Goal: Transaction & Acquisition: Purchase product/service

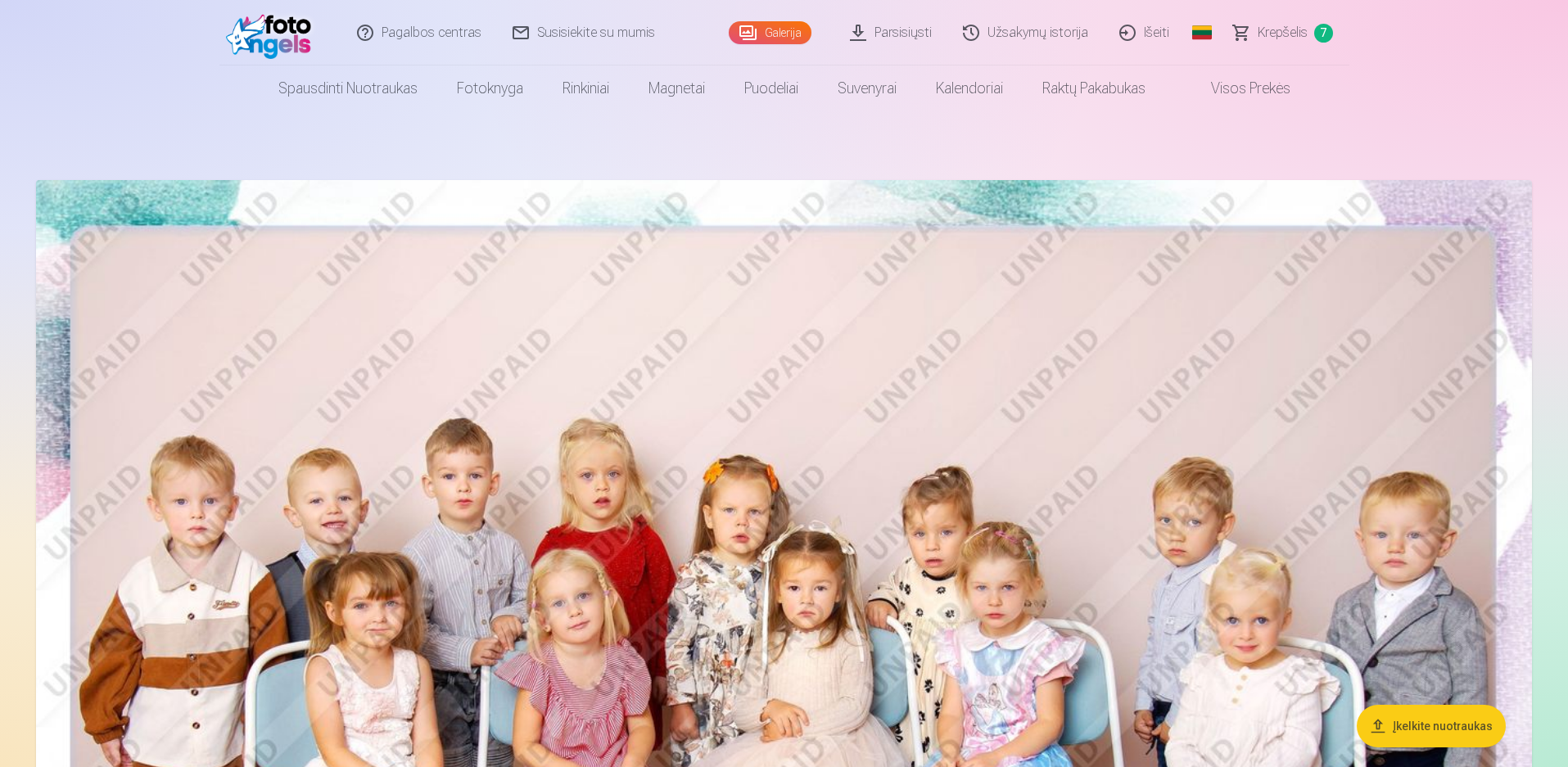
click at [1275, 31] on span "Krepšelis" at bounding box center [1283, 33] width 50 height 20
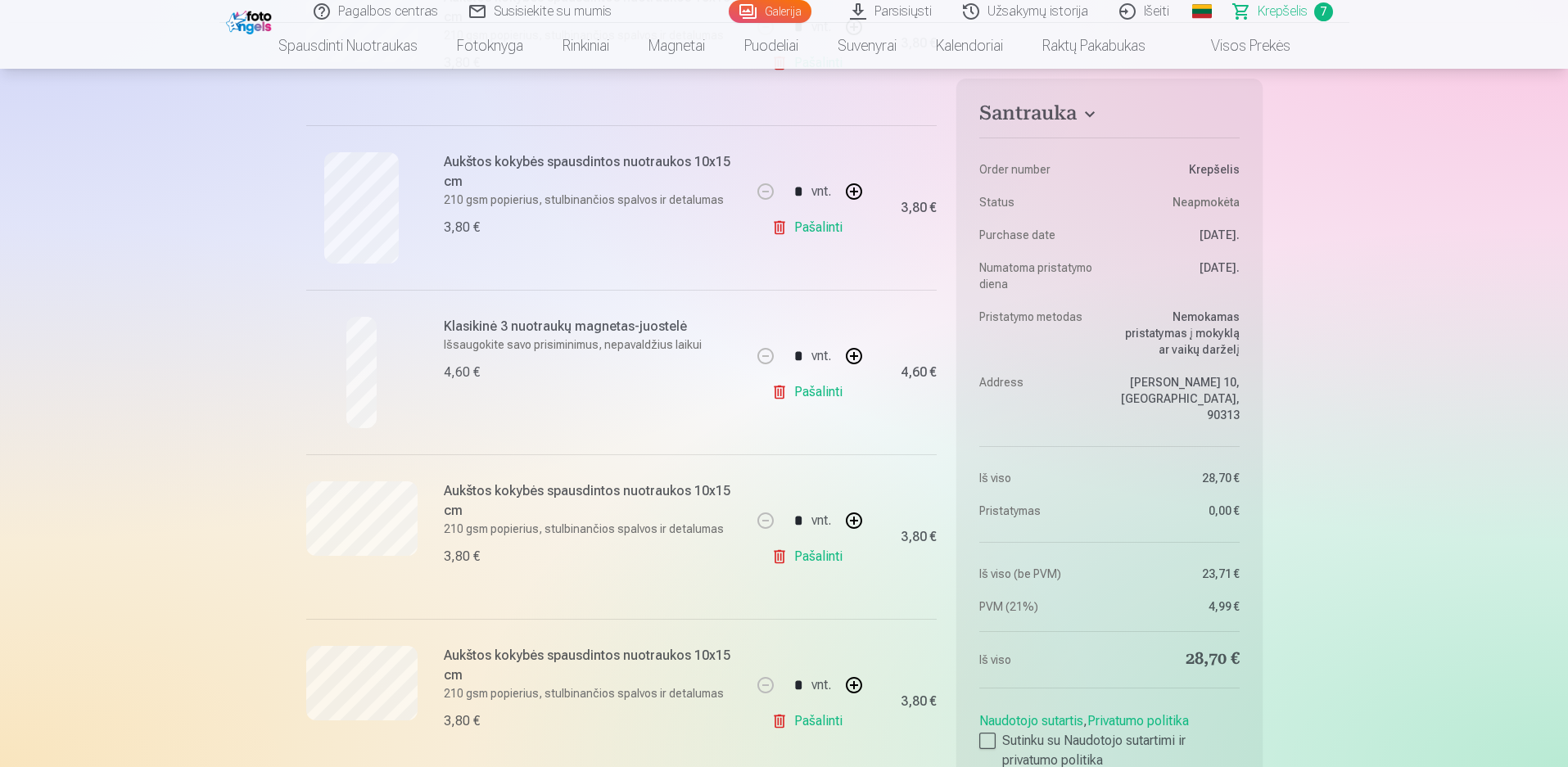
scroll to position [655, 0]
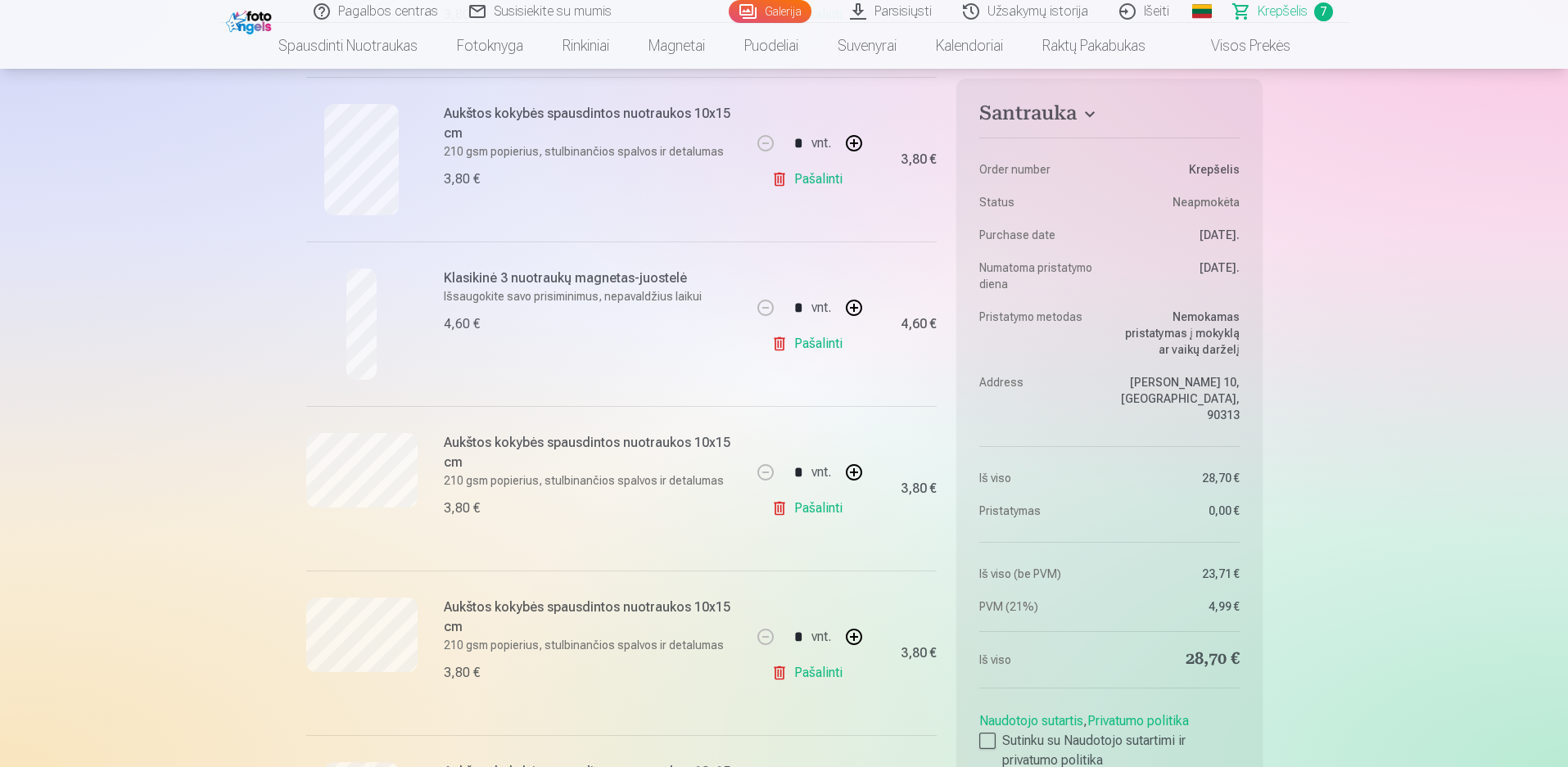
click at [810, 335] on link "Pašalinti" at bounding box center [810, 343] width 78 height 33
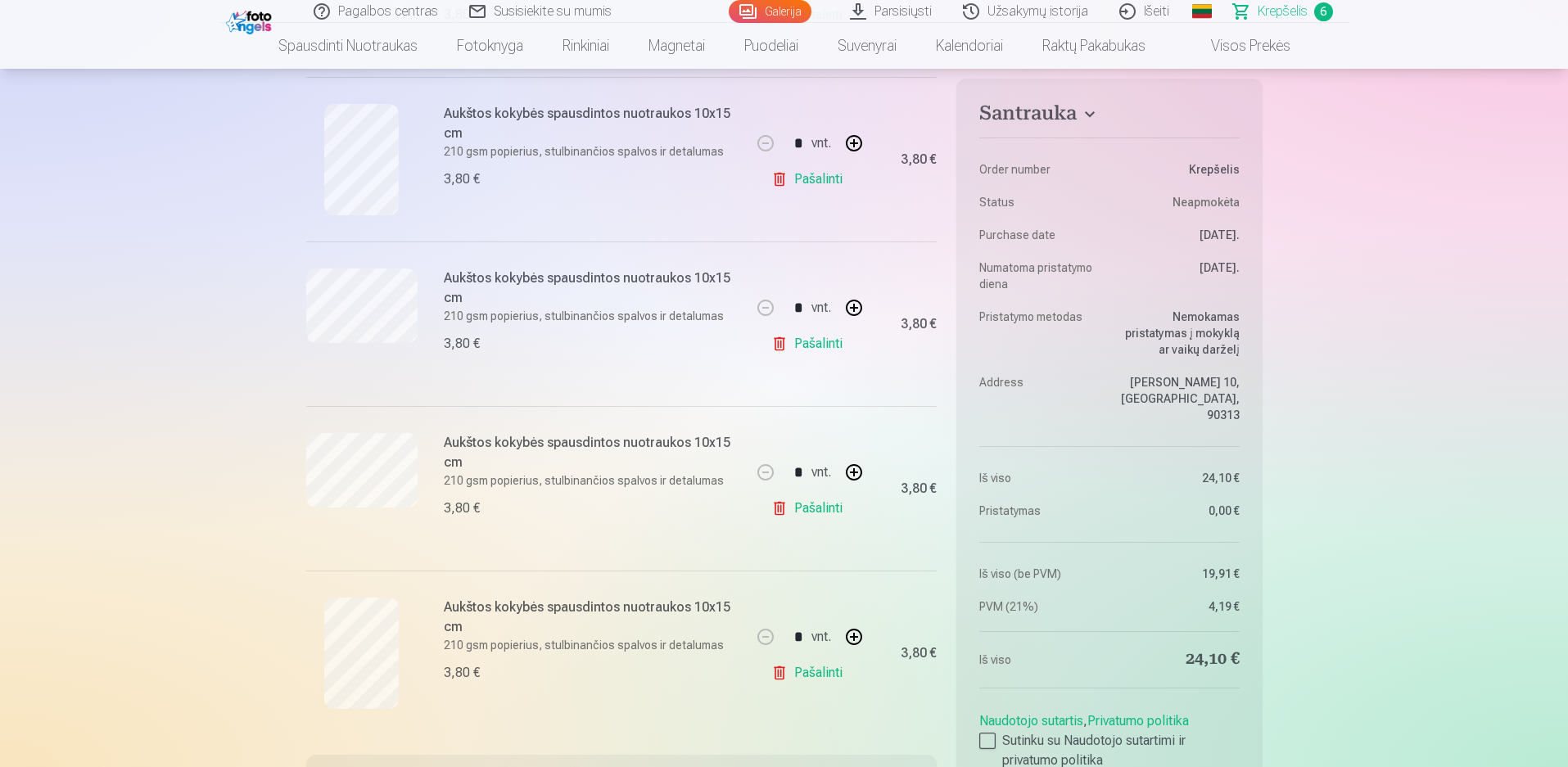
click at [822, 345] on link "Pašalinti" at bounding box center [810, 343] width 78 height 33
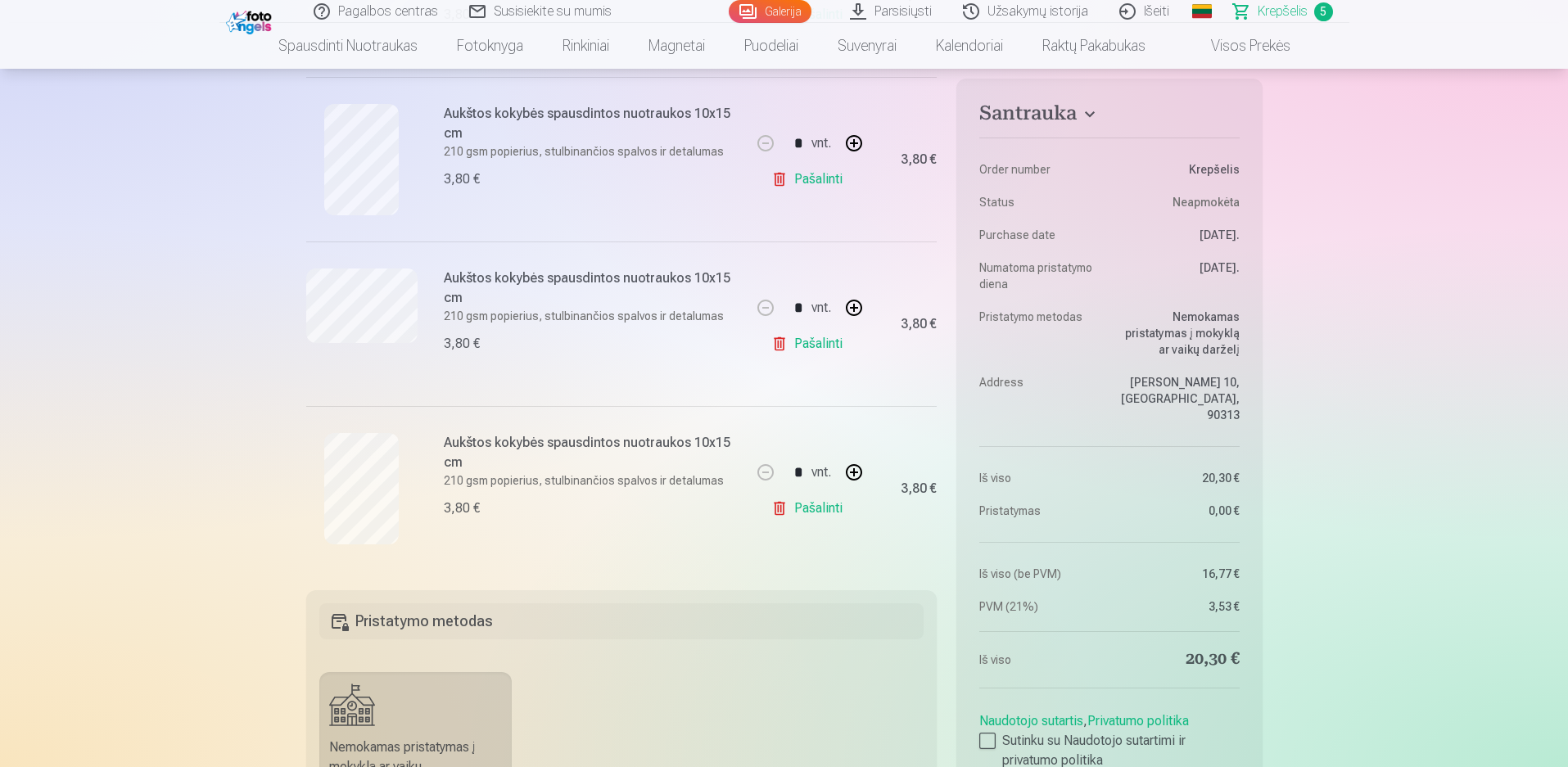
click at [821, 342] on link "Pašalinti" at bounding box center [810, 343] width 78 height 33
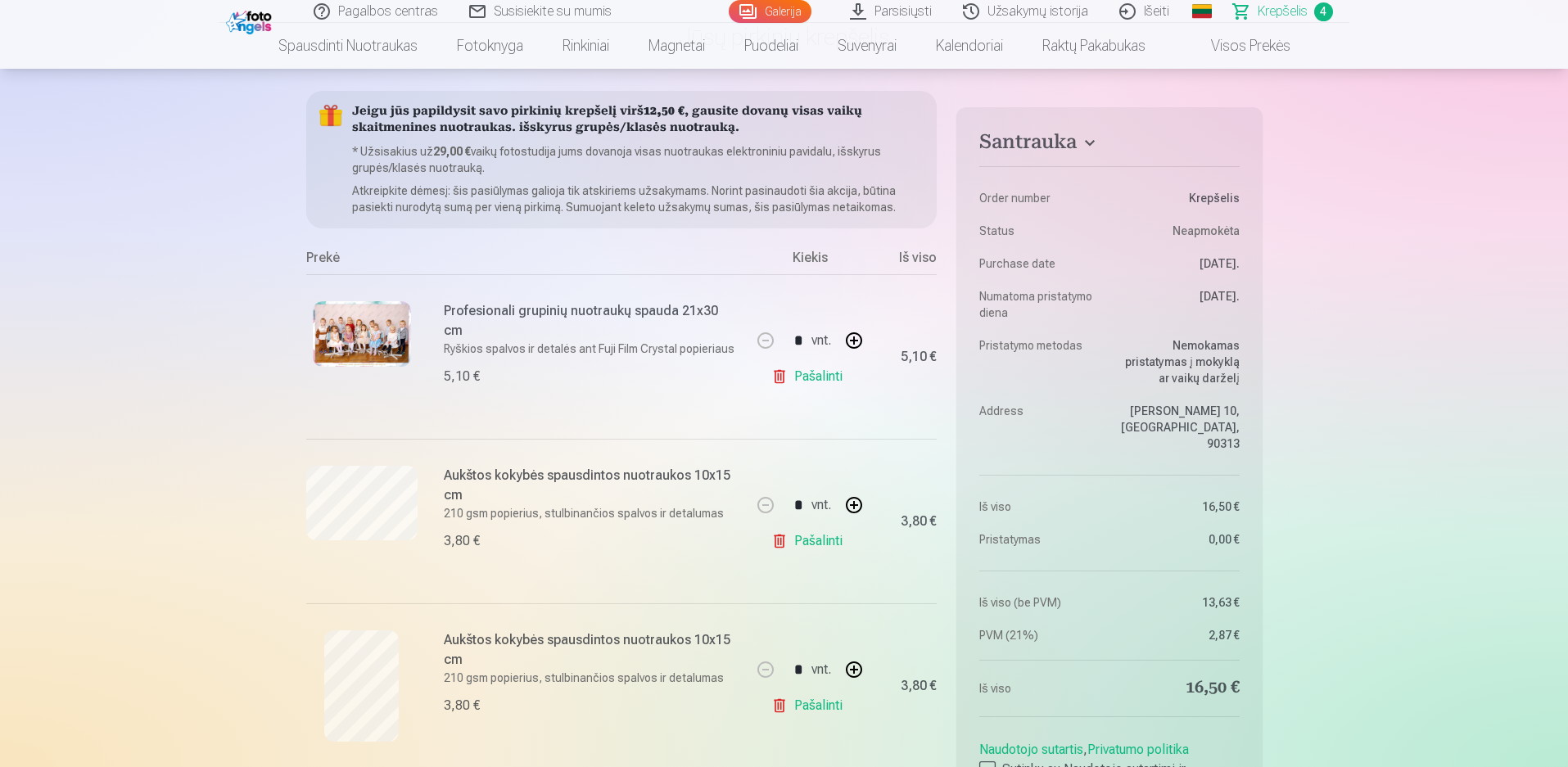
scroll to position [0, 0]
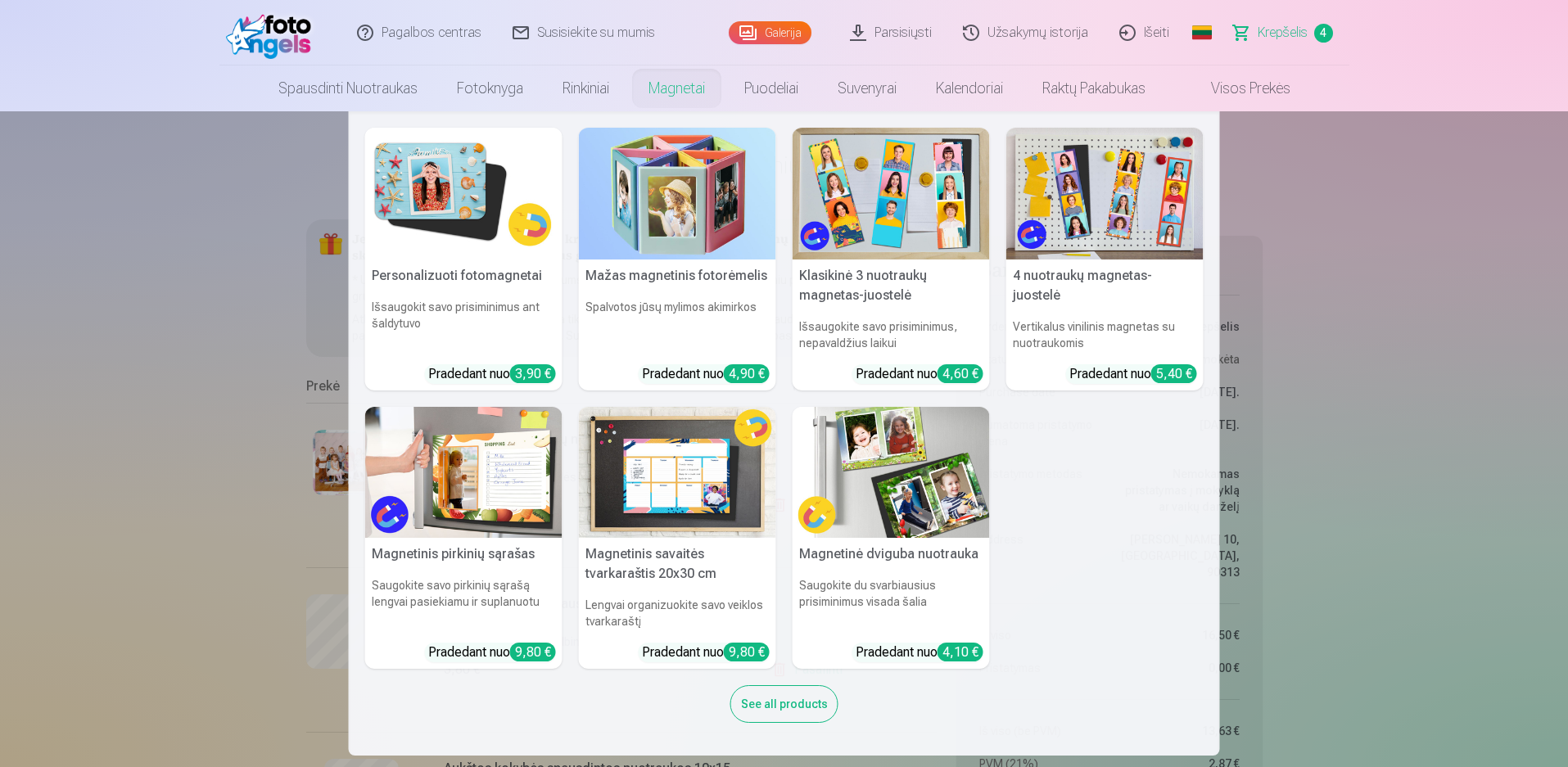
click at [676, 88] on link "Magnetai" at bounding box center [676, 88] width 96 height 46
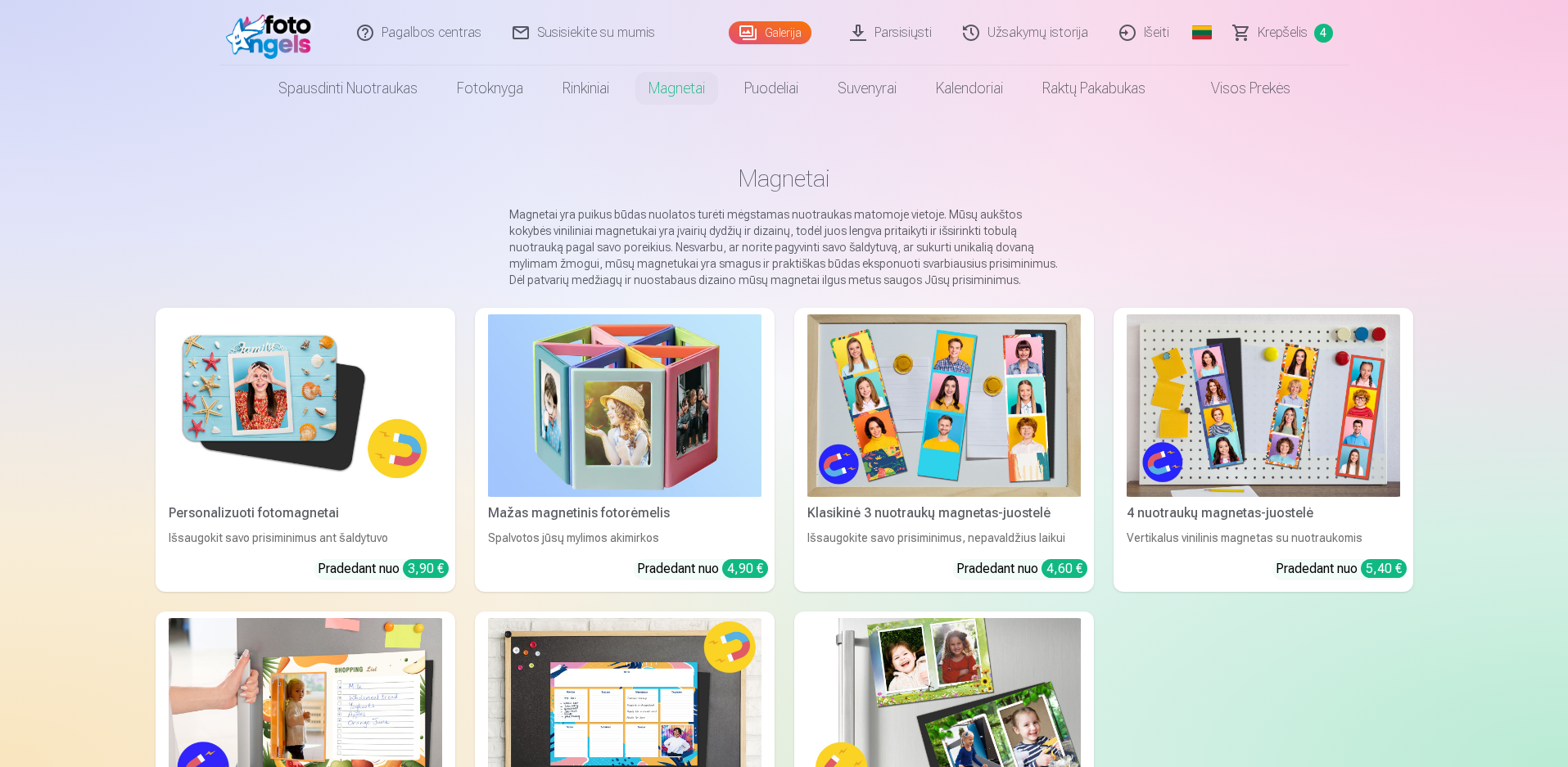
click at [951, 402] on img at bounding box center [944, 405] width 273 height 182
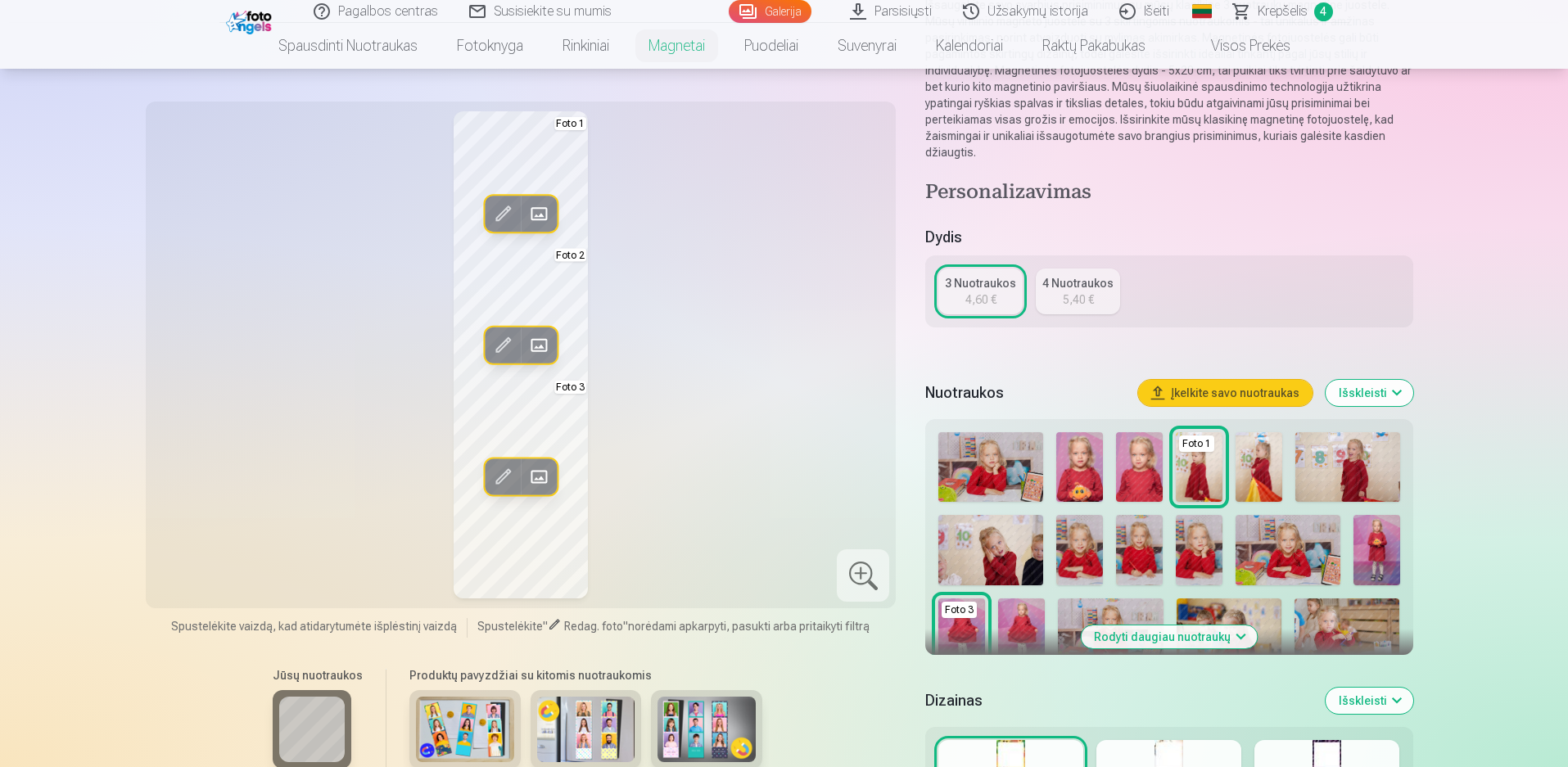
scroll to position [246, 0]
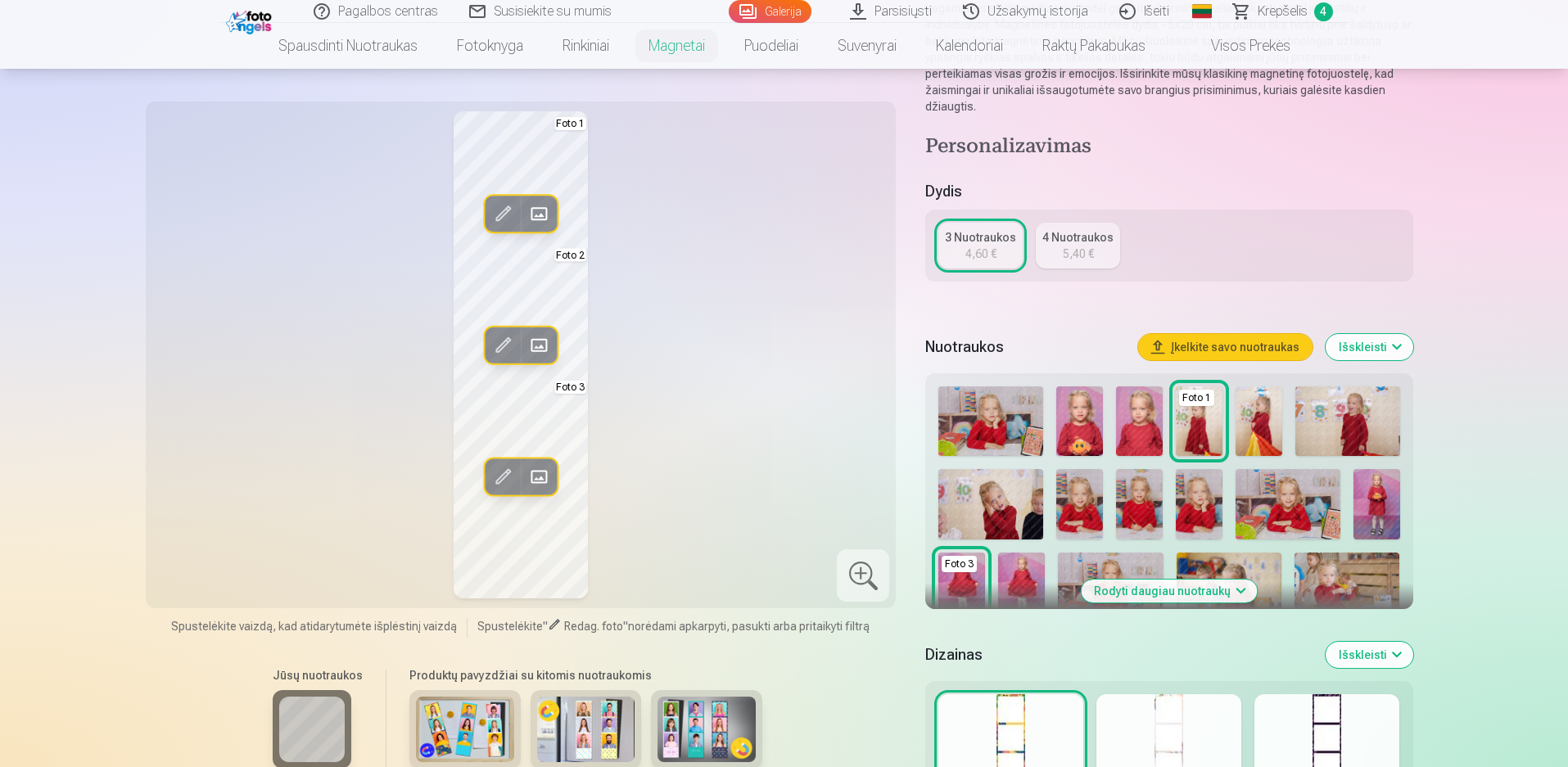
click at [1189, 589] on button "Rodyti daugiau nuotraukų" at bounding box center [1168, 591] width 176 height 23
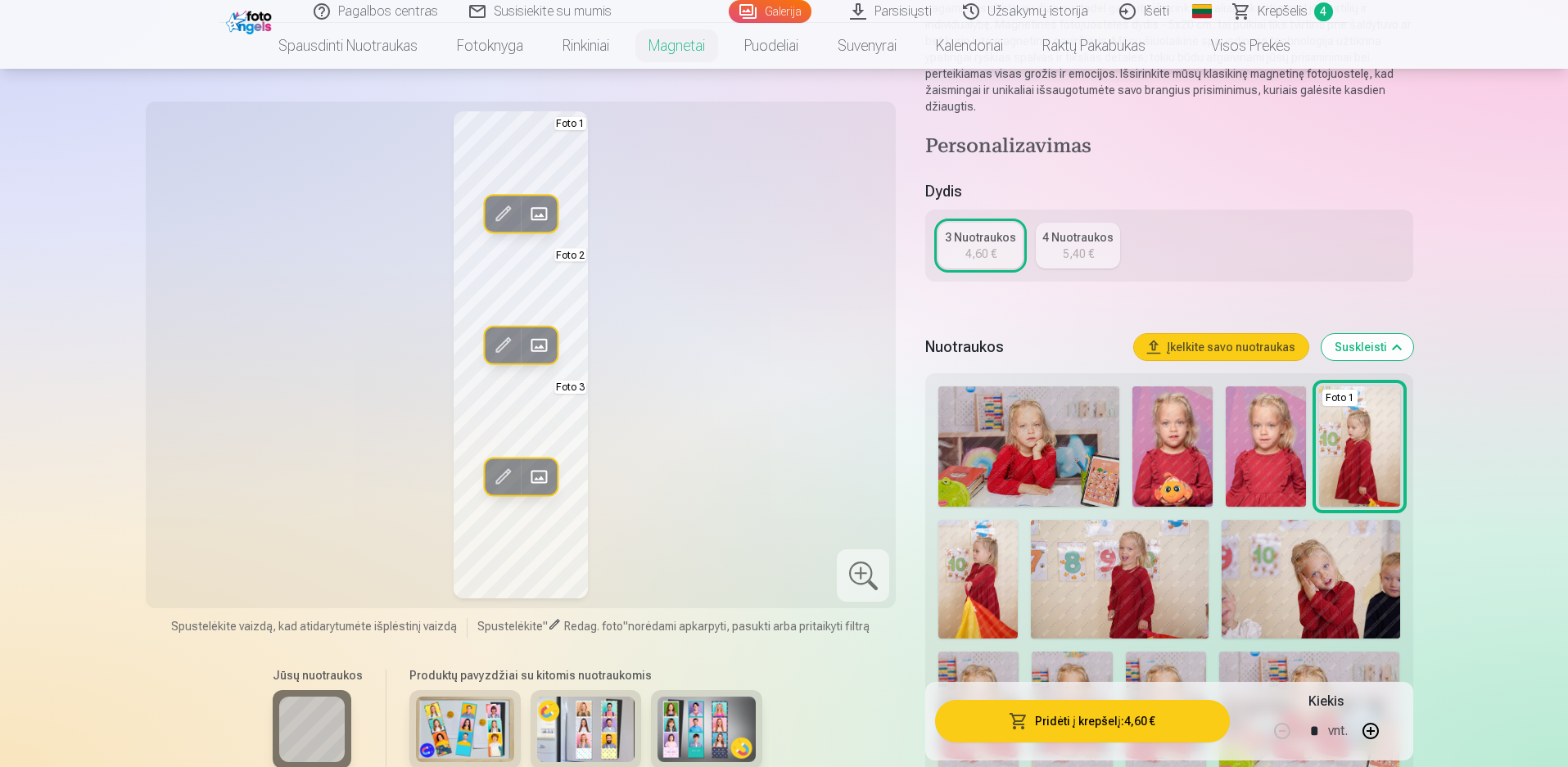
click at [1120, 555] on img at bounding box center [1119, 579] width 178 height 119
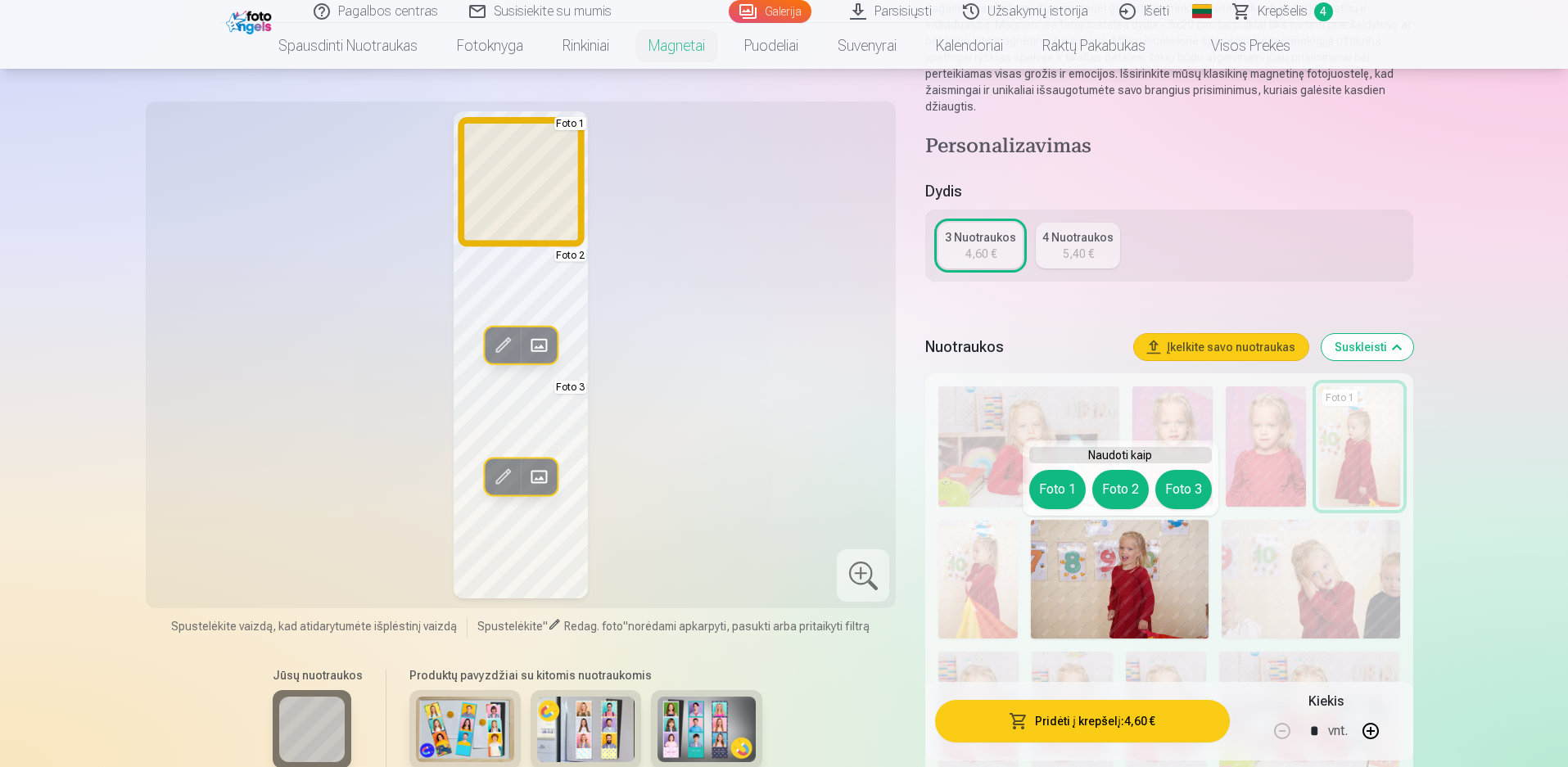
click at [1054, 489] on button "Foto 1" at bounding box center [1057, 489] width 57 height 39
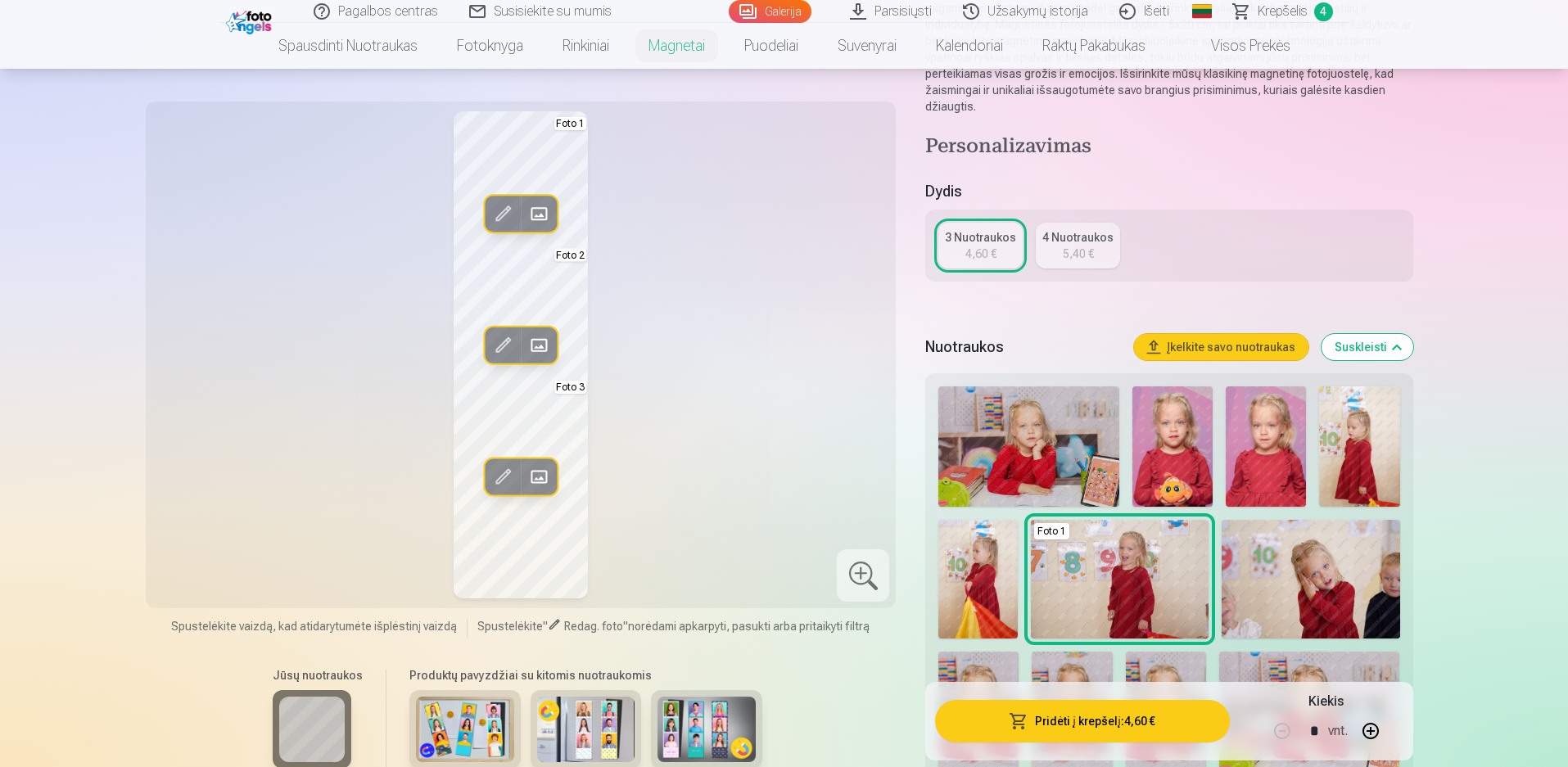
click at [534, 211] on span at bounding box center [538, 213] width 26 height 26
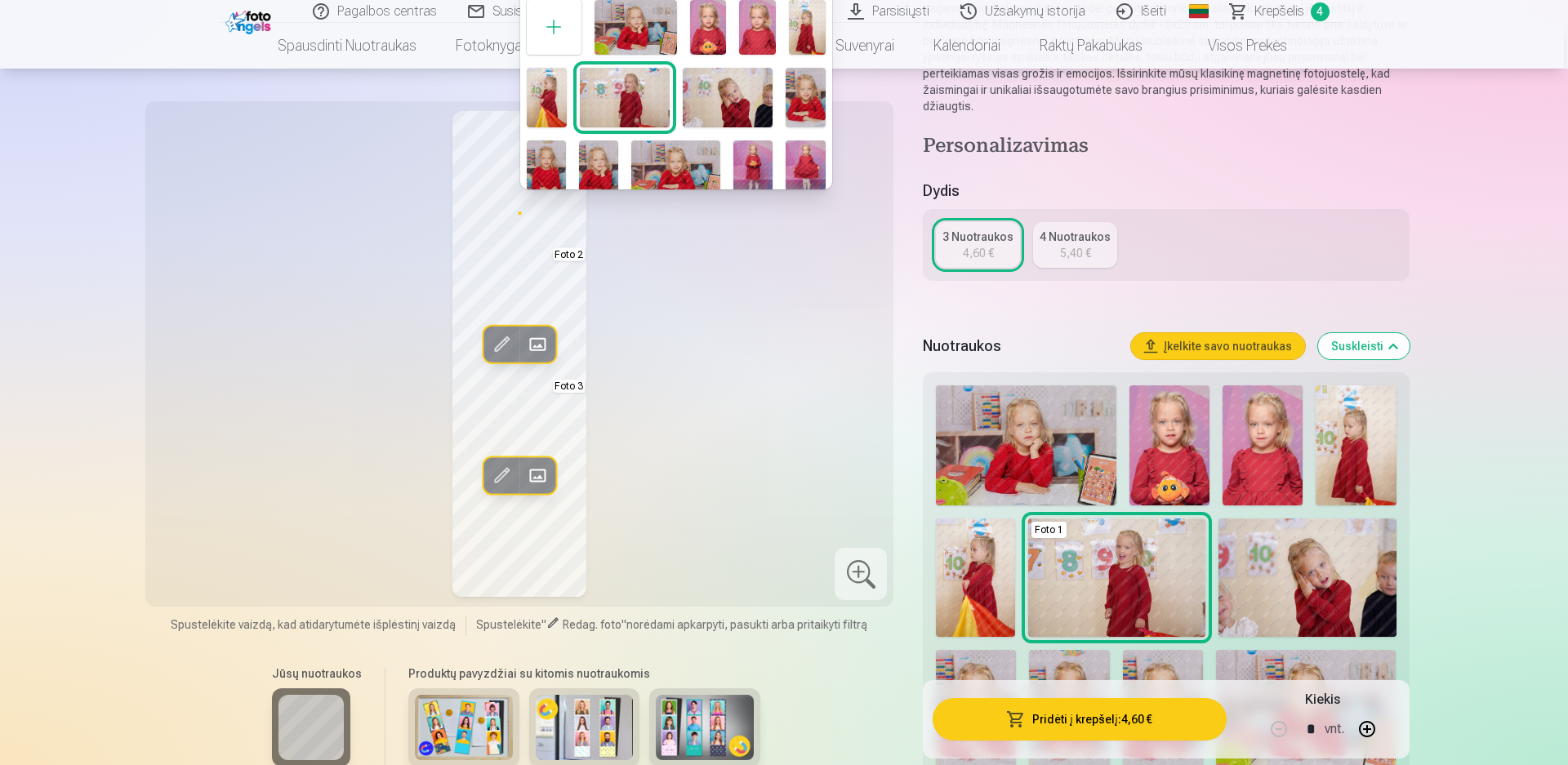
drag, startPoint x: 681, startPoint y: 250, endPoint x: 592, endPoint y: 222, distance: 93.3
click at [679, 248] on div at bounding box center [784, 382] width 1568 height 765
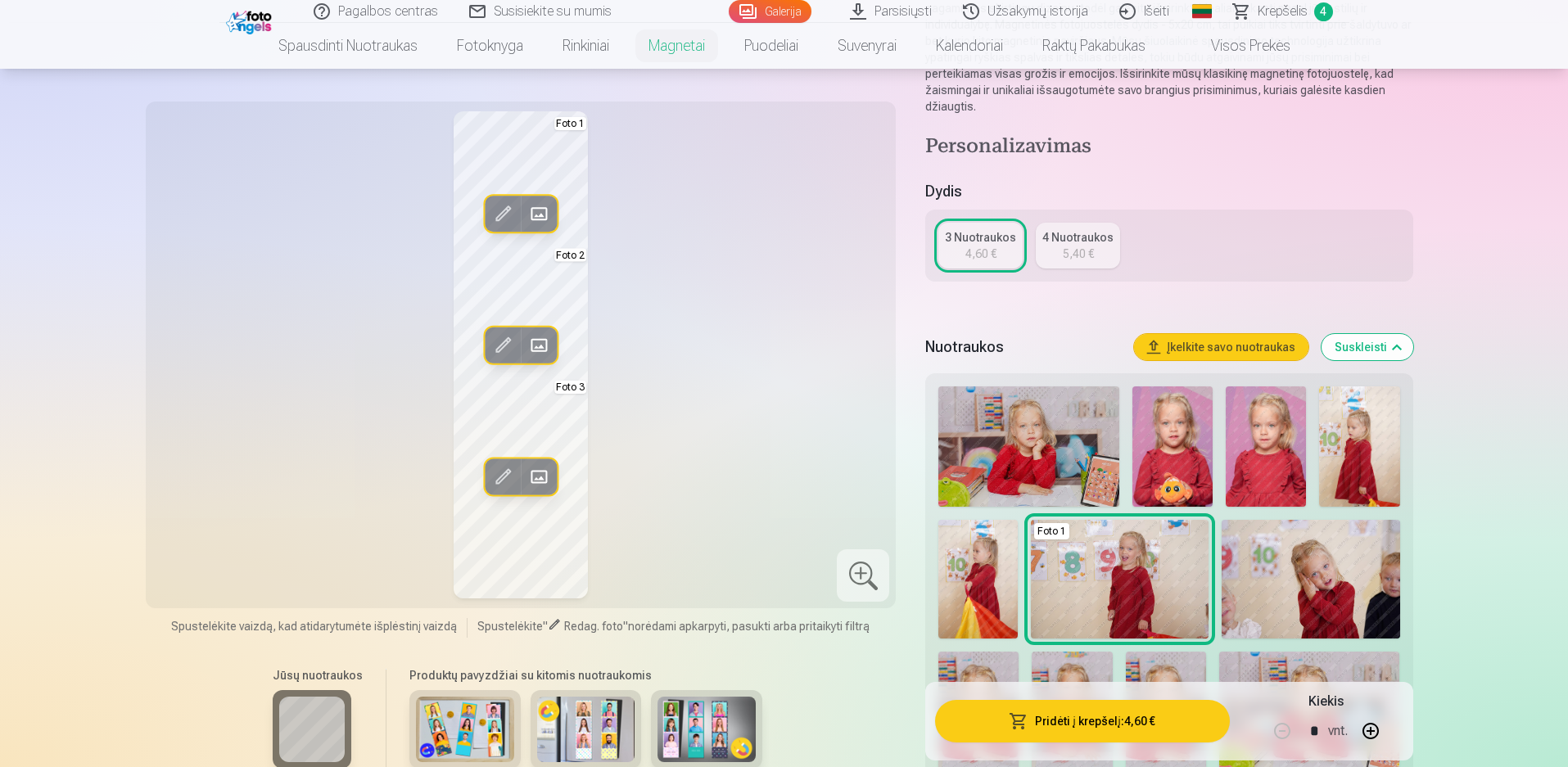
click at [502, 216] on span at bounding box center [502, 213] width 26 height 26
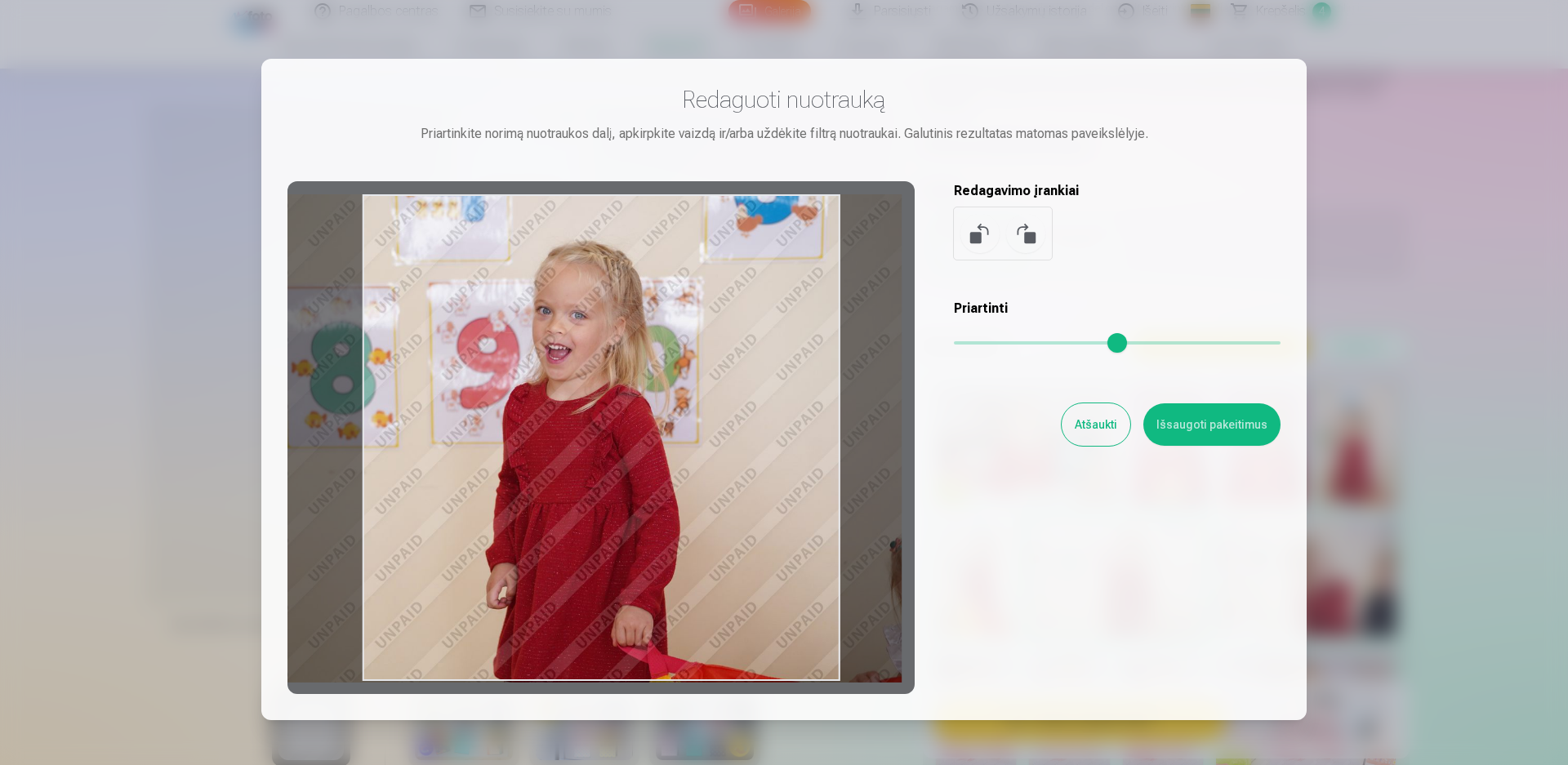
drag, startPoint x: 735, startPoint y: 488, endPoint x: 670, endPoint y: 439, distance: 81.4
click at [670, 439] on div at bounding box center [601, 437] width 627 height 512
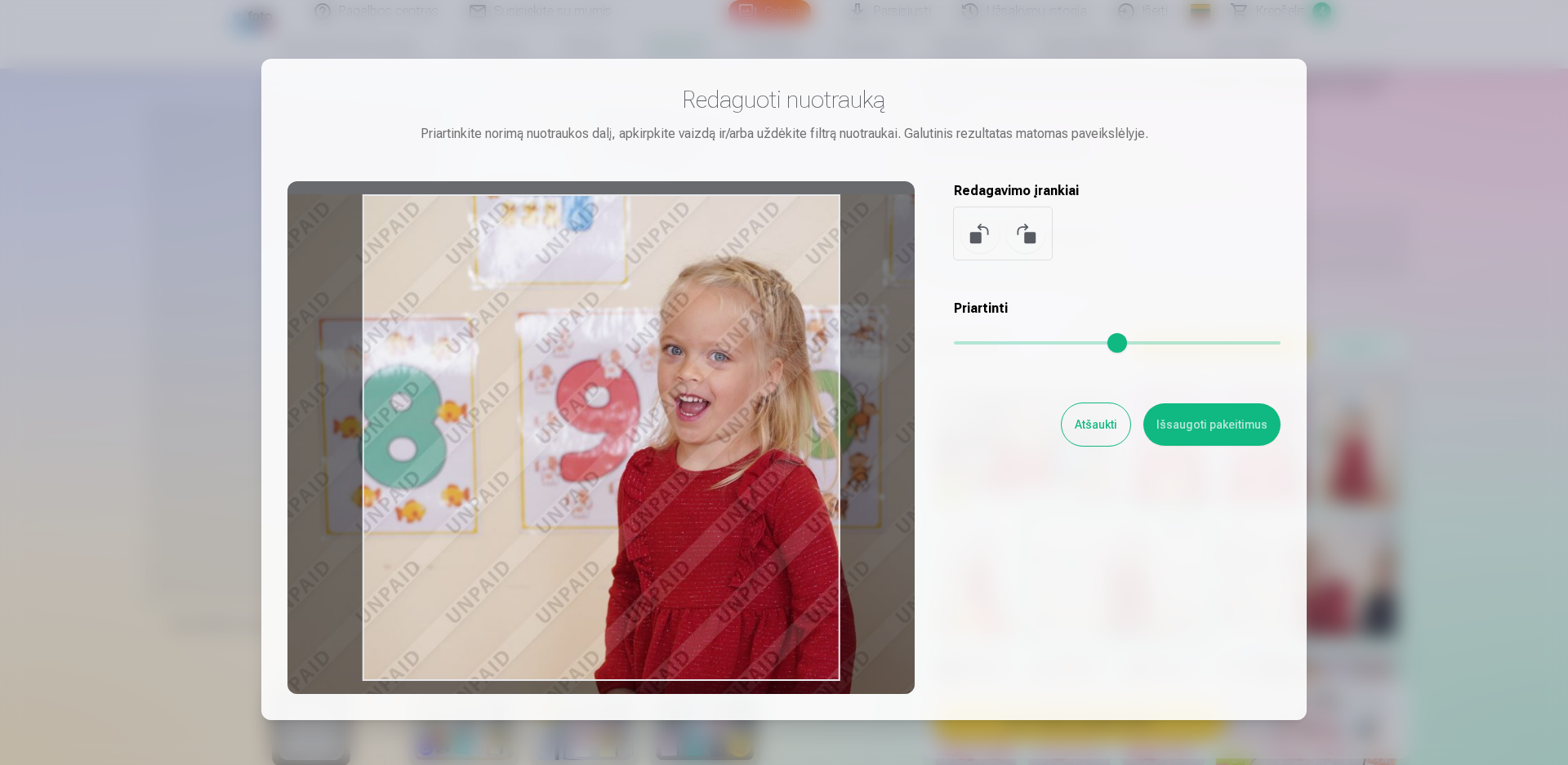
drag, startPoint x: 957, startPoint y: 343, endPoint x: 984, endPoint y: 346, distance: 27.2
click at [984, 343] on input "range" at bounding box center [1117, 342] width 327 height 3
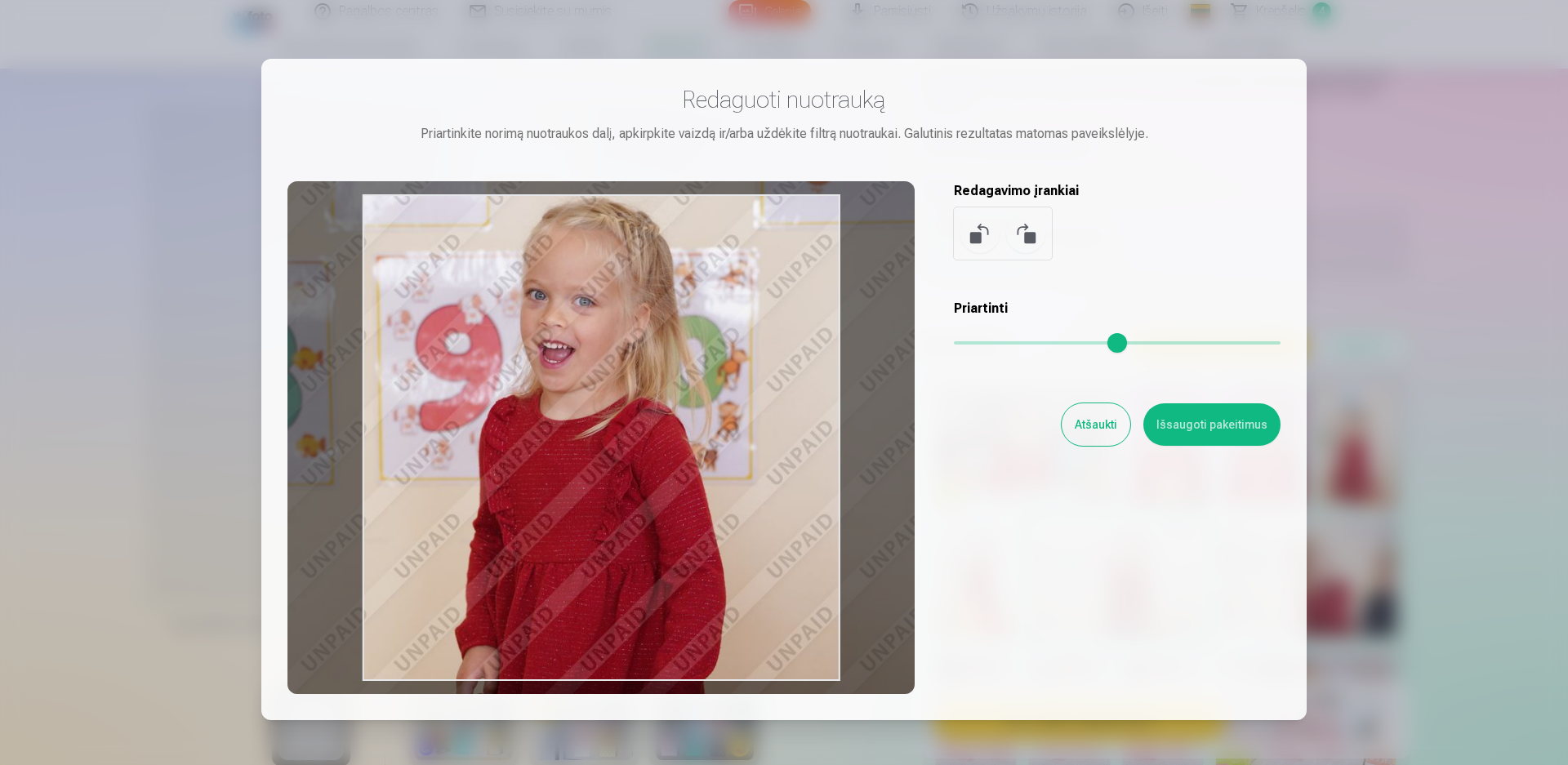
type input "****"
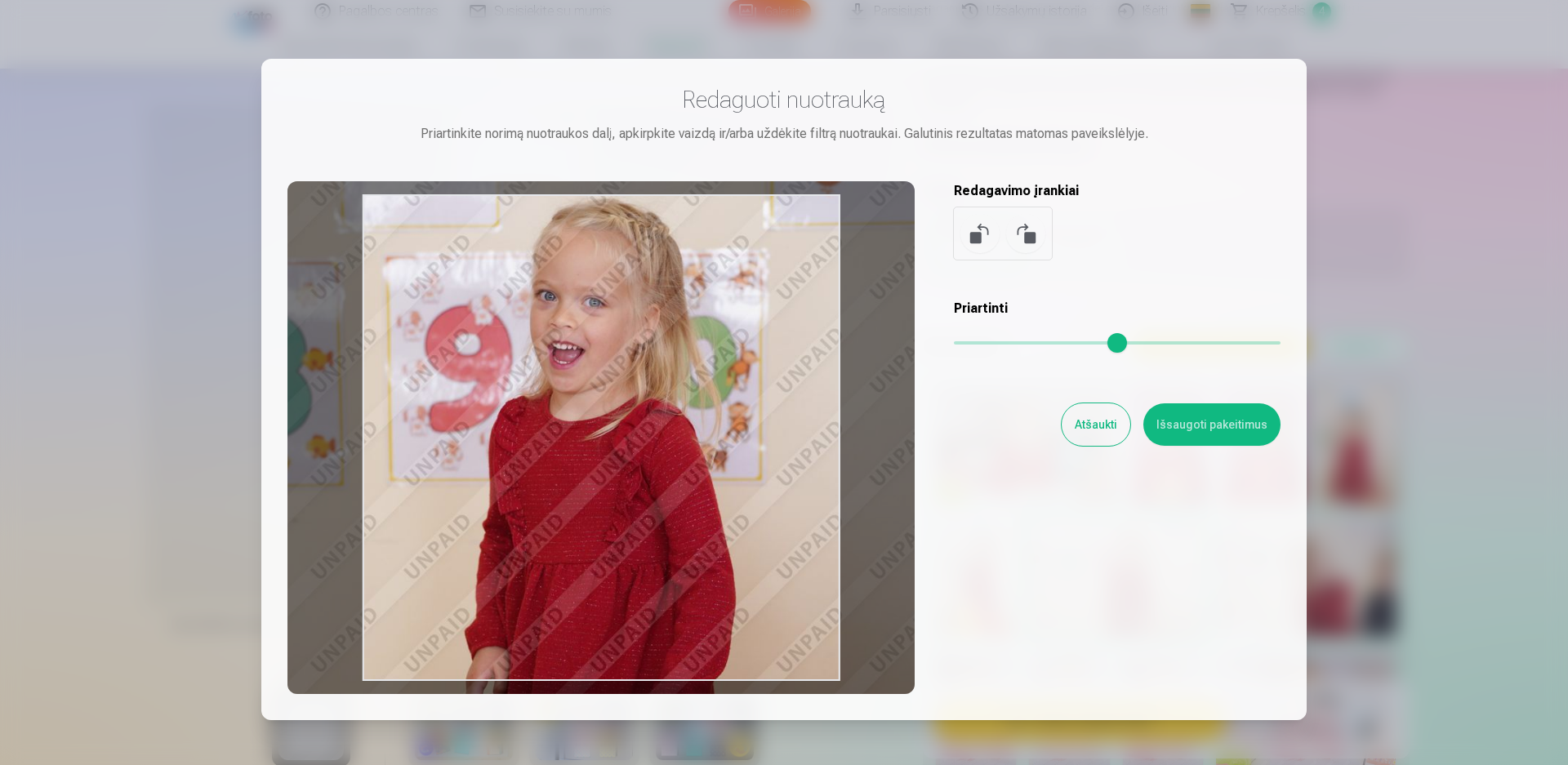
drag, startPoint x: 771, startPoint y: 530, endPoint x: 633, endPoint y: 478, distance: 147.5
click at [633, 478] on div at bounding box center [601, 437] width 627 height 512
click at [1205, 427] on button "Išsaugoti pakeitimus" at bounding box center [1211, 424] width 138 height 42
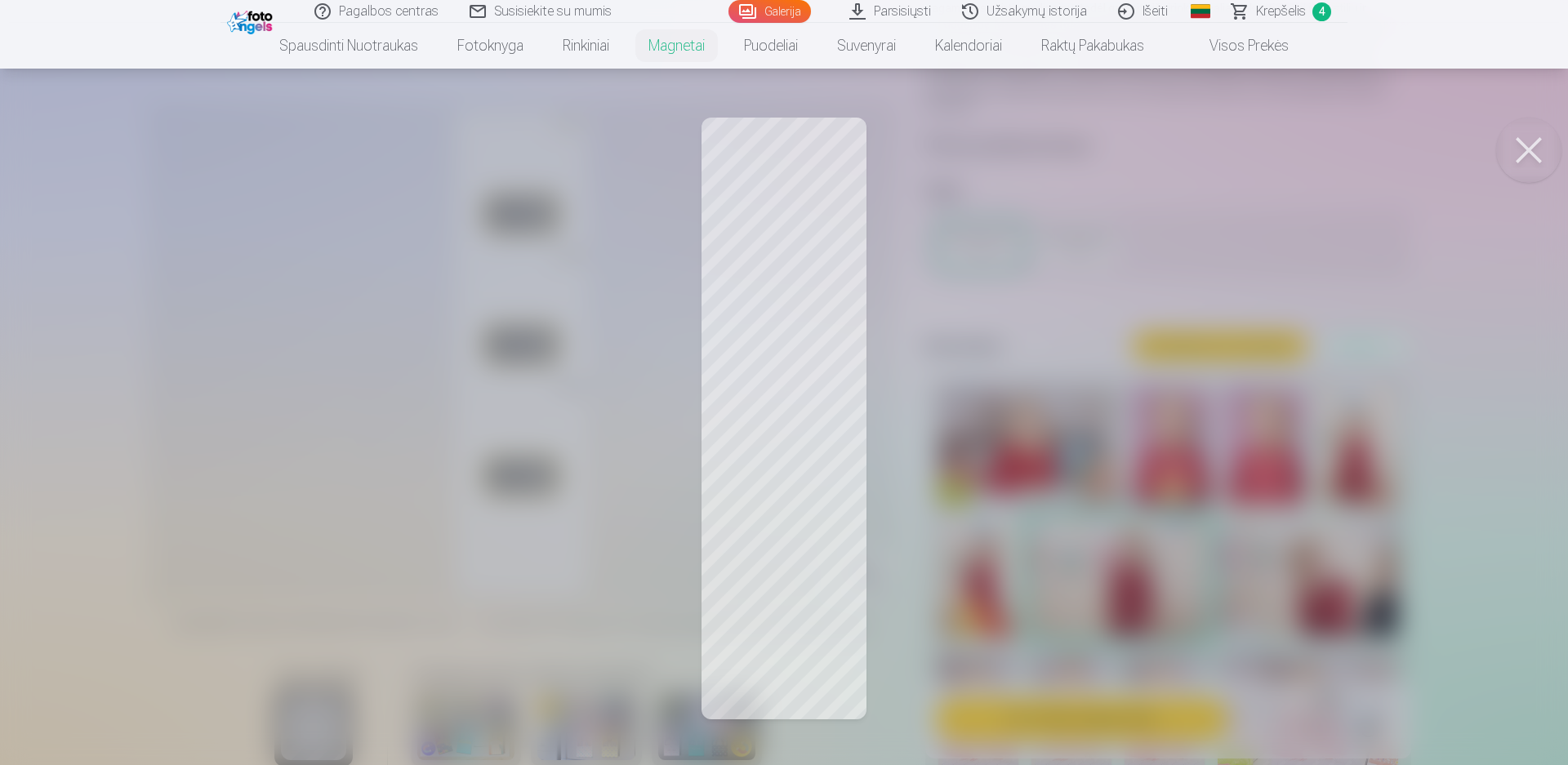
click at [1081, 377] on div at bounding box center [784, 382] width 1568 height 765
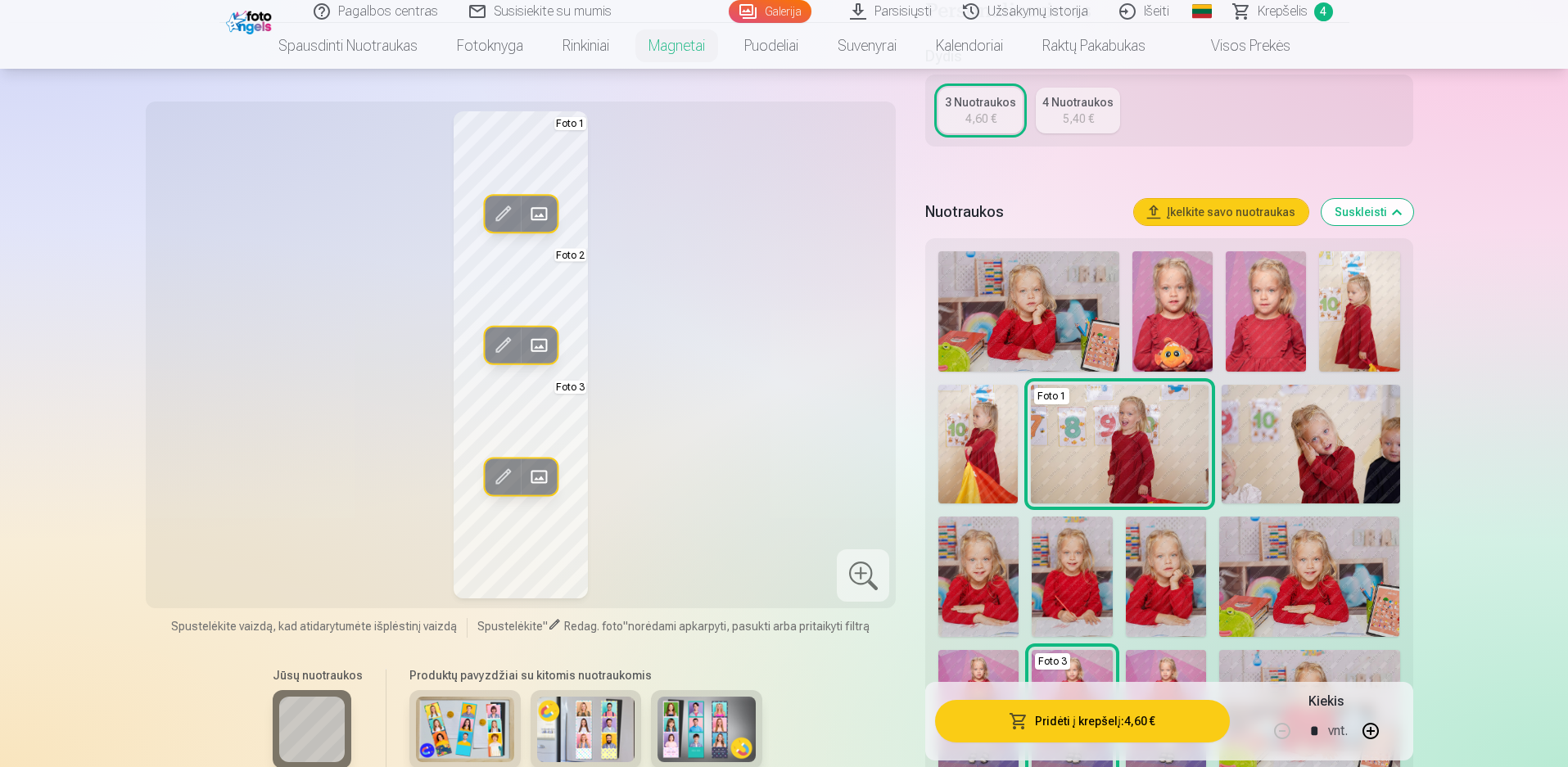
scroll to position [409, 0]
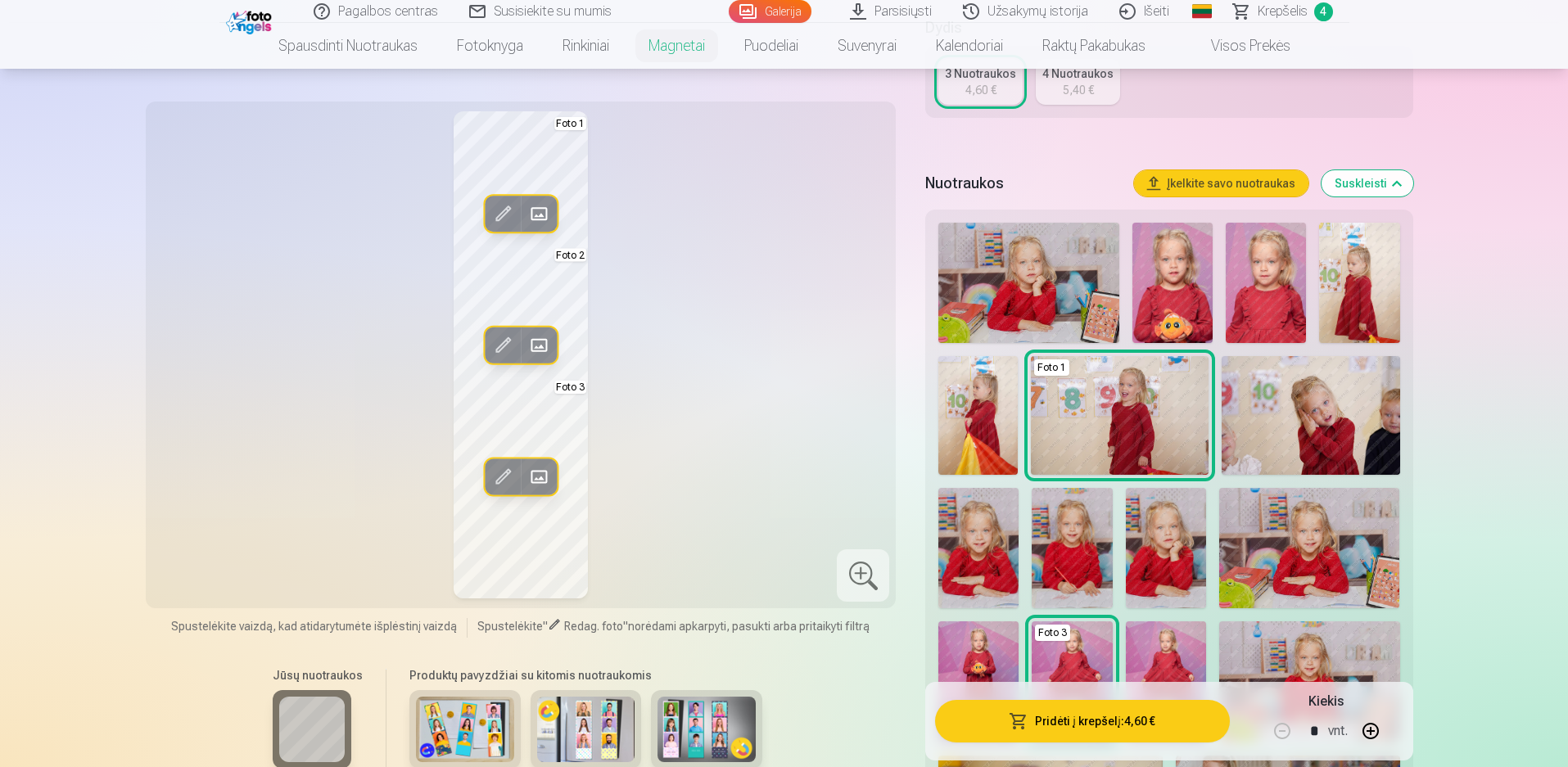
click at [1321, 419] on img at bounding box center [1310, 415] width 178 height 119
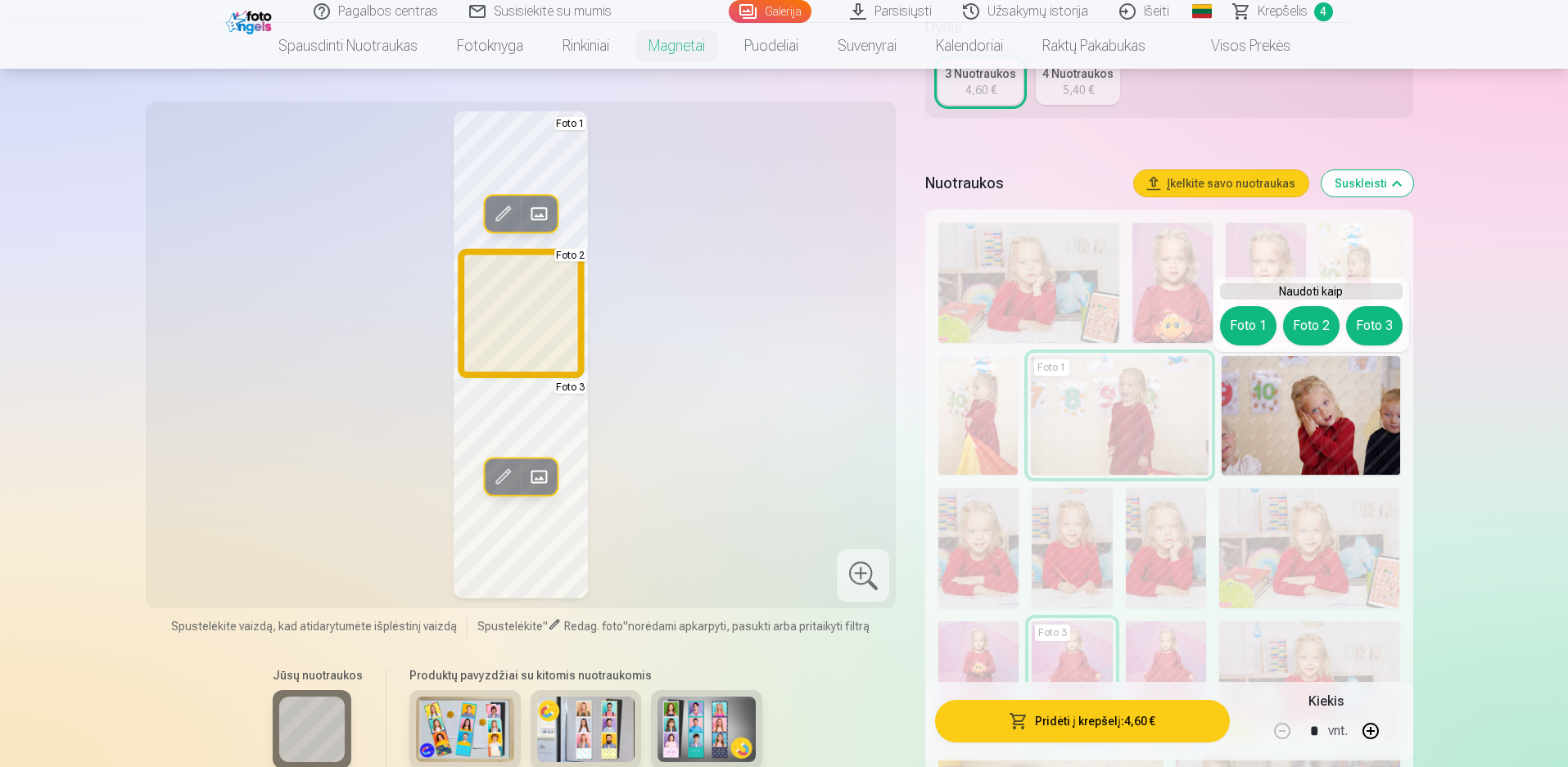
click at [1310, 328] on button "Foto 2" at bounding box center [1311, 325] width 57 height 39
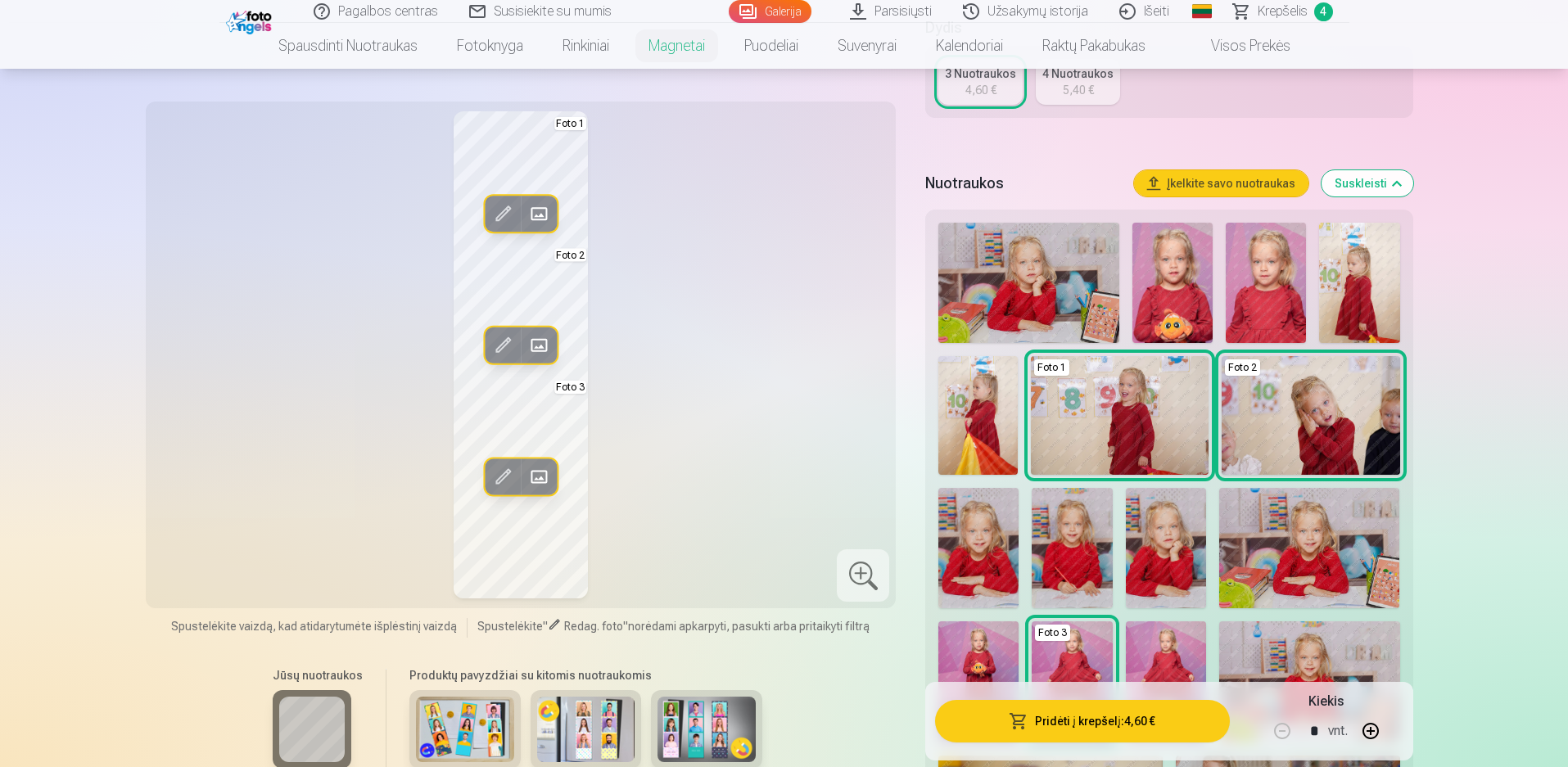
click at [501, 338] on span at bounding box center [502, 345] width 26 height 26
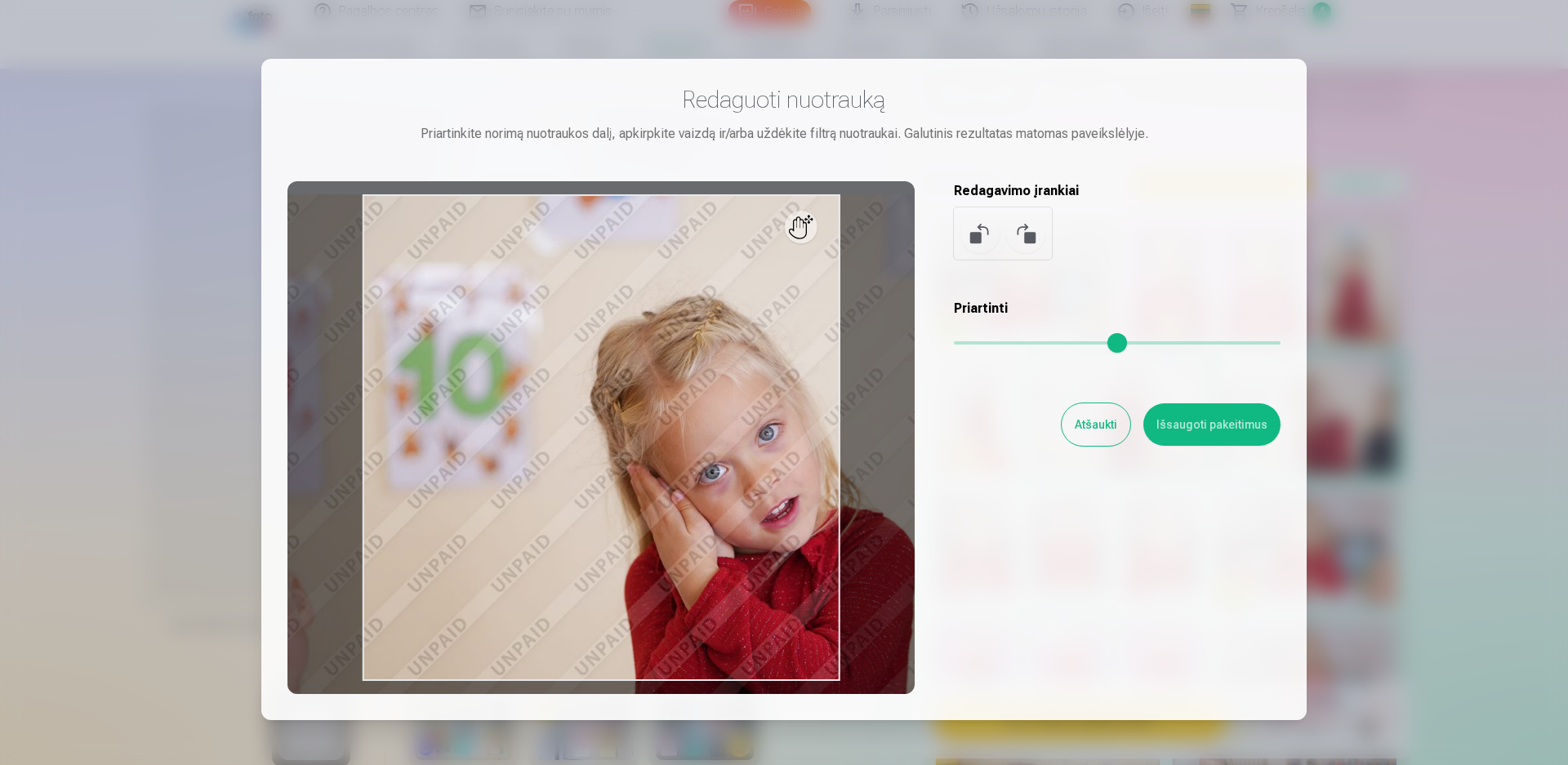
drag, startPoint x: 954, startPoint y: 342, endPoint x: 978, endPoint y: 342, distance: 24.0
click at [978, 342] on input "range" at bounding box center [1117, 342] width 327 height 3
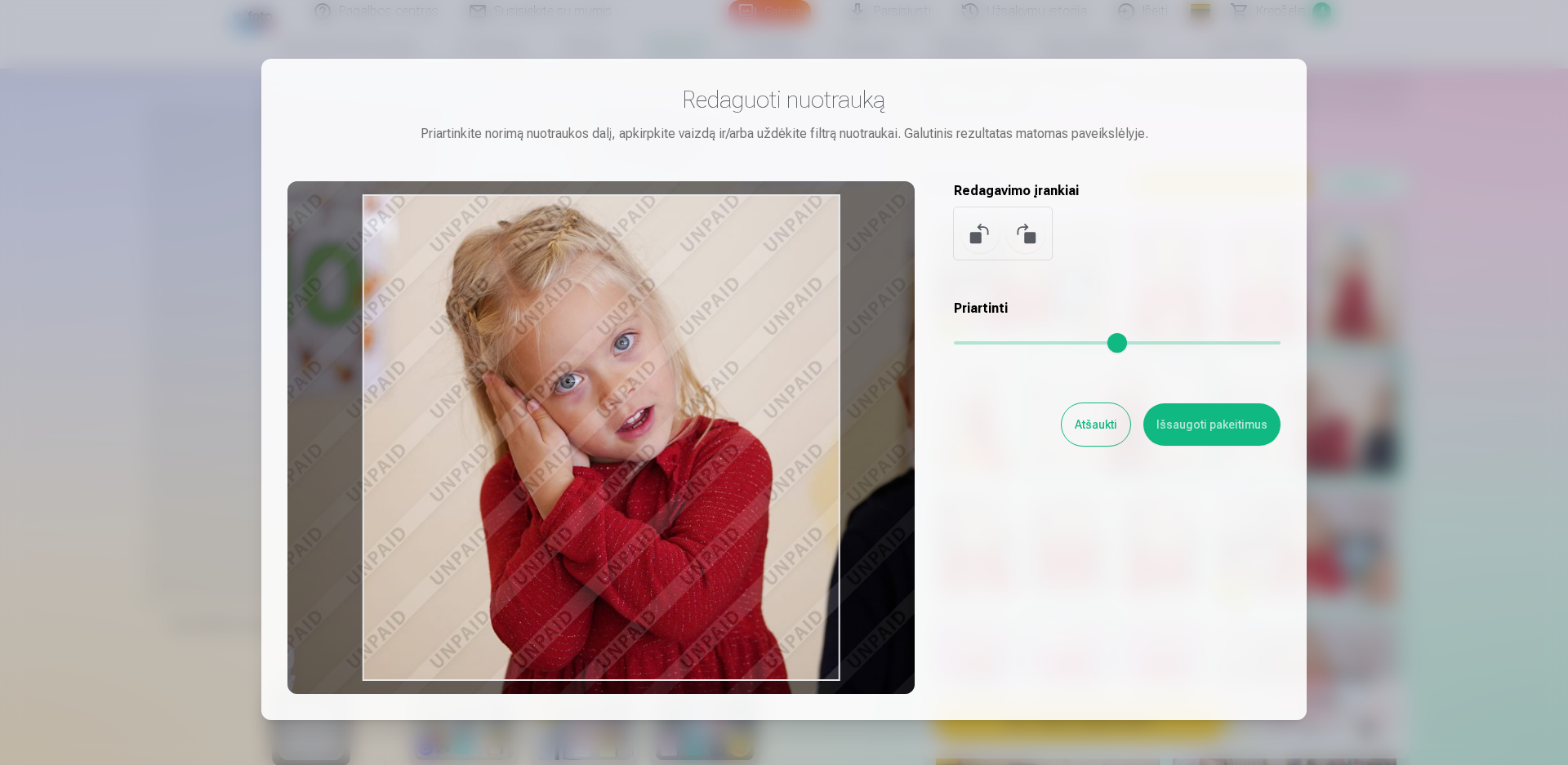
drag, startPoint x: 742, startPoint y: 535, endPoint x: 607, endPoint y: 449, distance: 160.1
click at [607, 449] on div at bounding box center [601, 437] width 627 height 512
type input "****"
click at [1195, 427] on button "Išsaugoti pakeitimus" at bounding box center [1211, 424] width 138 height 42
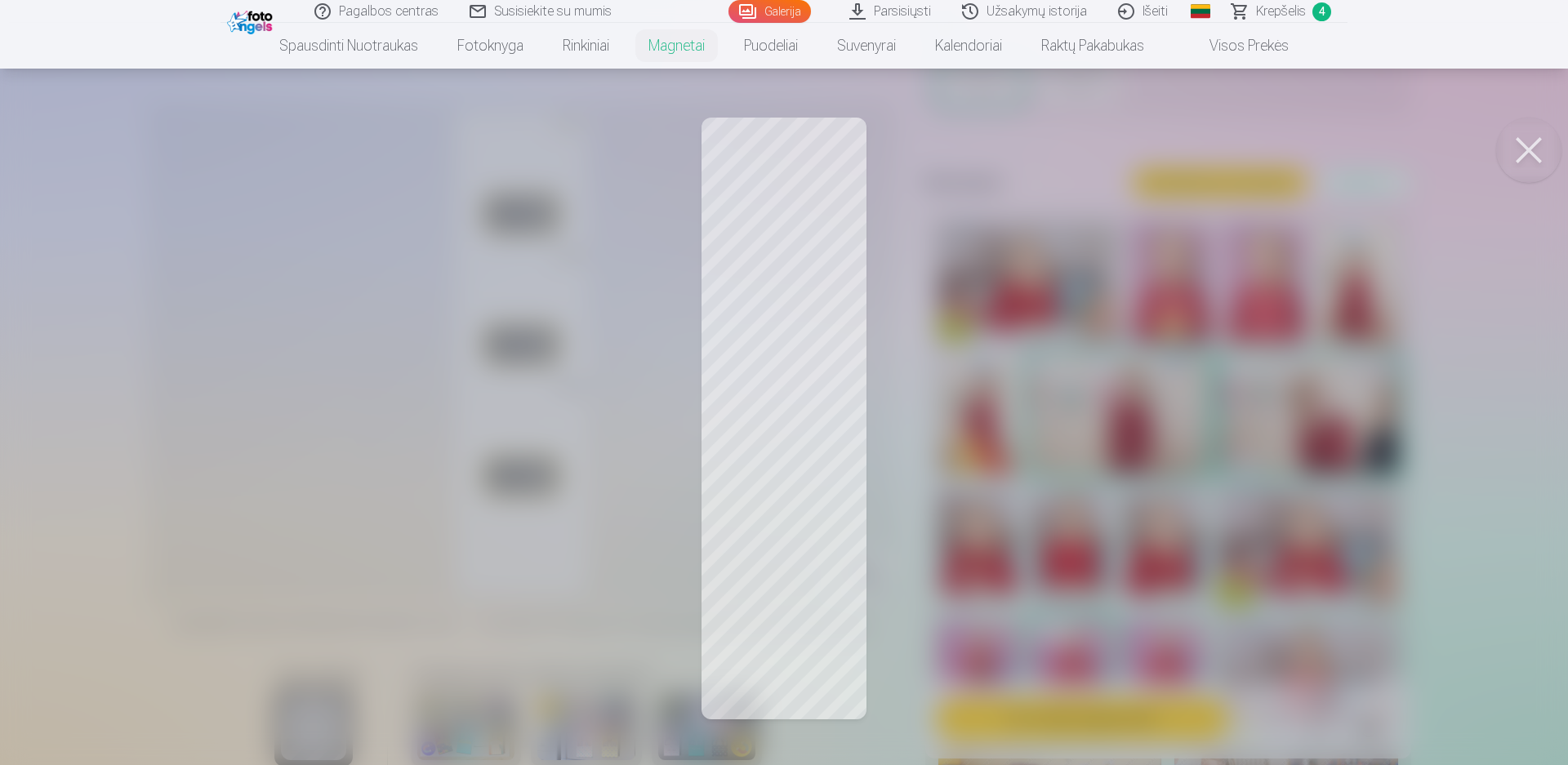
click at [1152, 418] on div at bounding box center [784, 382] width 1568 height 765
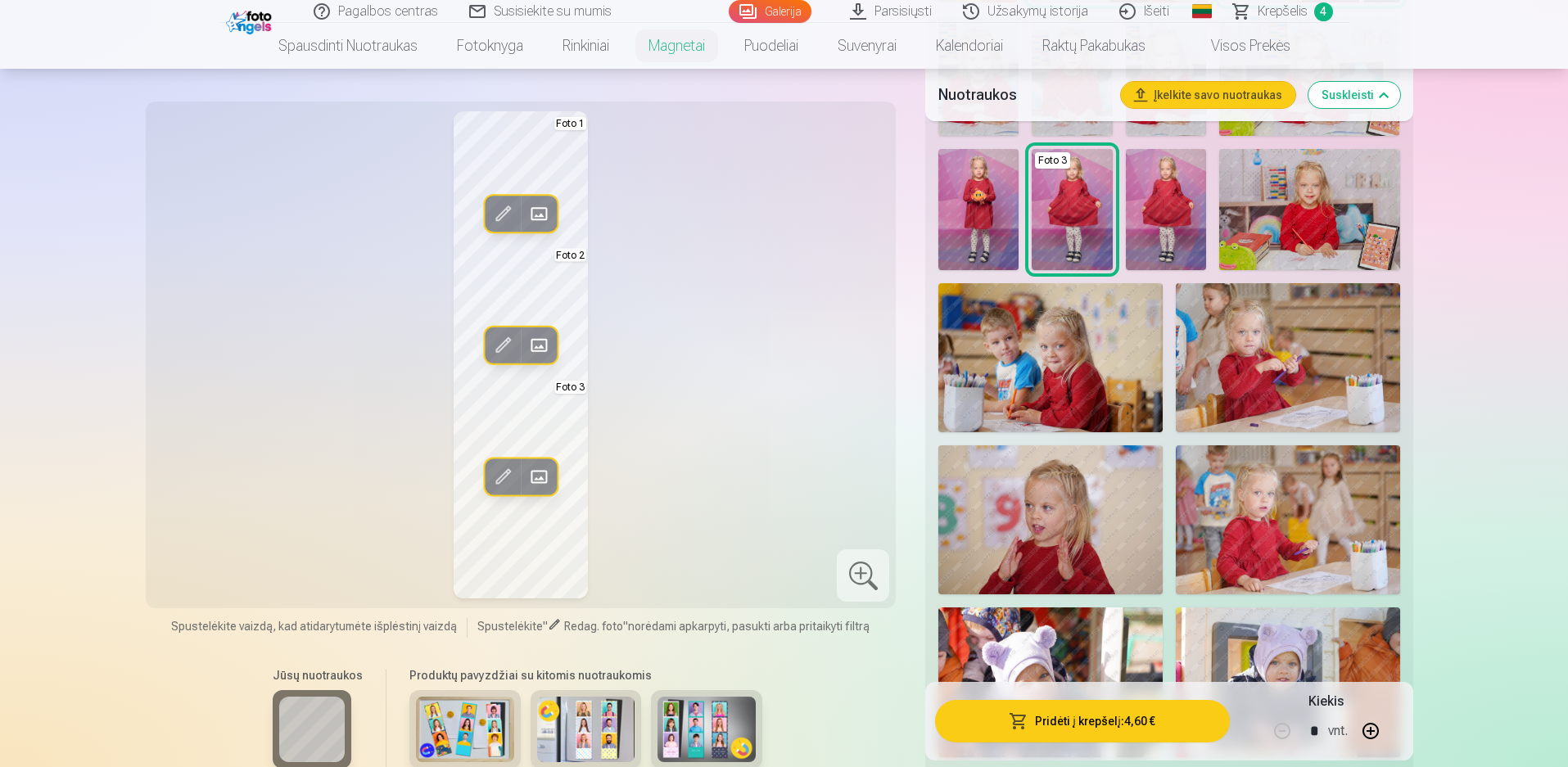
scroll to position [900, 0]
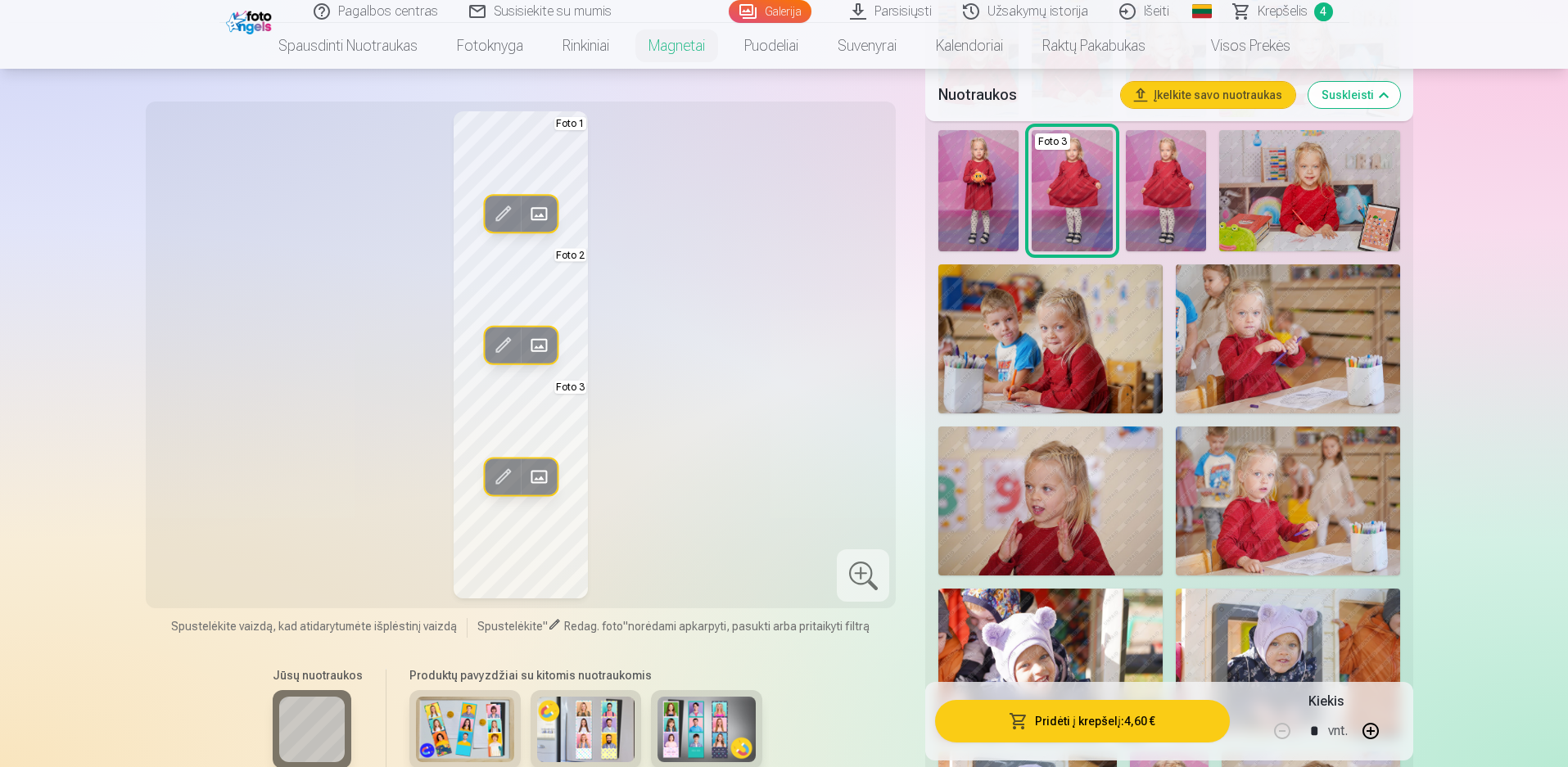
click at [1056, 481] on img at bounding box center [1051, 500] width 224 height 149
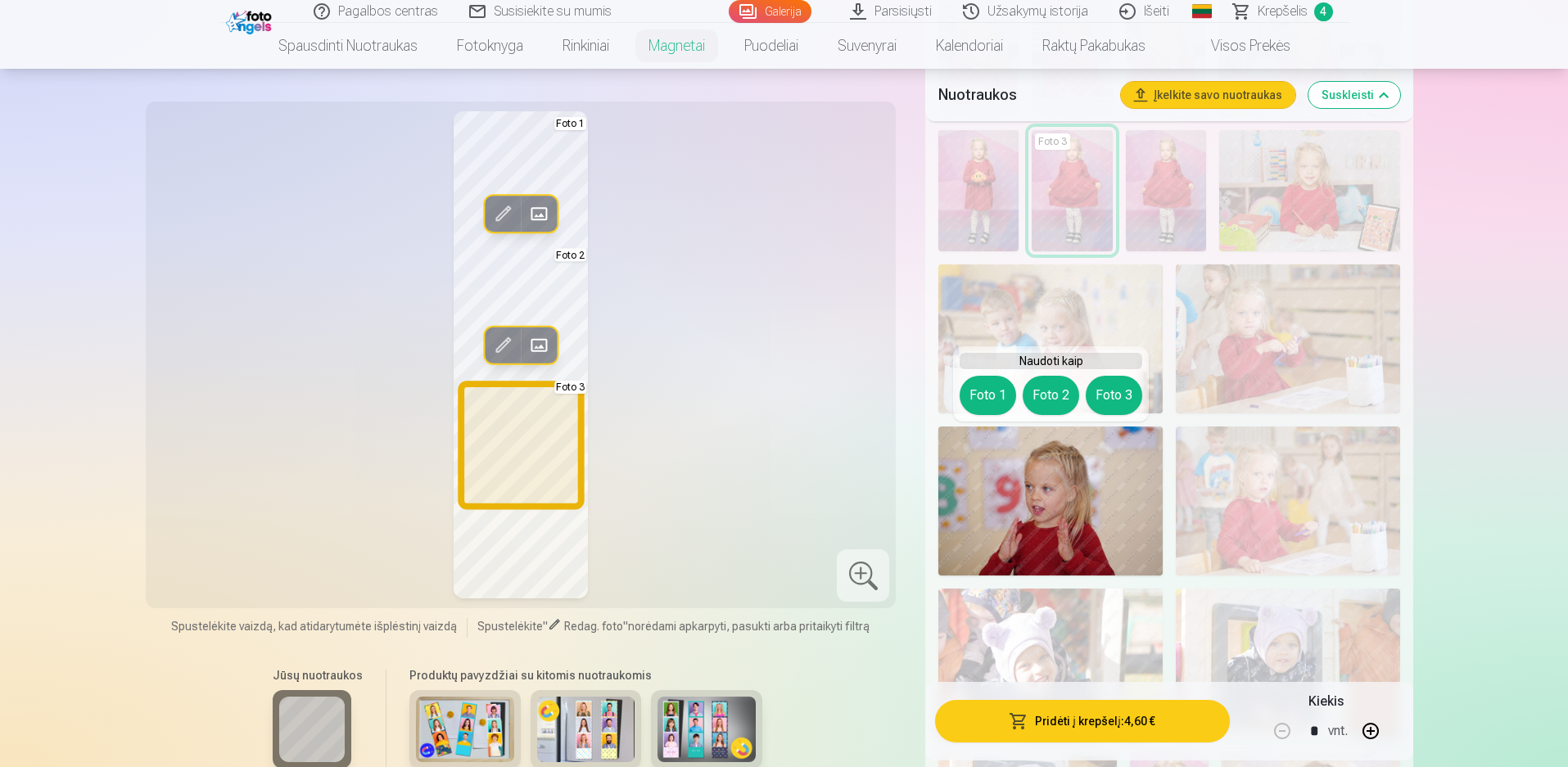
click at [1112, 394] on button "Foto 3" at bounding box center [1114, 395] width 57 height 39
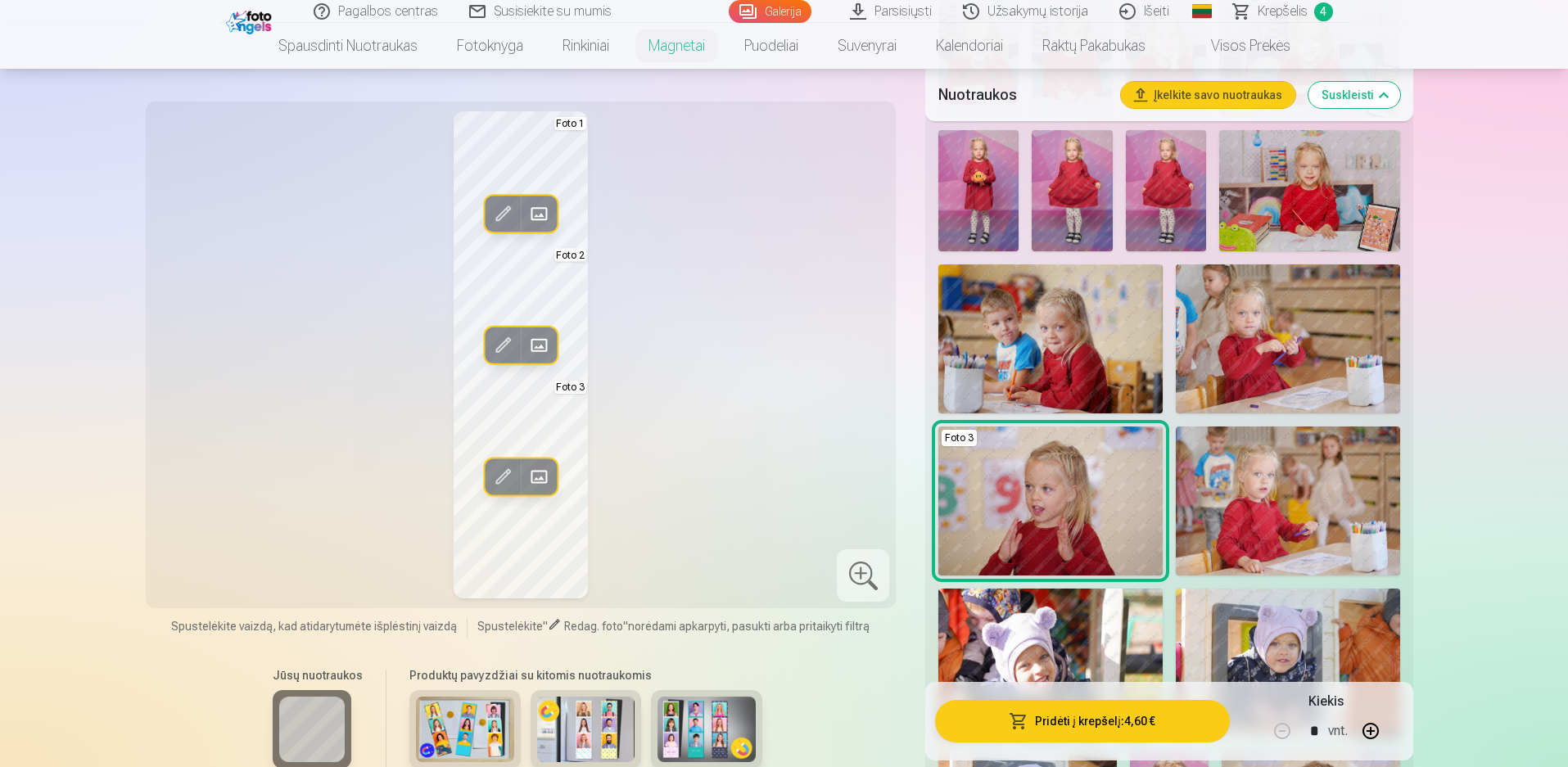
click at [685, 400] on div "Redag. foto Pakeisti Foto 1 Redag. foto Pakeisti Foto 2 Redag. foto Pakeisti Fo…" at bounding box center [521, 354] width 731 height 487
click at [506, 477] on span at bounding box center [502, 475] width 26 height 26
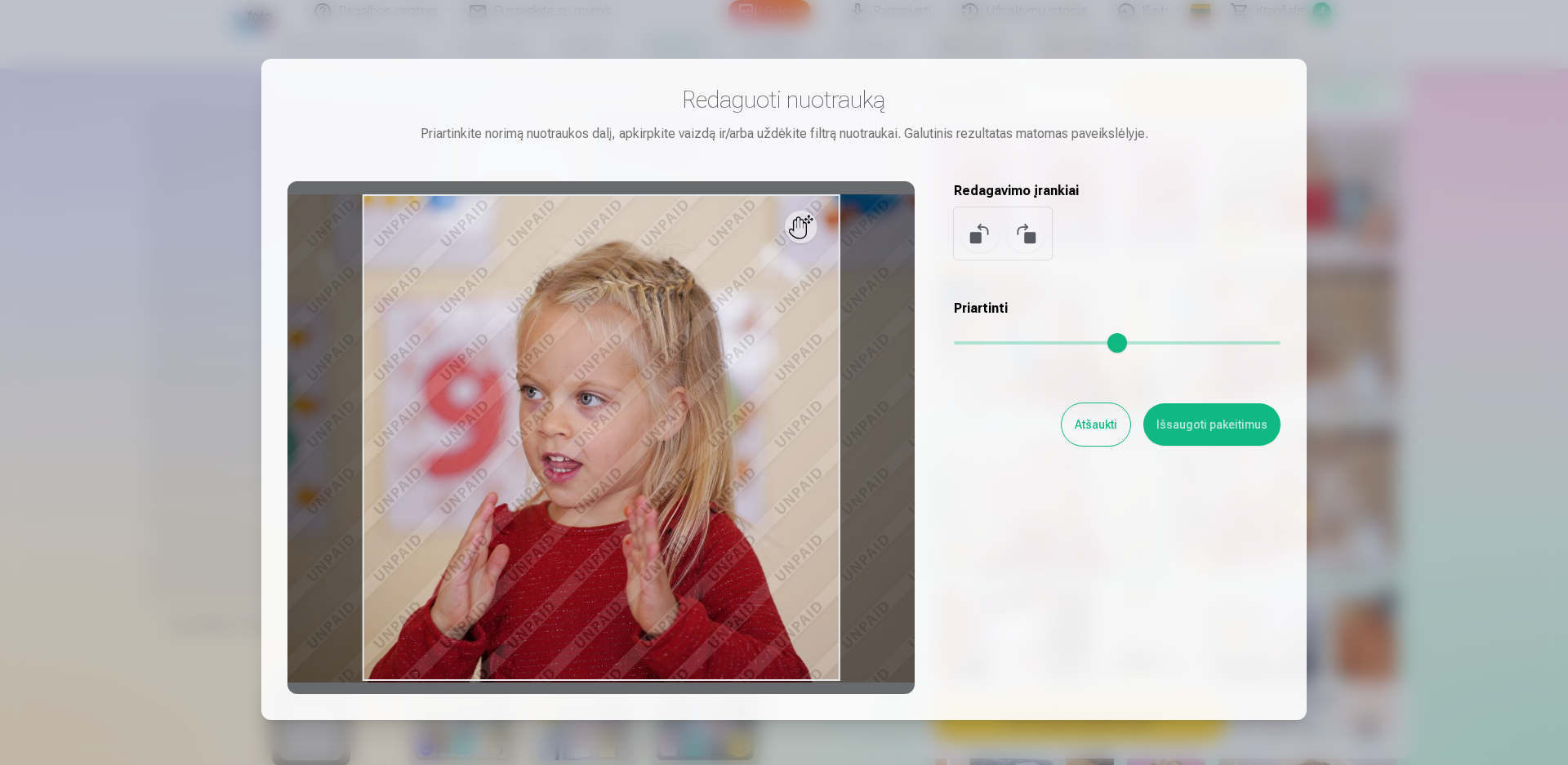
click at [1215, 418] on button "Išsaugoti pakeitimus" at bounding box center [1211, 424] width 138 height 42
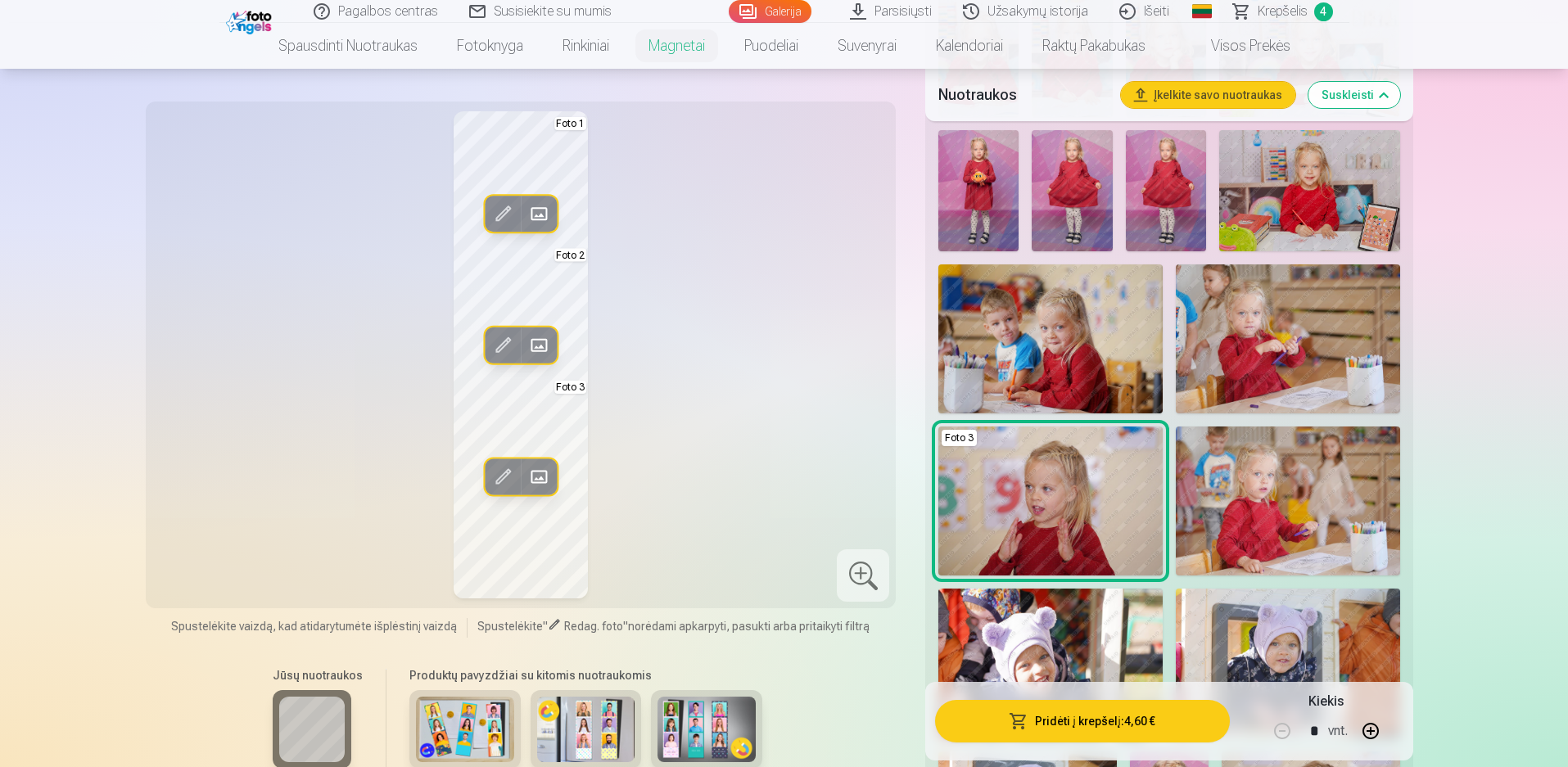
click at [1019, 477] on img at bounding box center [1051, 500] width 224 height 149
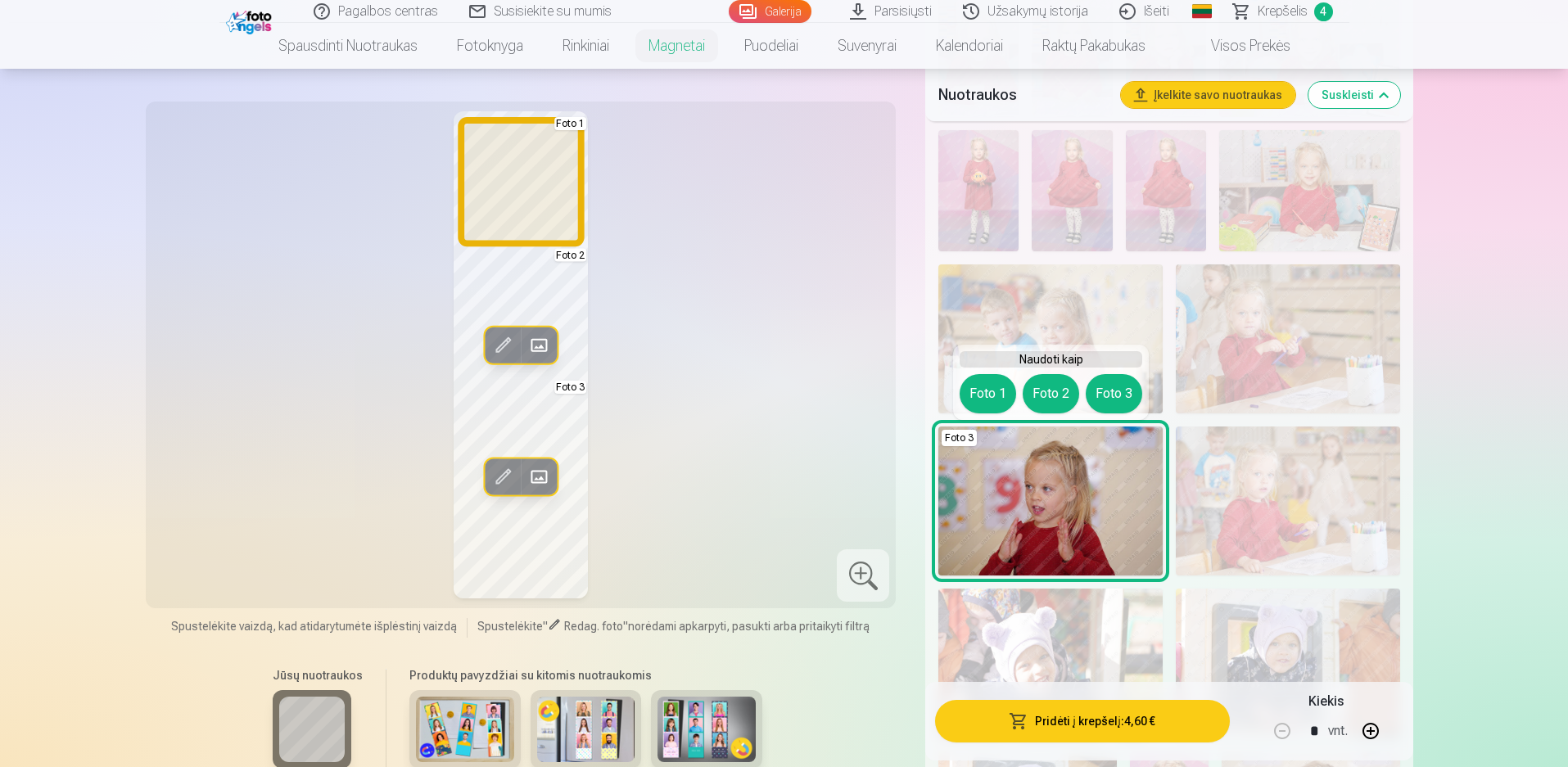
click at [986, 395] on button "Foto 1" at bounding box center [988, 394] width 57 height 39
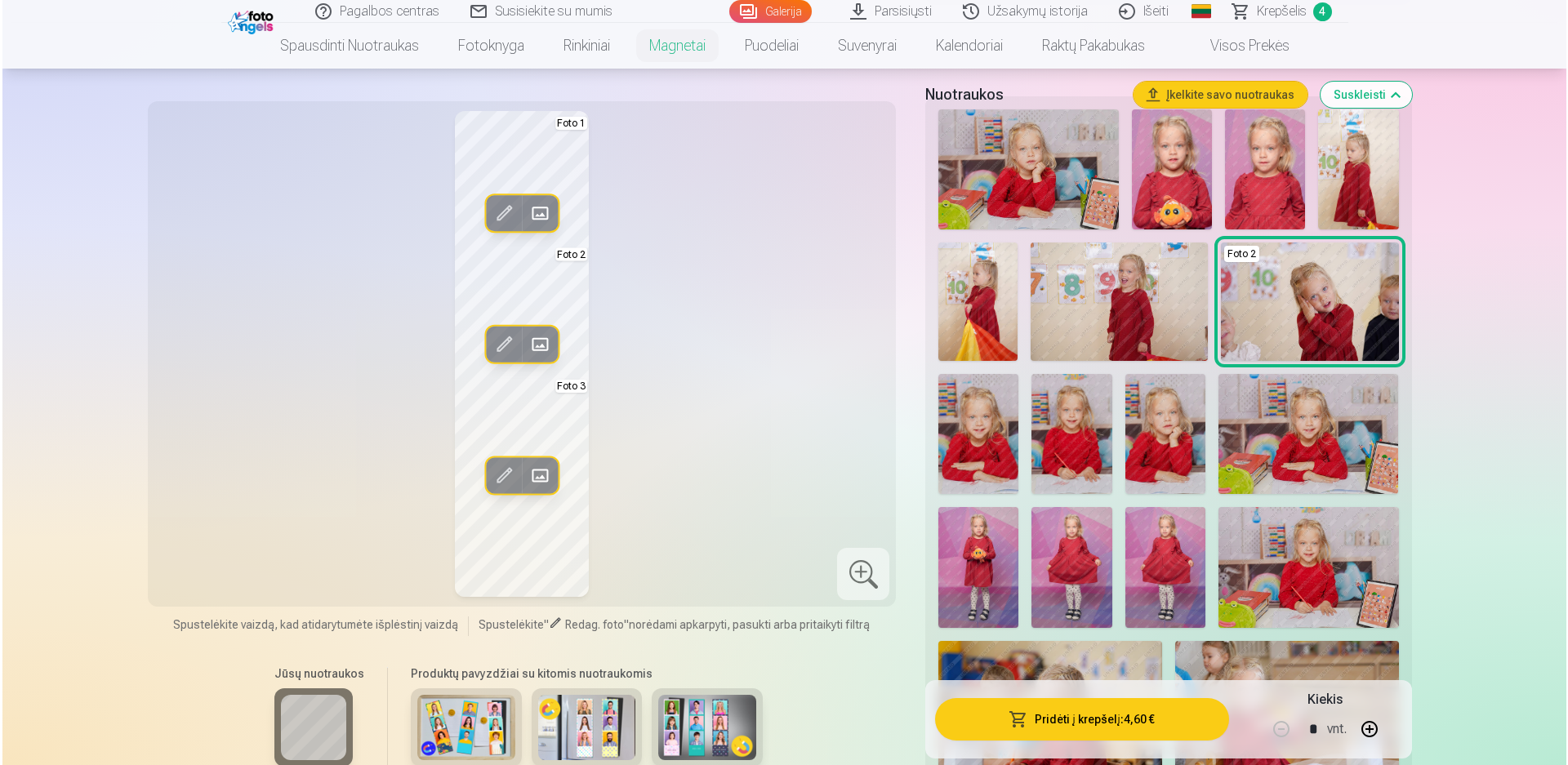
scroll to position [408, 0]
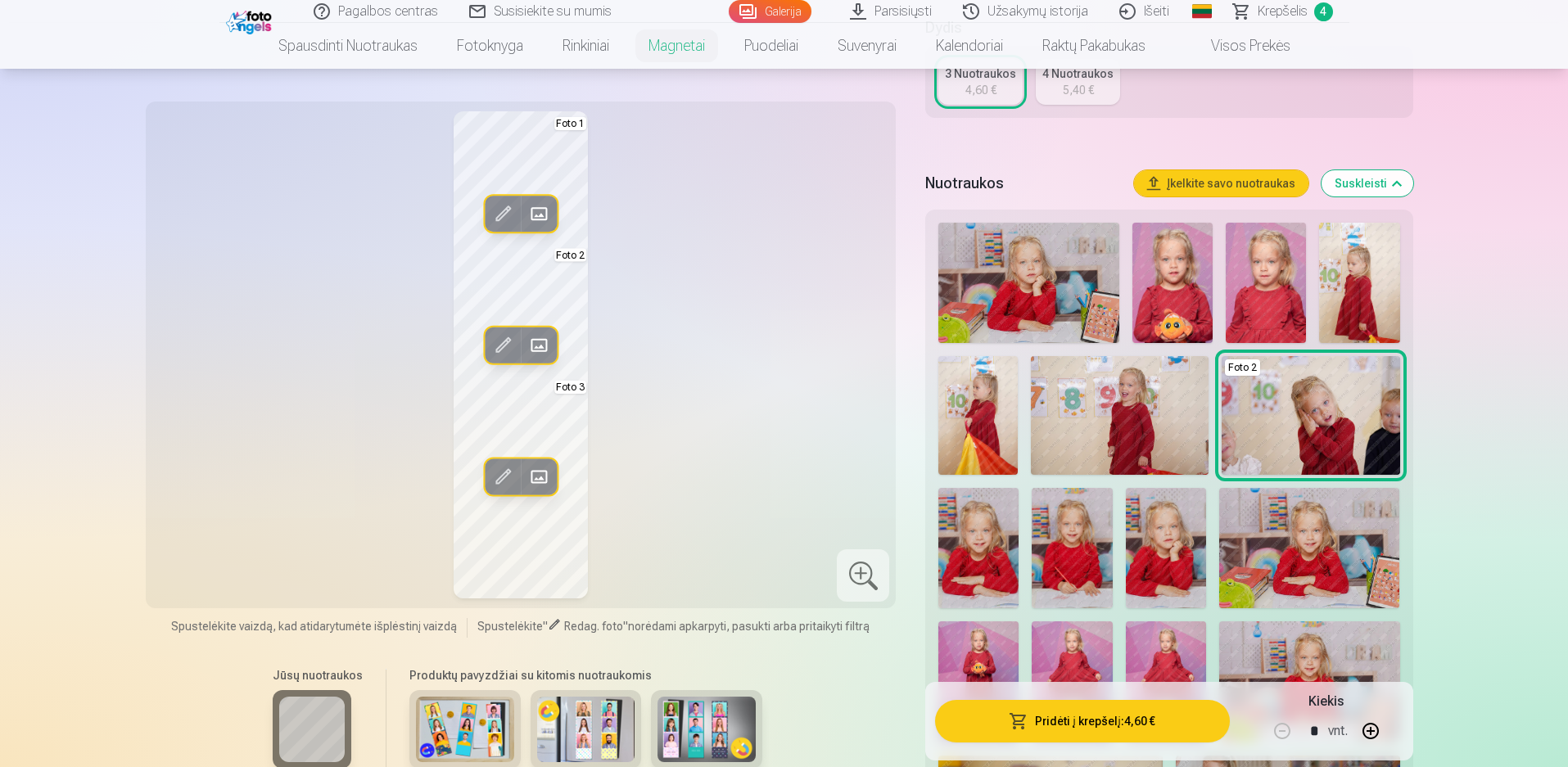
click at [1131, 419] on img at bounding box center [1119, 415] width 178 height 119
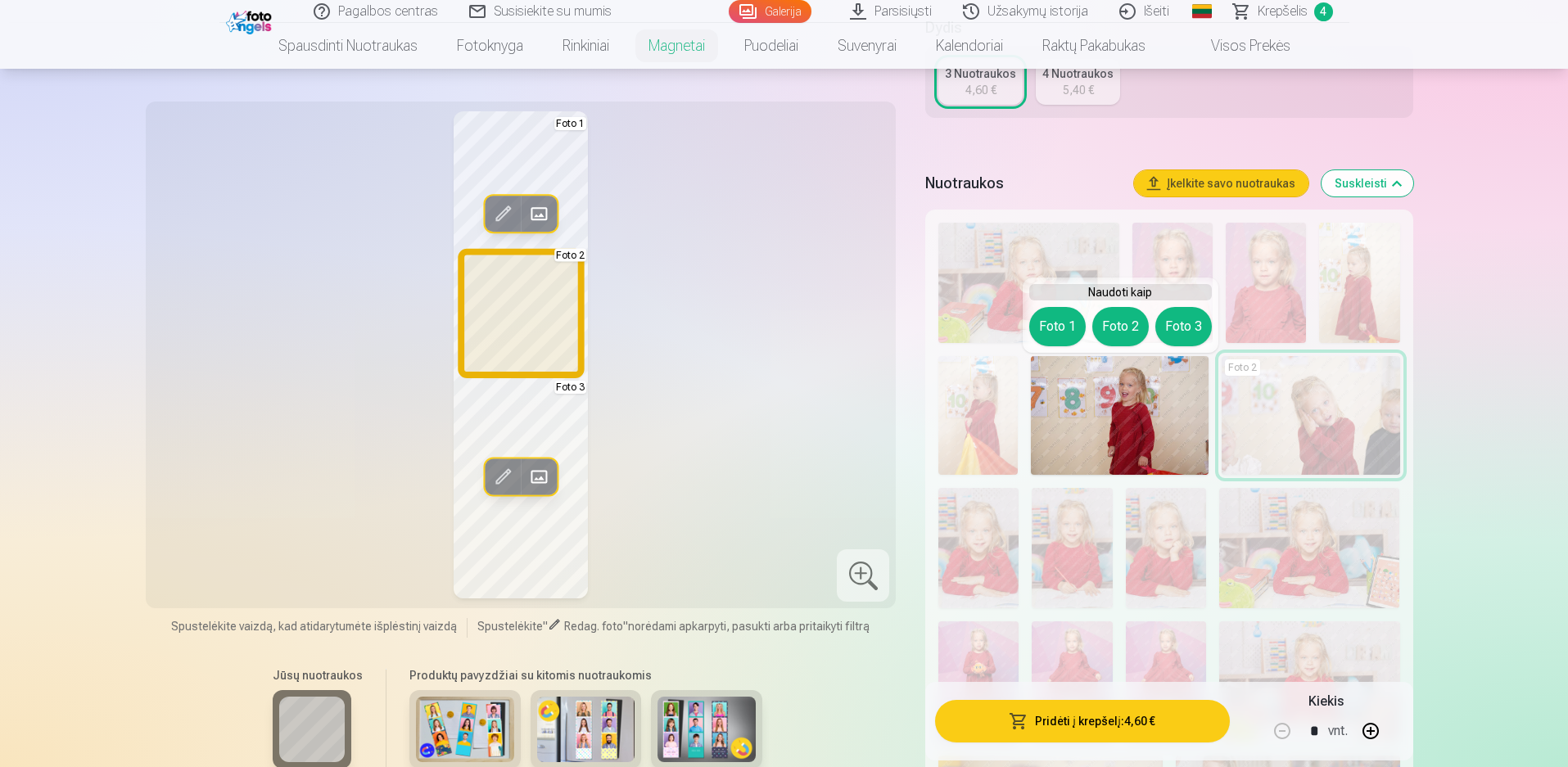
click at [1108, 326] on button "Foto 2" at bounding box center [1121, 326] width 57 height 39
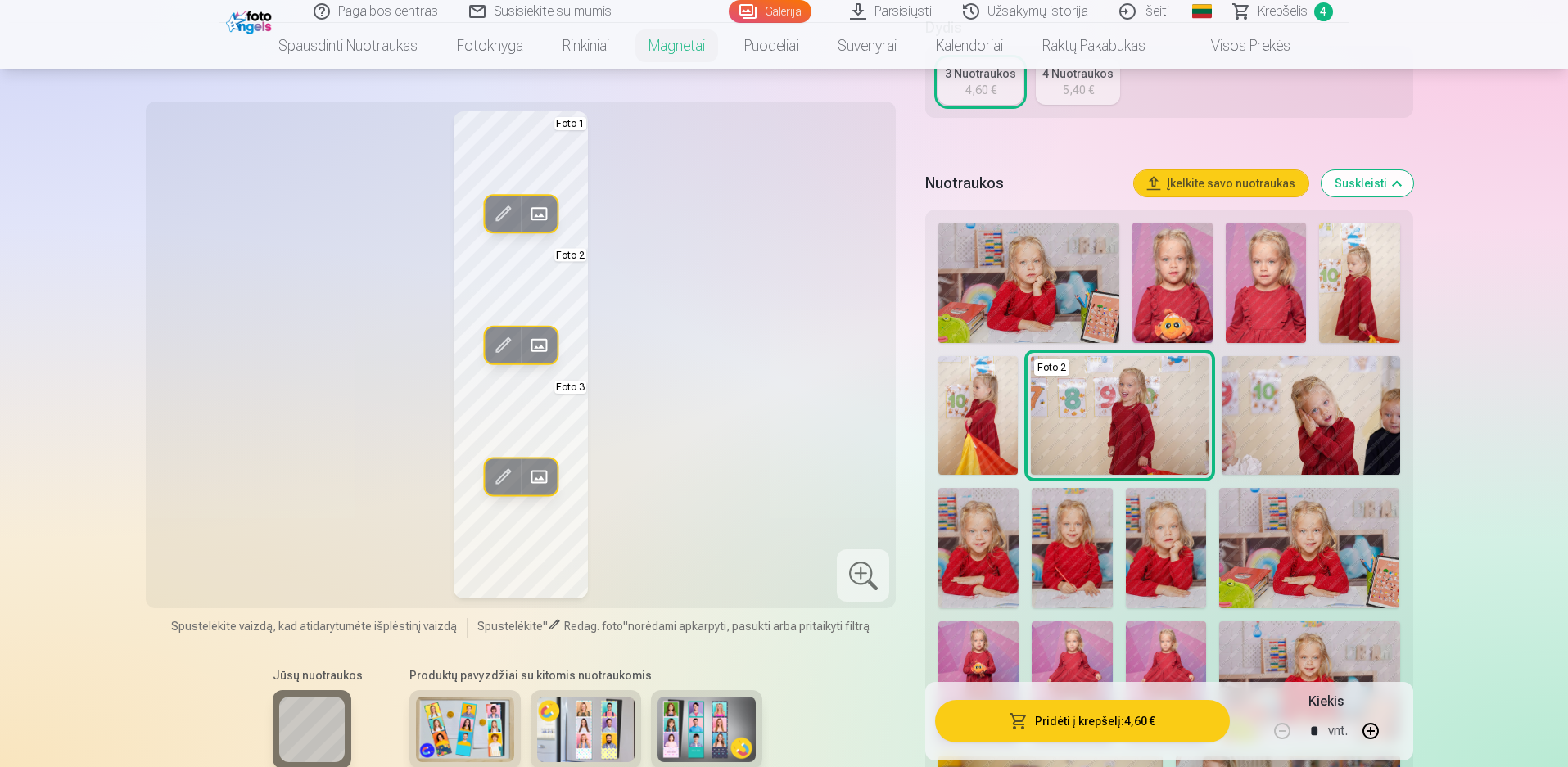
click at [496, 345] on span at bounding box center [502, 345] width 26 height 26
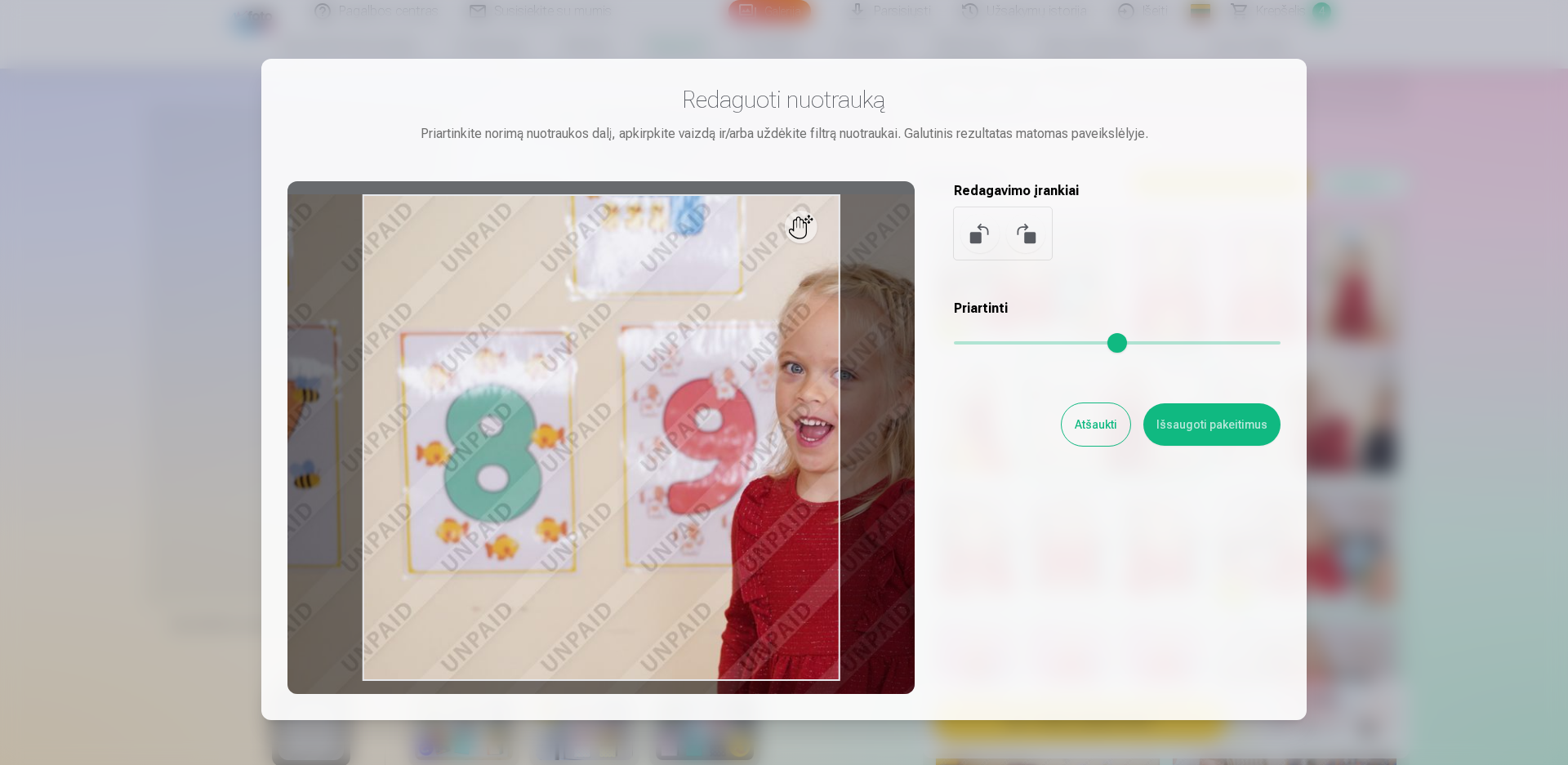
drag, startPoint x: 955, startPoint y: 348, endPoint x: 941, endPoint y: 387, distance: 41.4
click at [993, 342] on input "range" at bounding box center [1117, 342] width 327 height 3
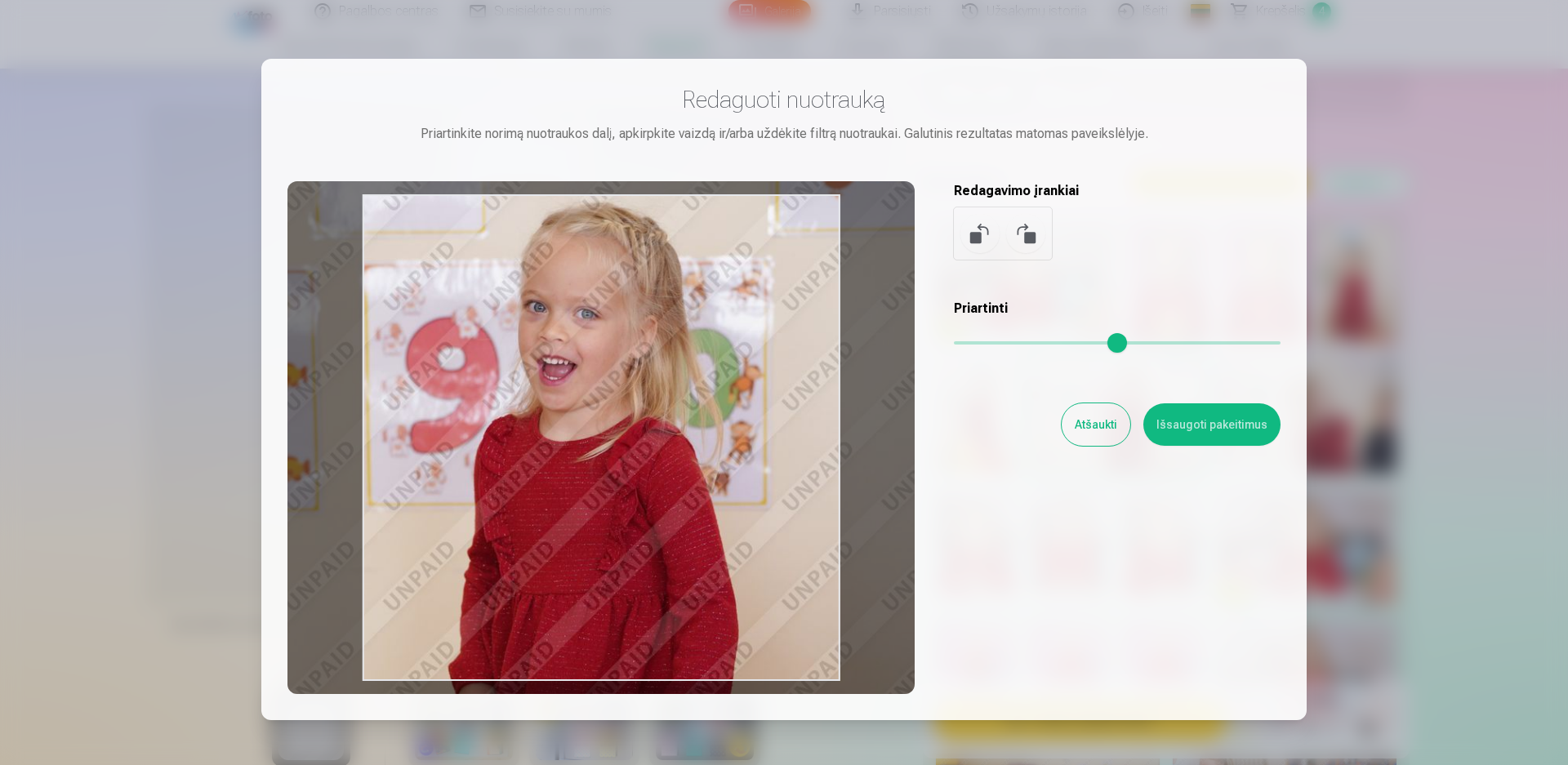
drag, startPoint x: 772, startPoint y: 513, endPoint x: 514, endPoint y: 452, distance: 265.1
click at [514, 452] on div at bounding box center [601, 437] width 627 height 512
type input "***"
click at [1177, 428] on button "Išsaugoti pakeitimus" at bounding box center [1211, 424] width 138 height 42
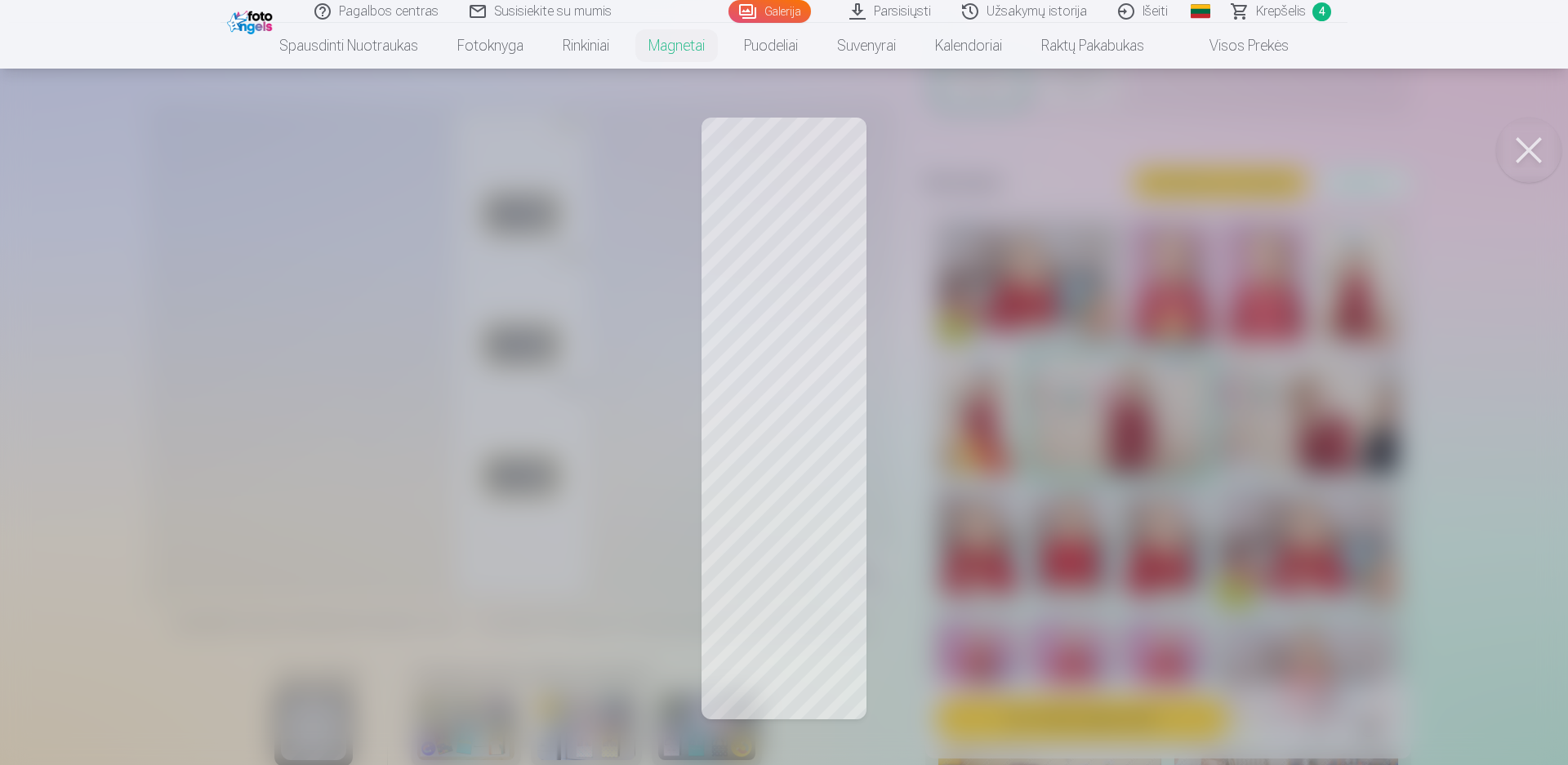
click at [1135, 365] on div at bounding box center [784, 382] width 1568 height 765
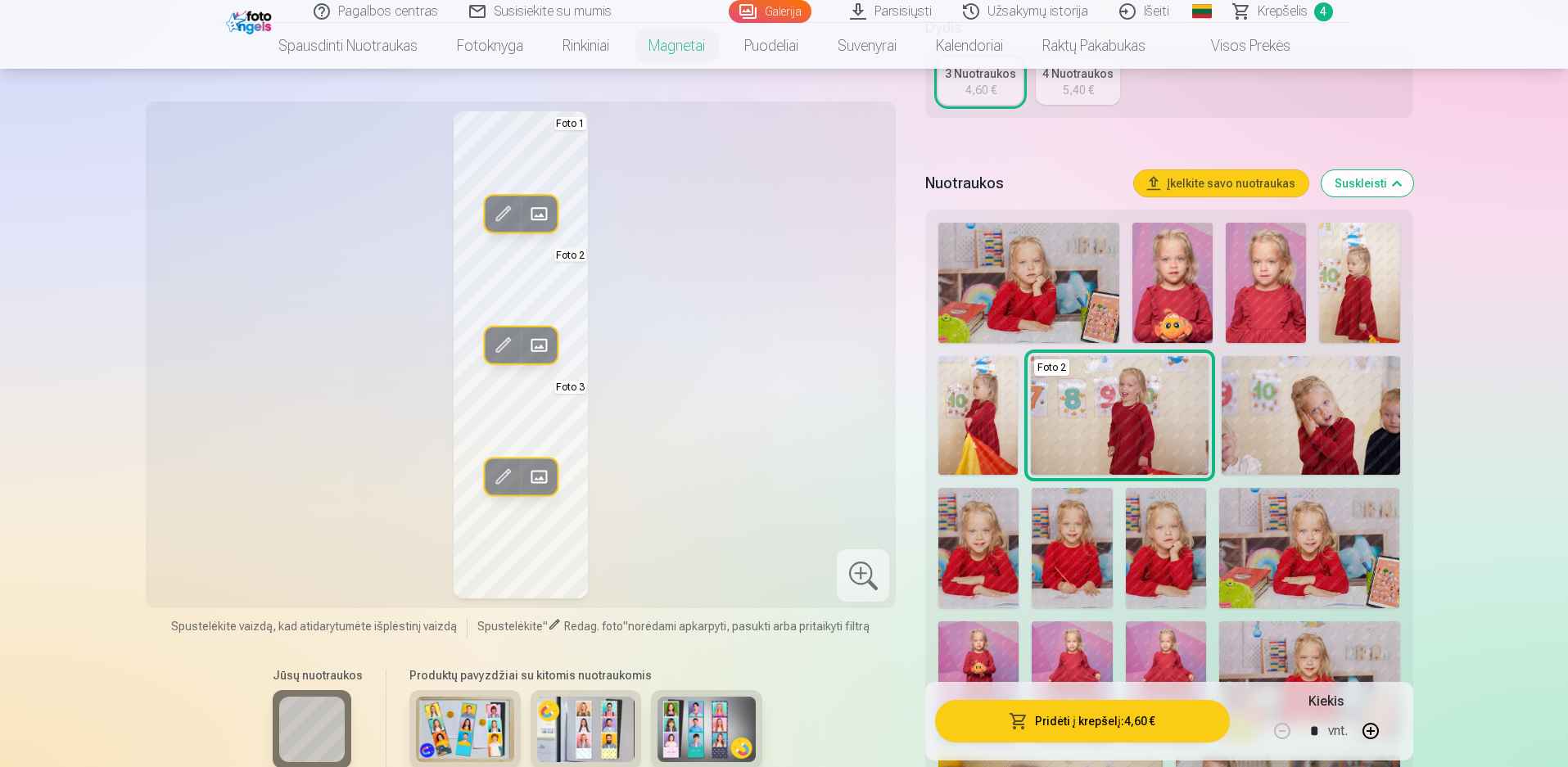
click at [1301, 426] on img at bounding box center [1310, 415] width 178 height 119
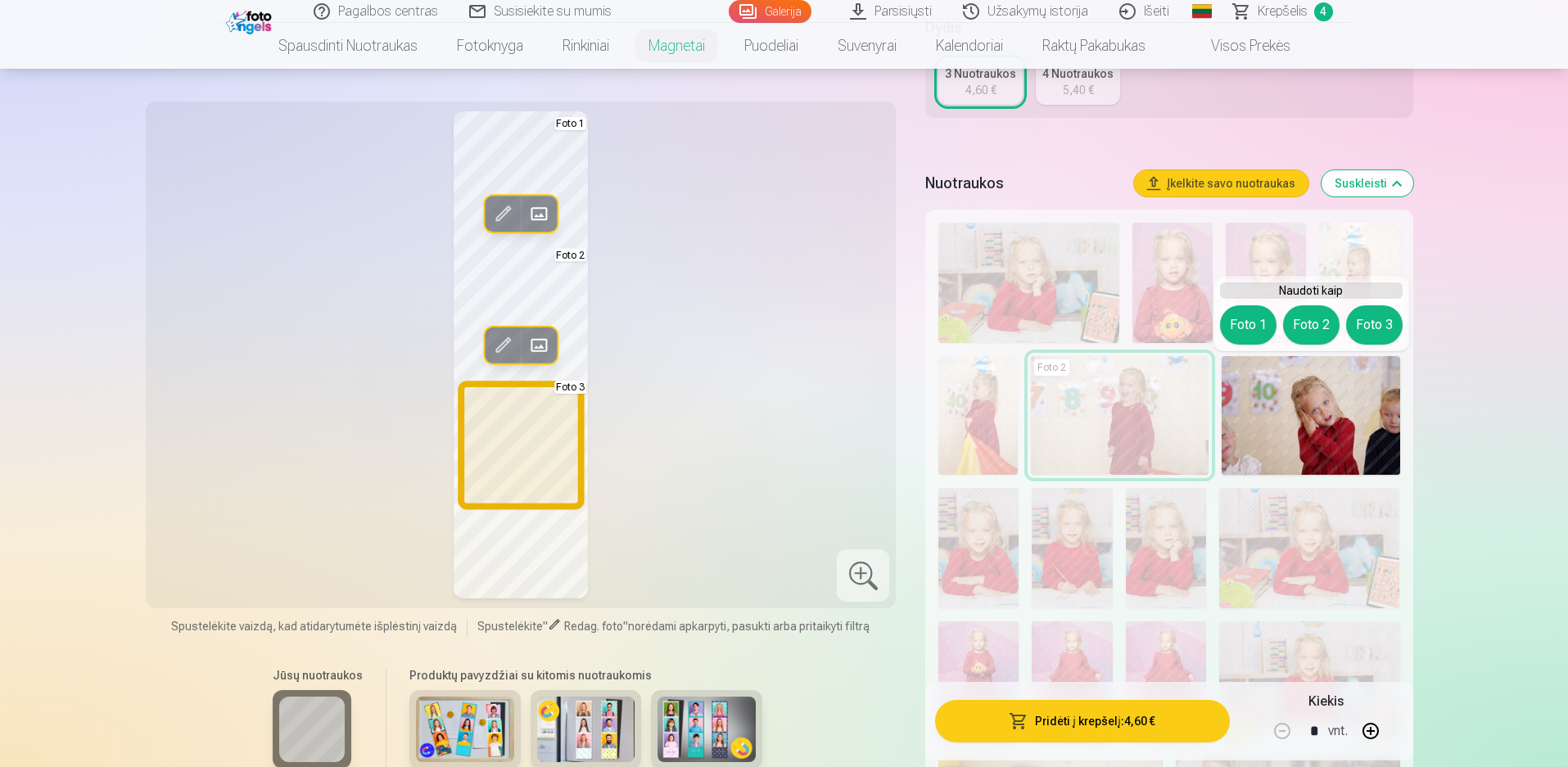
click at [1360, 329] on button "Foto 3" at bounding box center [1374, 324] width 57 height 39
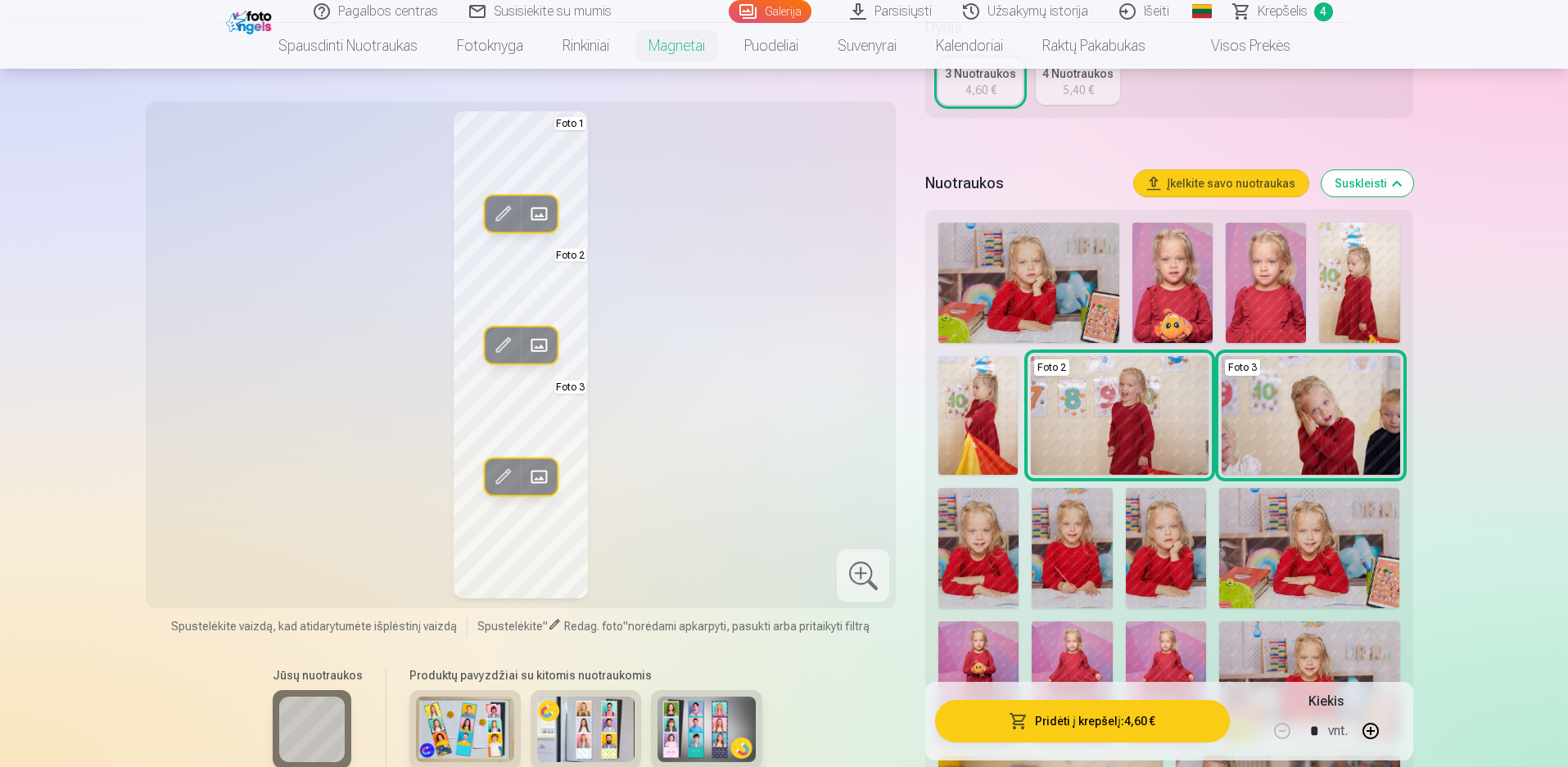
click at [512, 472] on span at bounding box center [502, 475] width 26 height 26
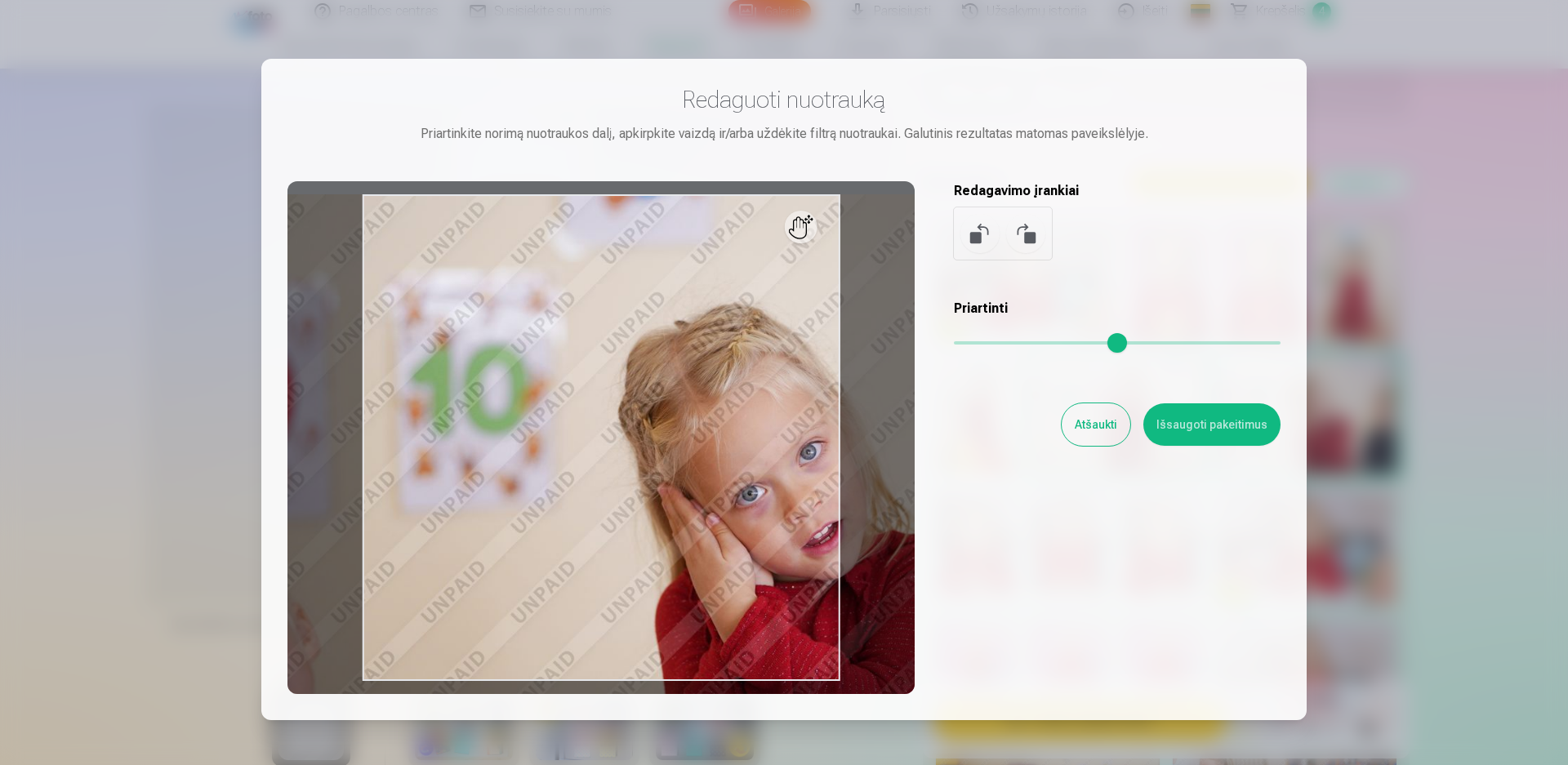
drag, startPoint x: 960, startPoint y: 347, endPoint x: 984, endPoint y: 345, distance: 24.1
click at [984, 344] on input "range" at bounding box center [1117, 342] width 327 height 3
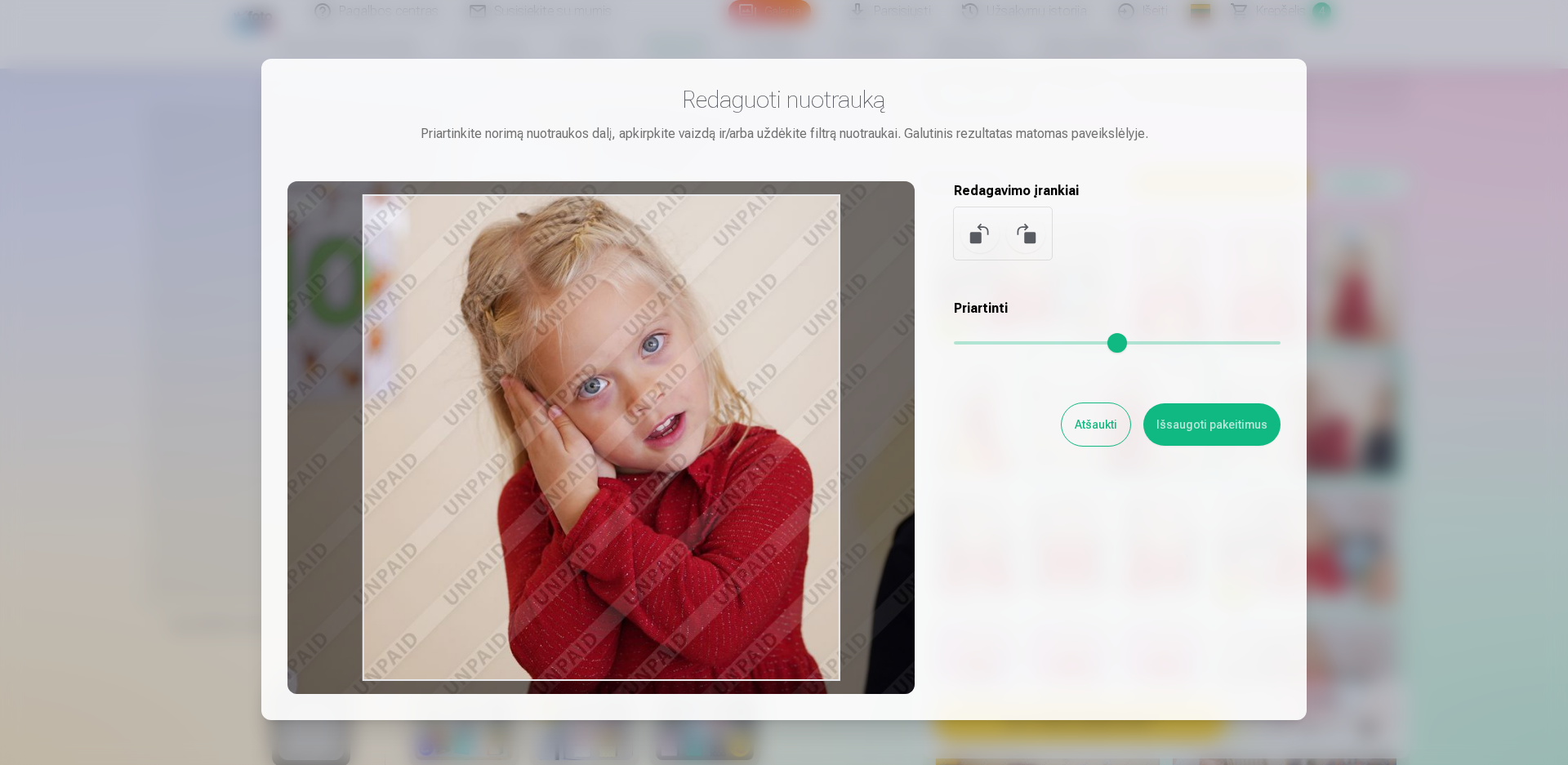
drag, startPoint x: 729, startPoint y: 555, endPoint x: 576, endPoint y: 448, distance: 186.7
click at [576, 448] on div at bounding box center [601, 437] width 627 height 512
type input "****"
click at [1229, 432] on button "Išsaugoti pakeitimus" at bounding box center [1211, 424] width 138 height 42
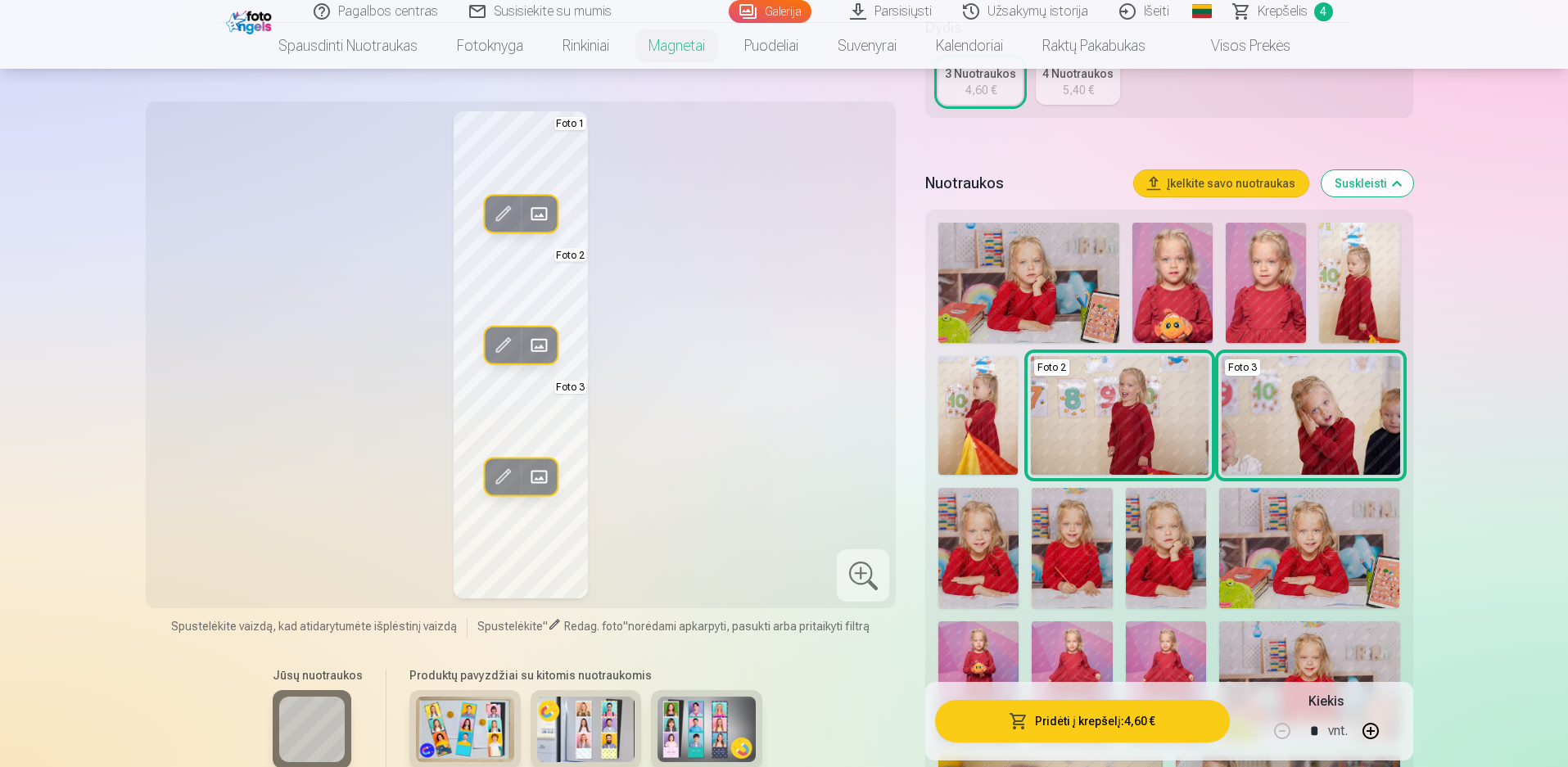
click at [507, 341] on span at bounding box center [502, 345] width 26 height 26
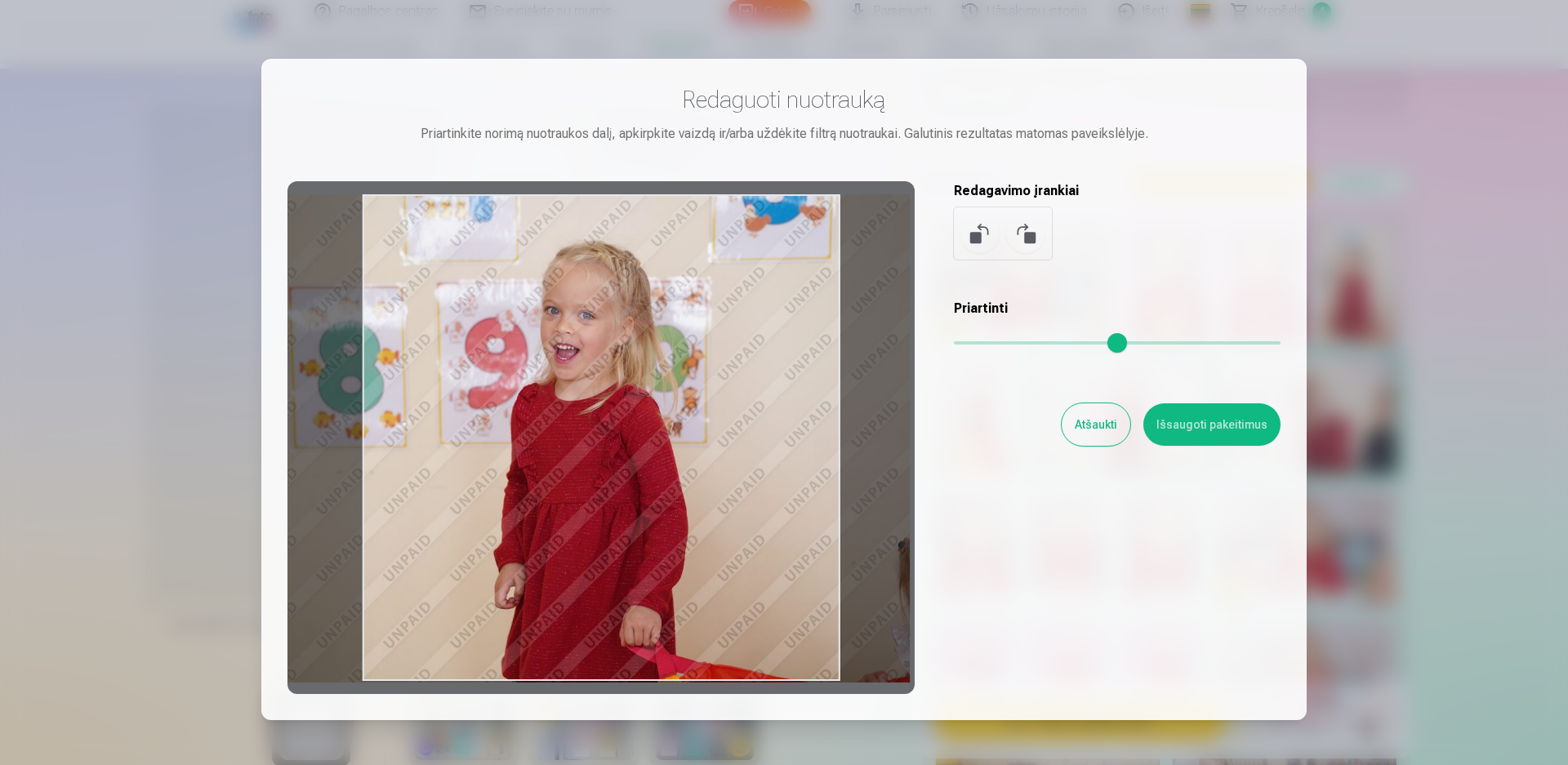
drag, startPoint x: 708, startPoint y: 456, endPoint x: 652, endPoint y: 401, distance: 78.5
click at [652, 401] on div at bounding box center [601, 437] width 627 height 512
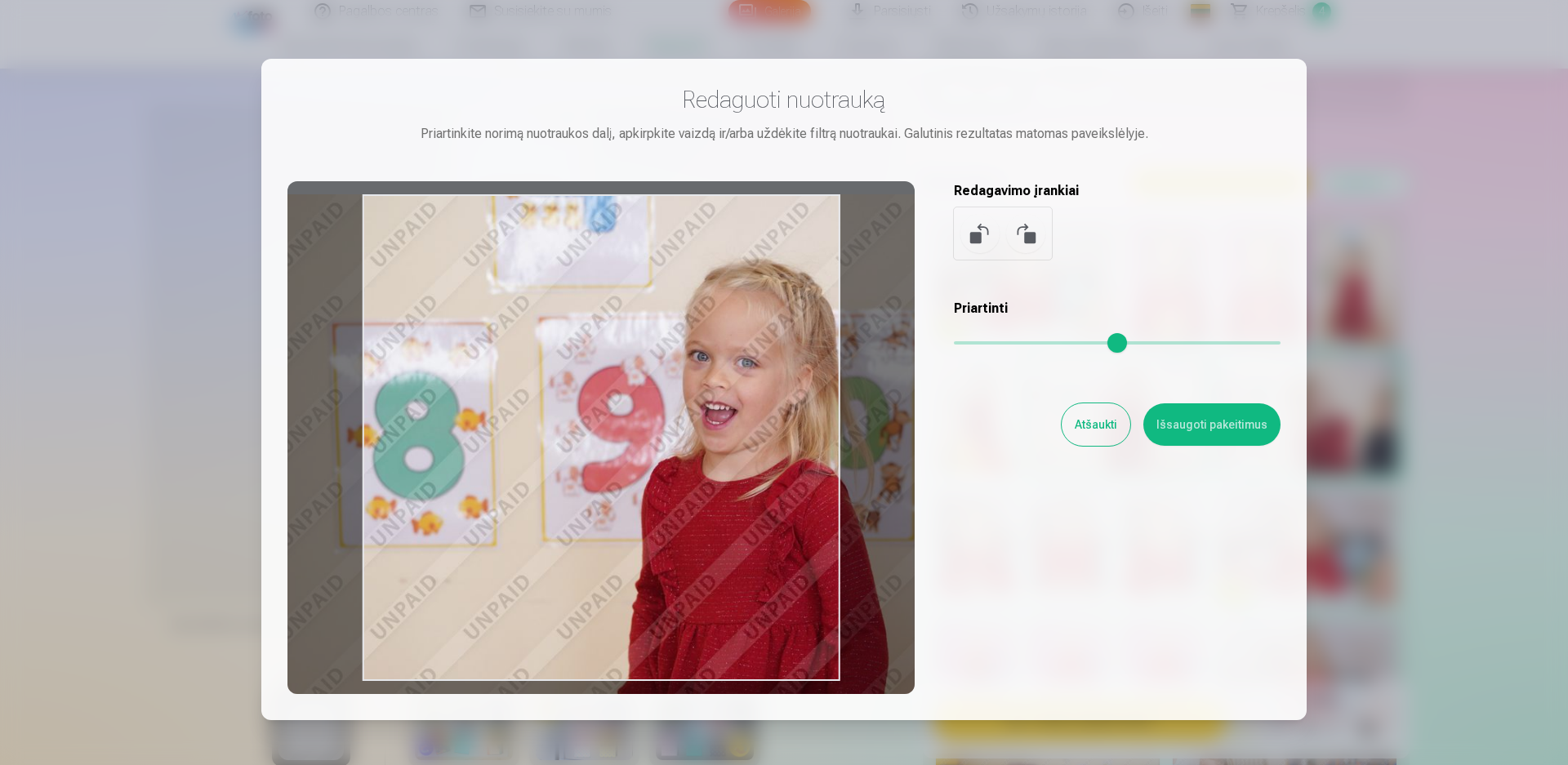
drag, startPoint x: 964, startPoint y: 342, endPoint x: 987, endPoint y: 344, distance: 23.1
click at [987, 344] on input "range" at bounding box center [1117, 342] width 327 height 3
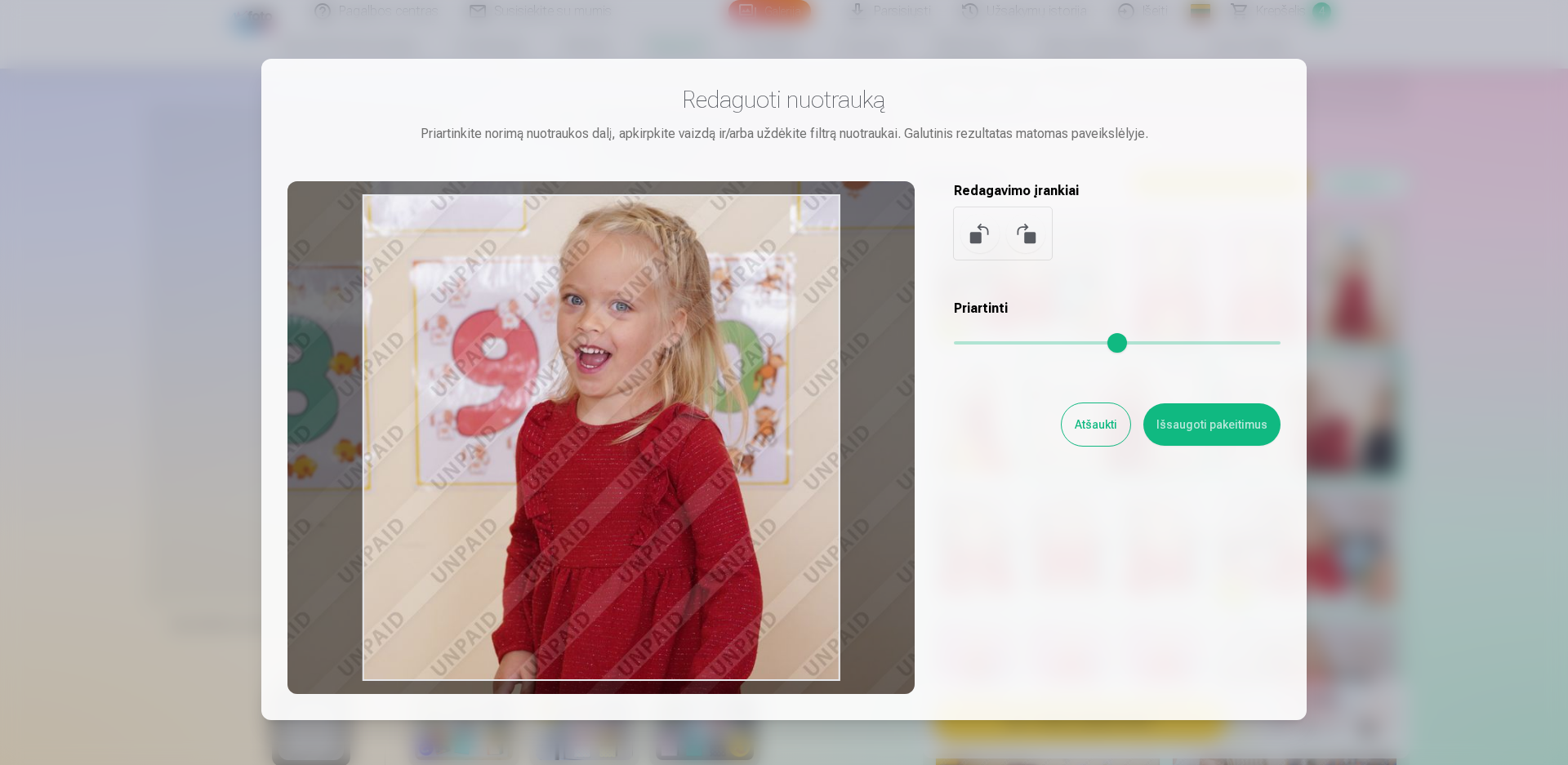
drag, startPoint x: 726, startPoint y: 524, endPoint x: 600, endPoint y: 468, distance: 137.9
click at [600, 468] on div at bounding box center [601, 437] width 627 height 512
type input "****"
click at [1231, 438] on button "Išsaugoti pakeitimus" at bounding box center [1211, 424] width 138 height 42
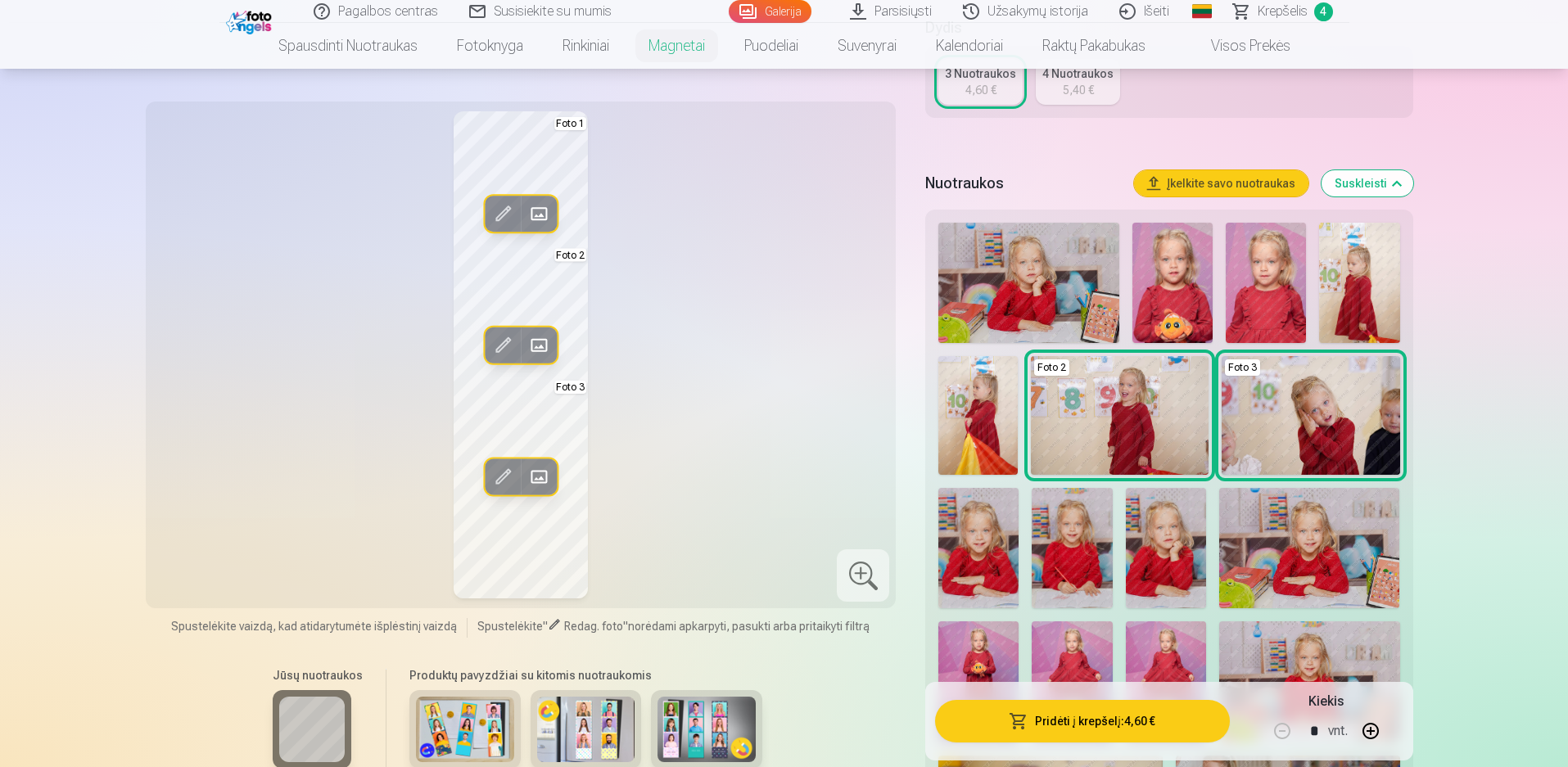
click at [766, 316] on div "Redag. foto Pakeisti Foto 1 Redag. foto Pakeisti Foto 2 Redag. foto Pakeisti Fo…" at bounding box center [521, 354] width 731 height 487
click at [1108, 725] on button "Pridėti į krepšelį : 4,60 €" at bounding box center [1082, 721] width 294 height 43
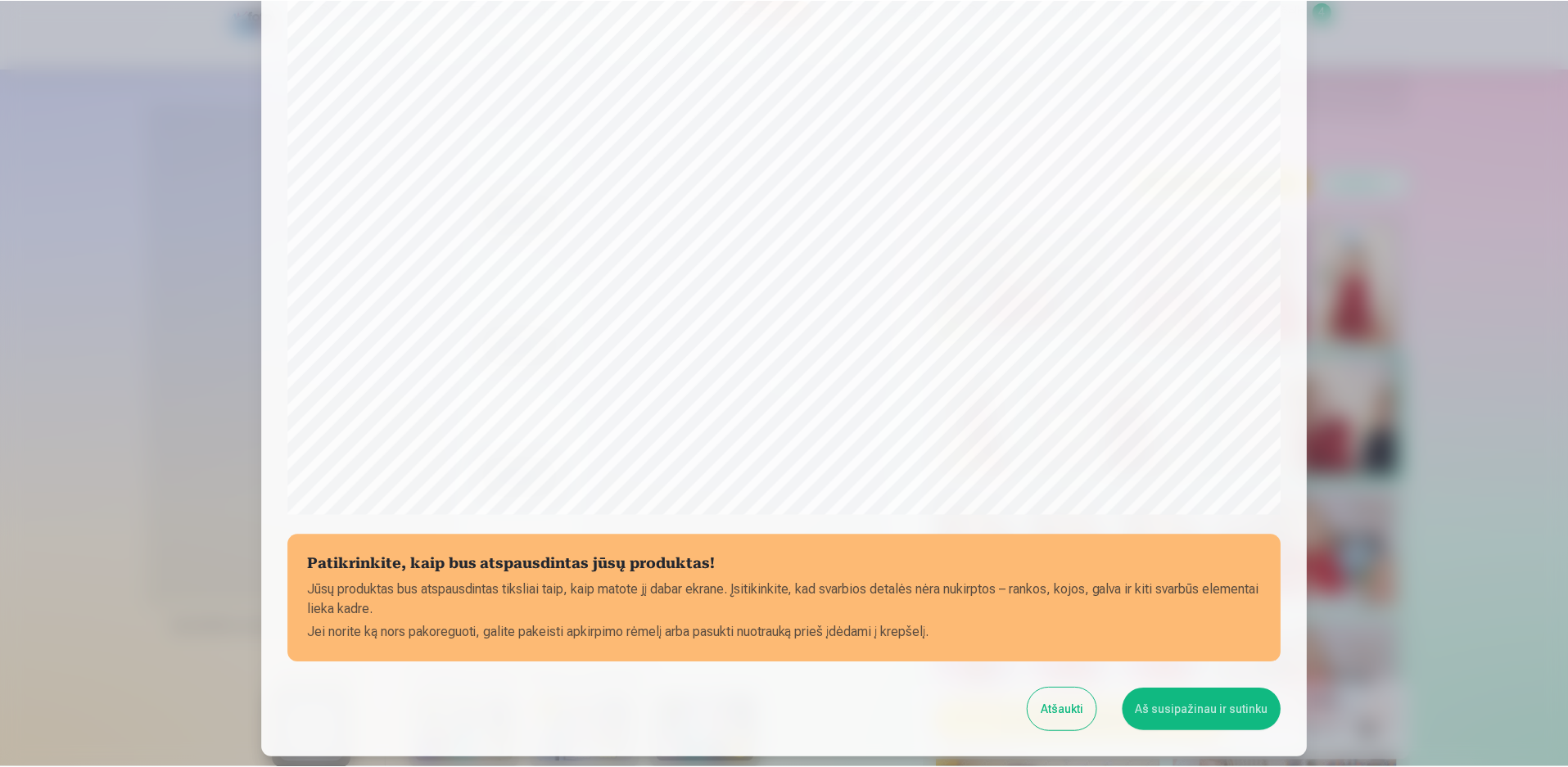
scroll to position [412, 0]
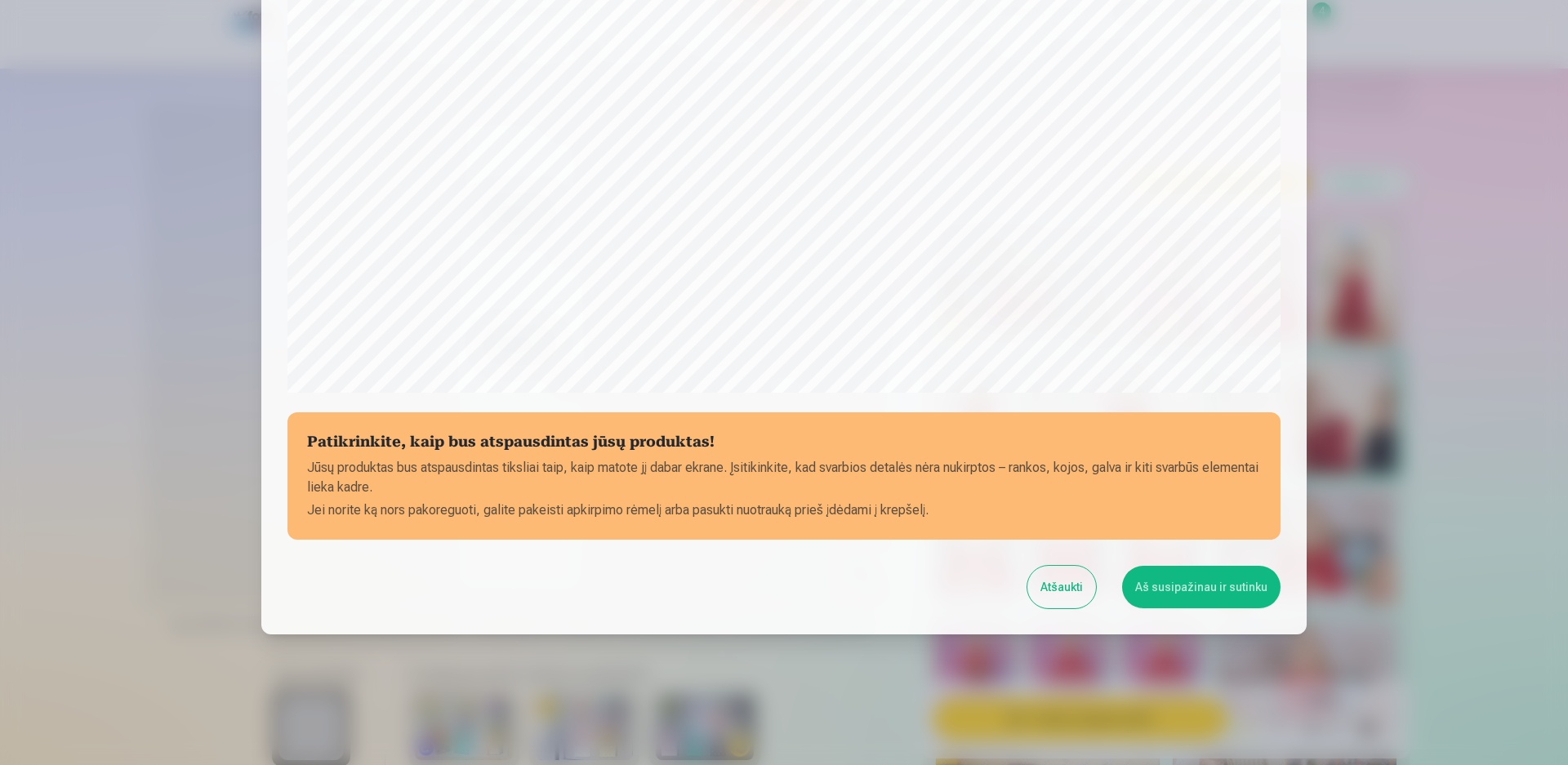
click at [1051, 576] on button "Atšaukti" at bounding box center [1061, 587] width 68 height 42
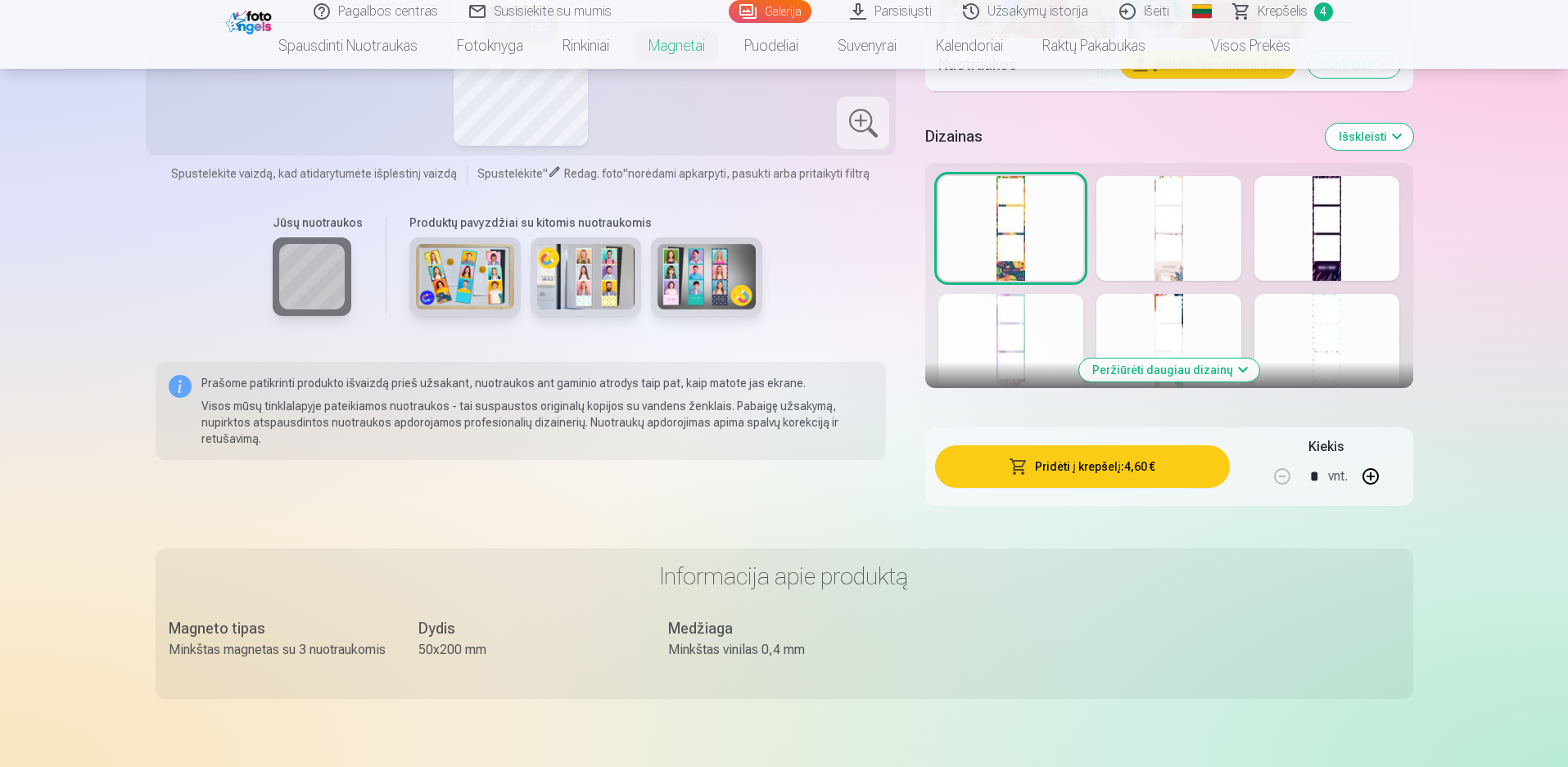
scroll to position [1719, 0]
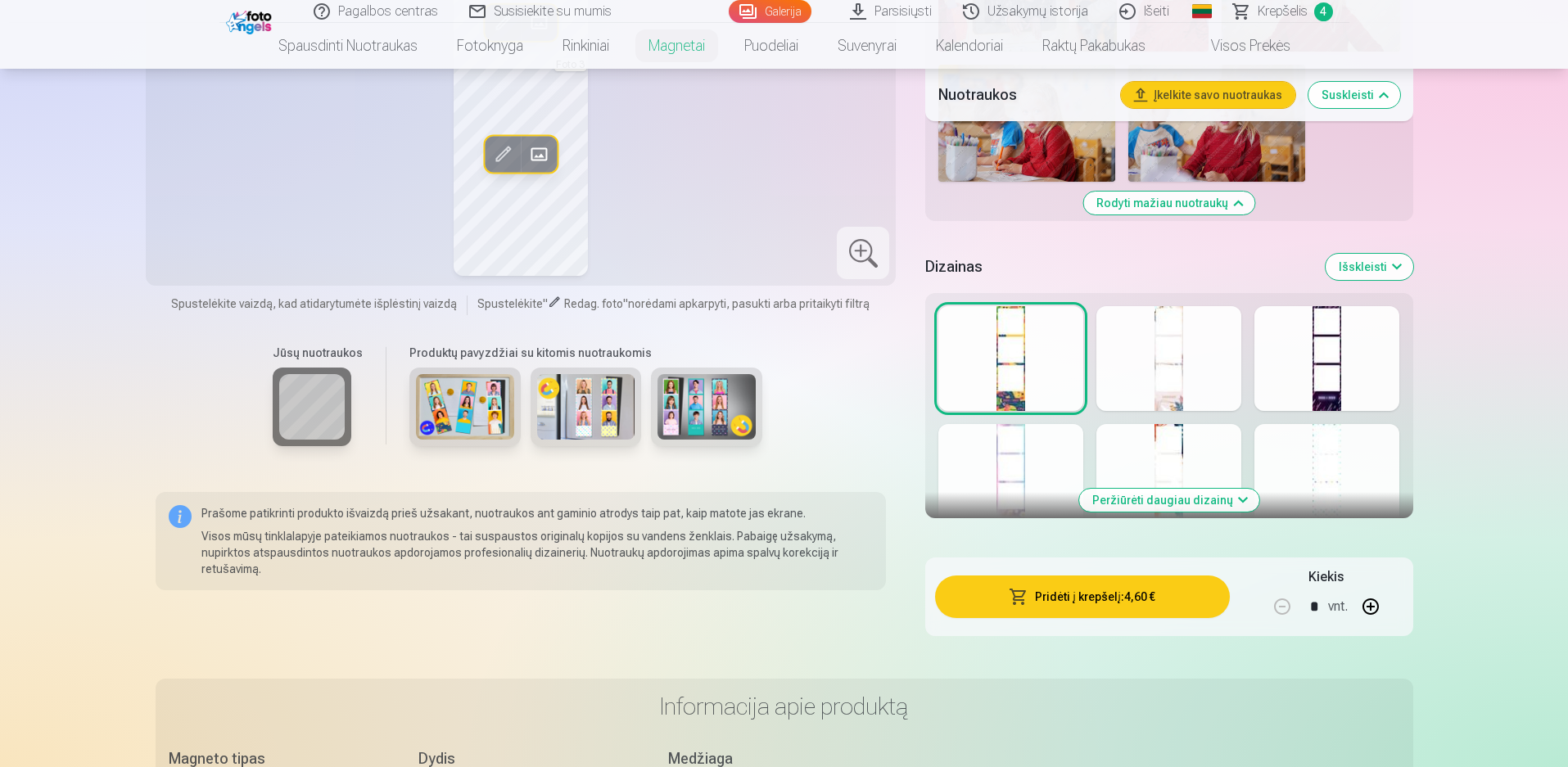
click at [1189, 353] on div at bounding box center [1168, 358] width 145 height 104
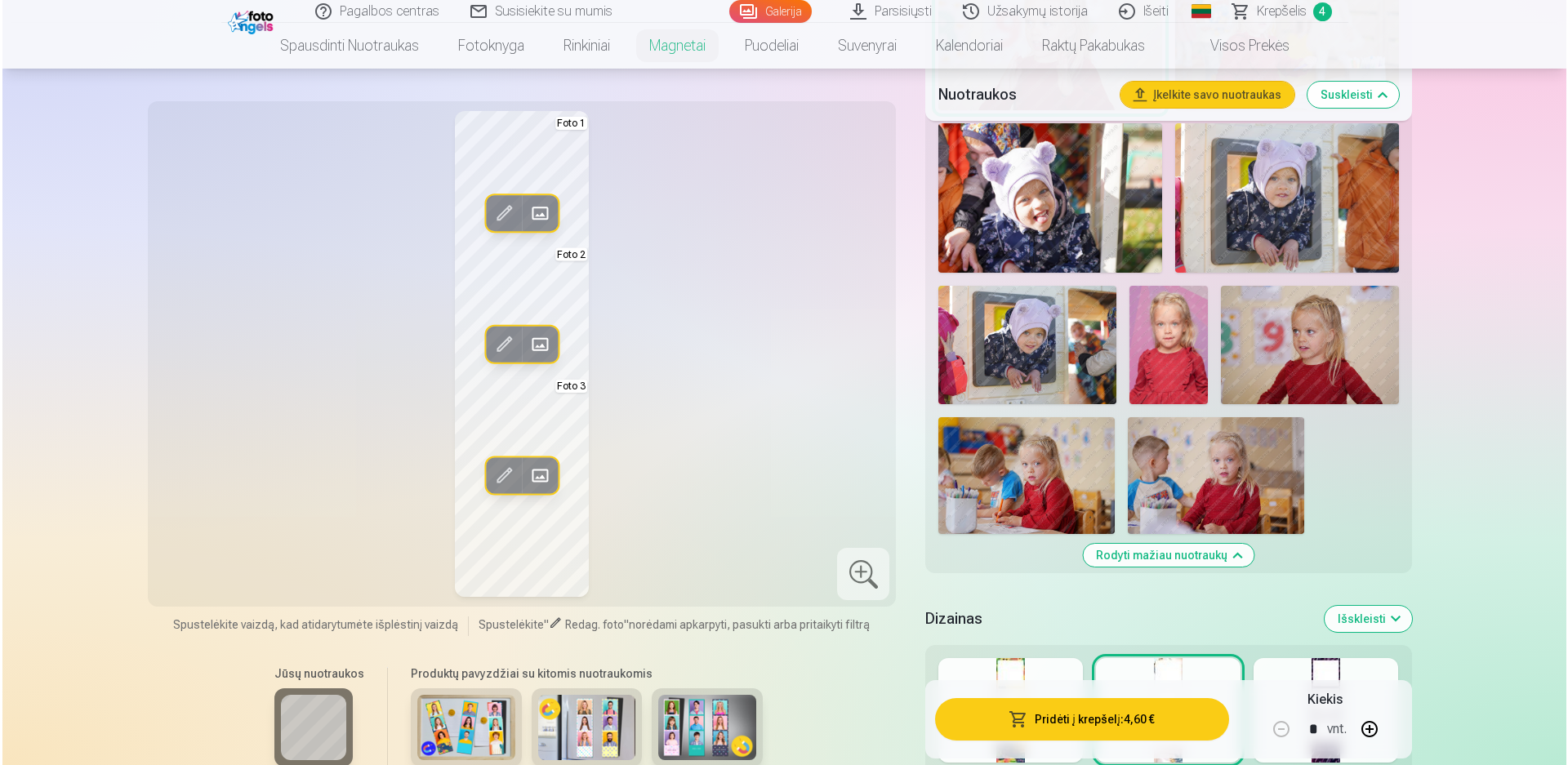
scroll to position [1306, 0]
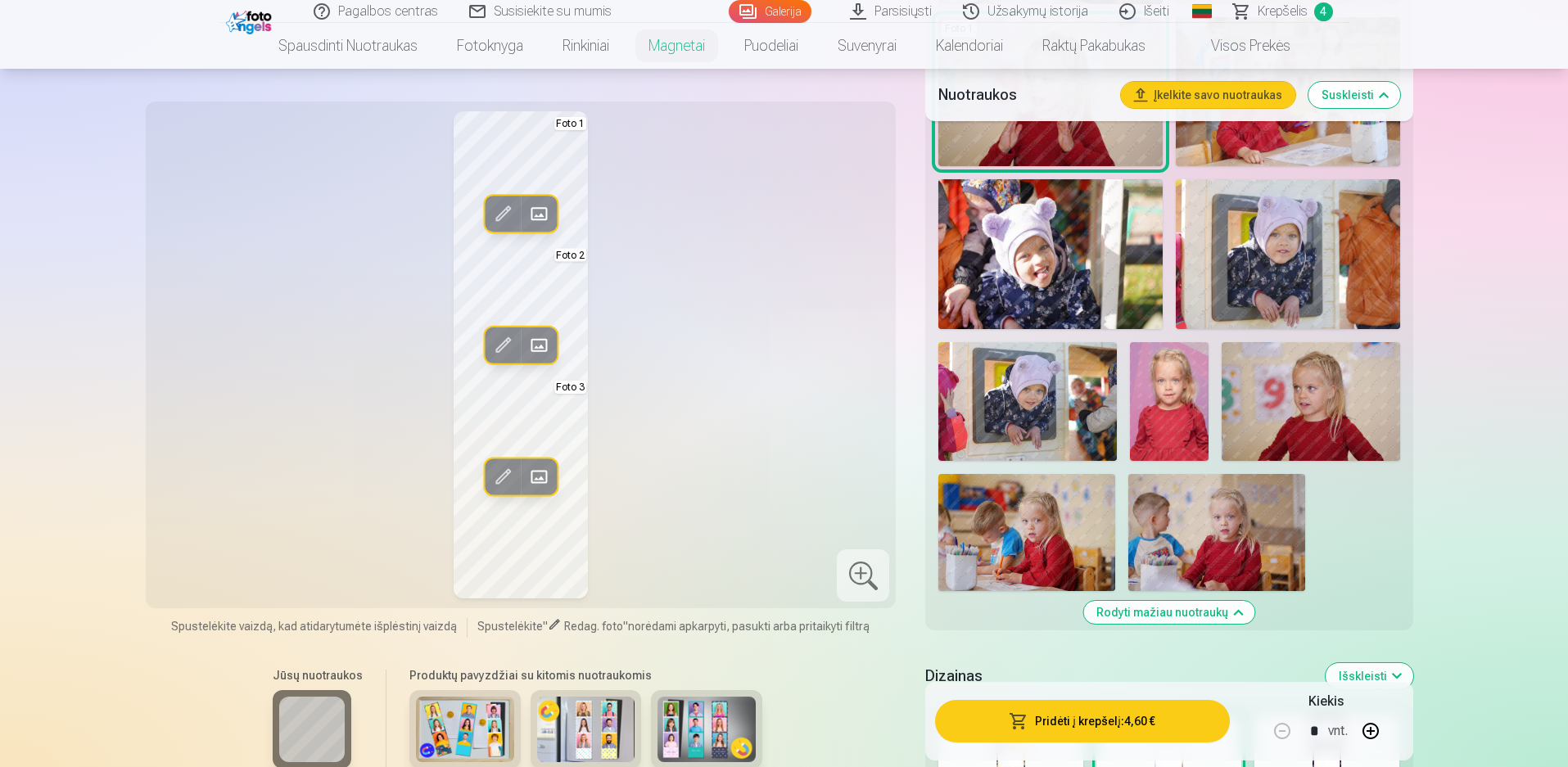
click at [491, 347] on span at bounding box center [502, 345] width 26 height 26
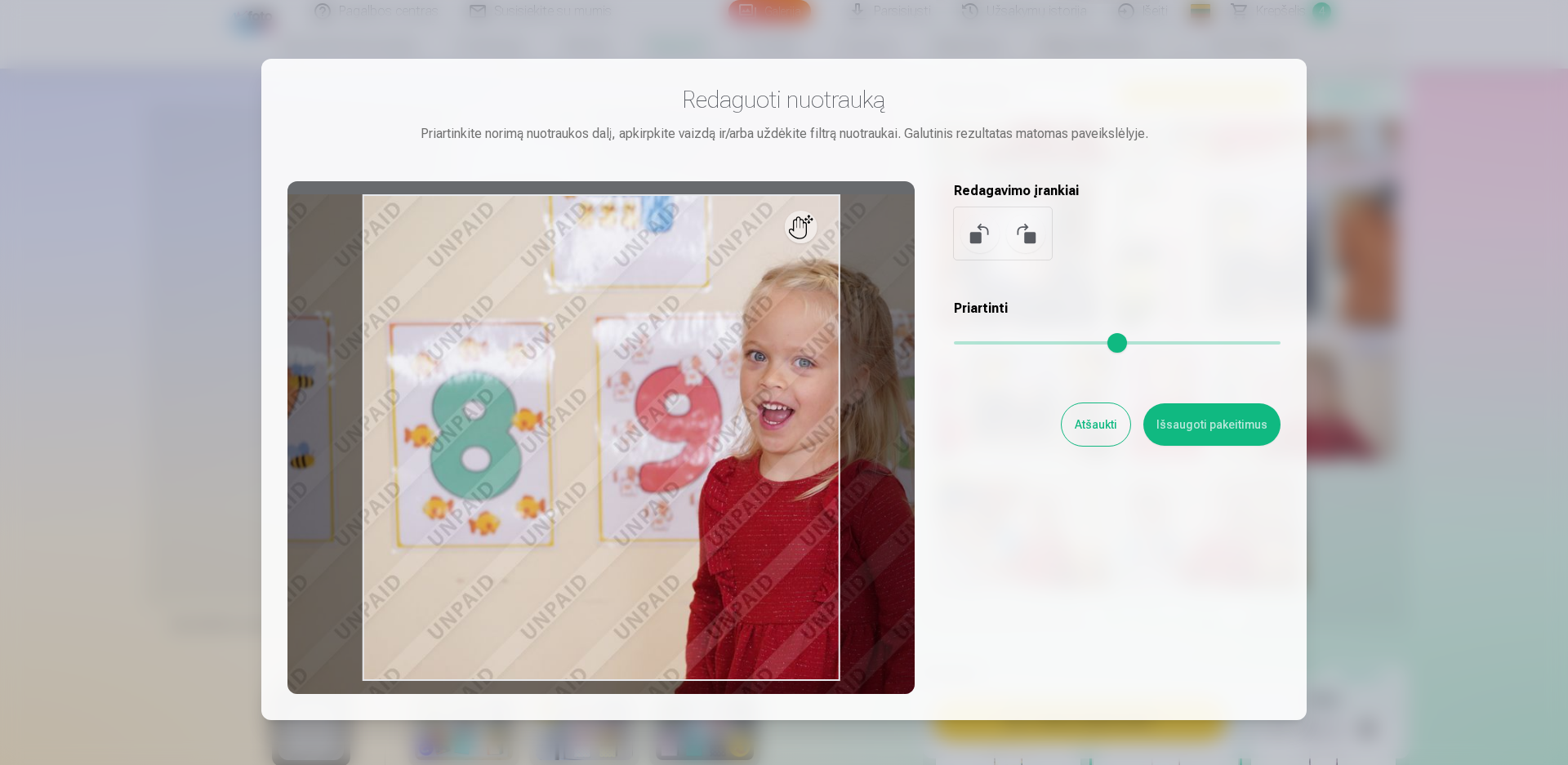
drag, startPoint x: 964, startPoint y: 347, endPoint x: 920, endPoint y: 395, distance: 65.1
click at [985, 344] on input "range" at bounding box center [1117, 342] width 327 height 3
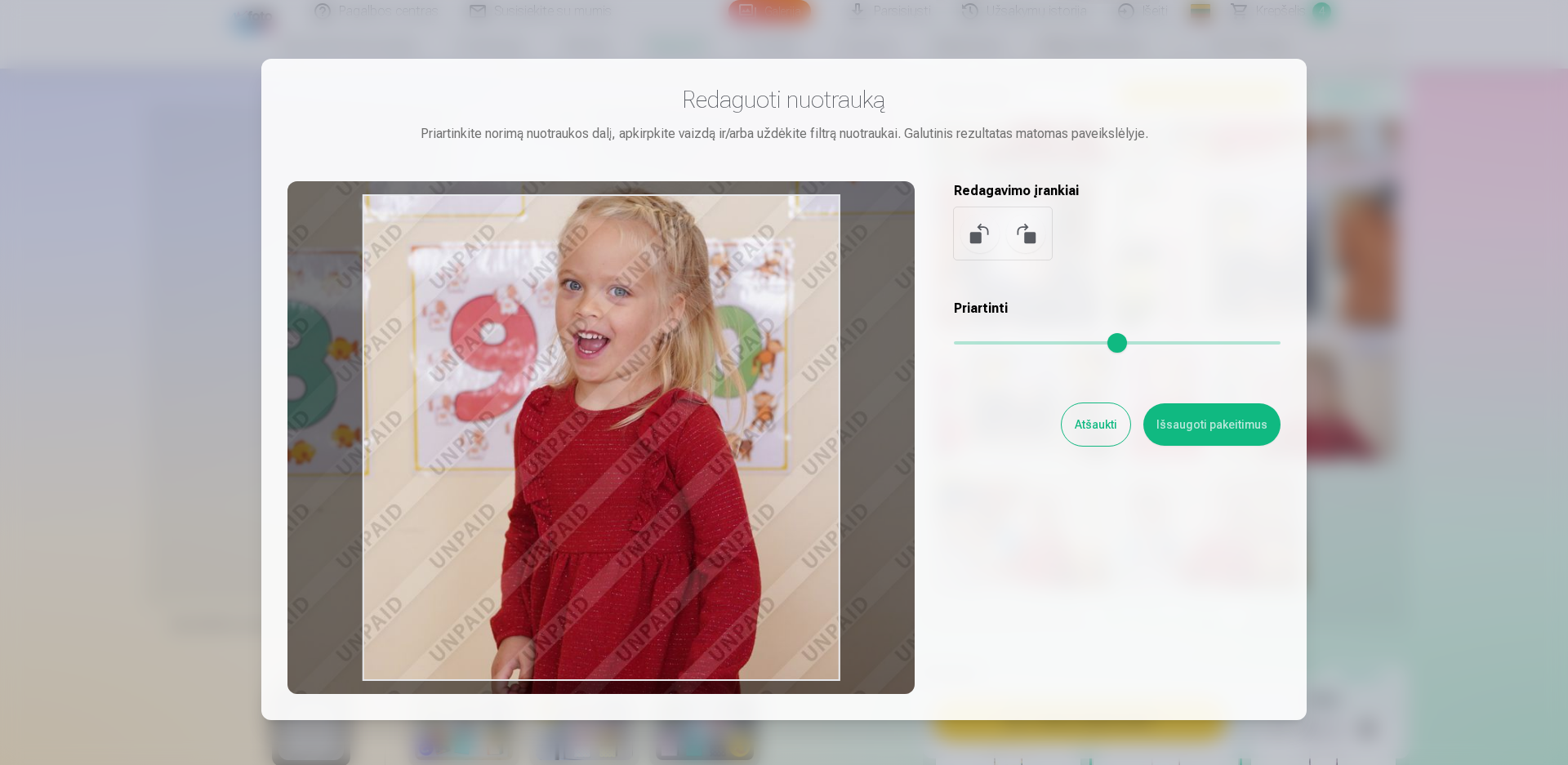
drag, startPoint x: 715, startPoint y: 532, endPoint x: 531, endPoint y: 460, distance: 197.6
click at [531, 460] on div at bounding box center [601, 437] width 627 height 512
type input "****"
click at [1224, 427] on button "Išsaugoti pakeitimus" at bounding box center [1211, 424] width 138 height 42
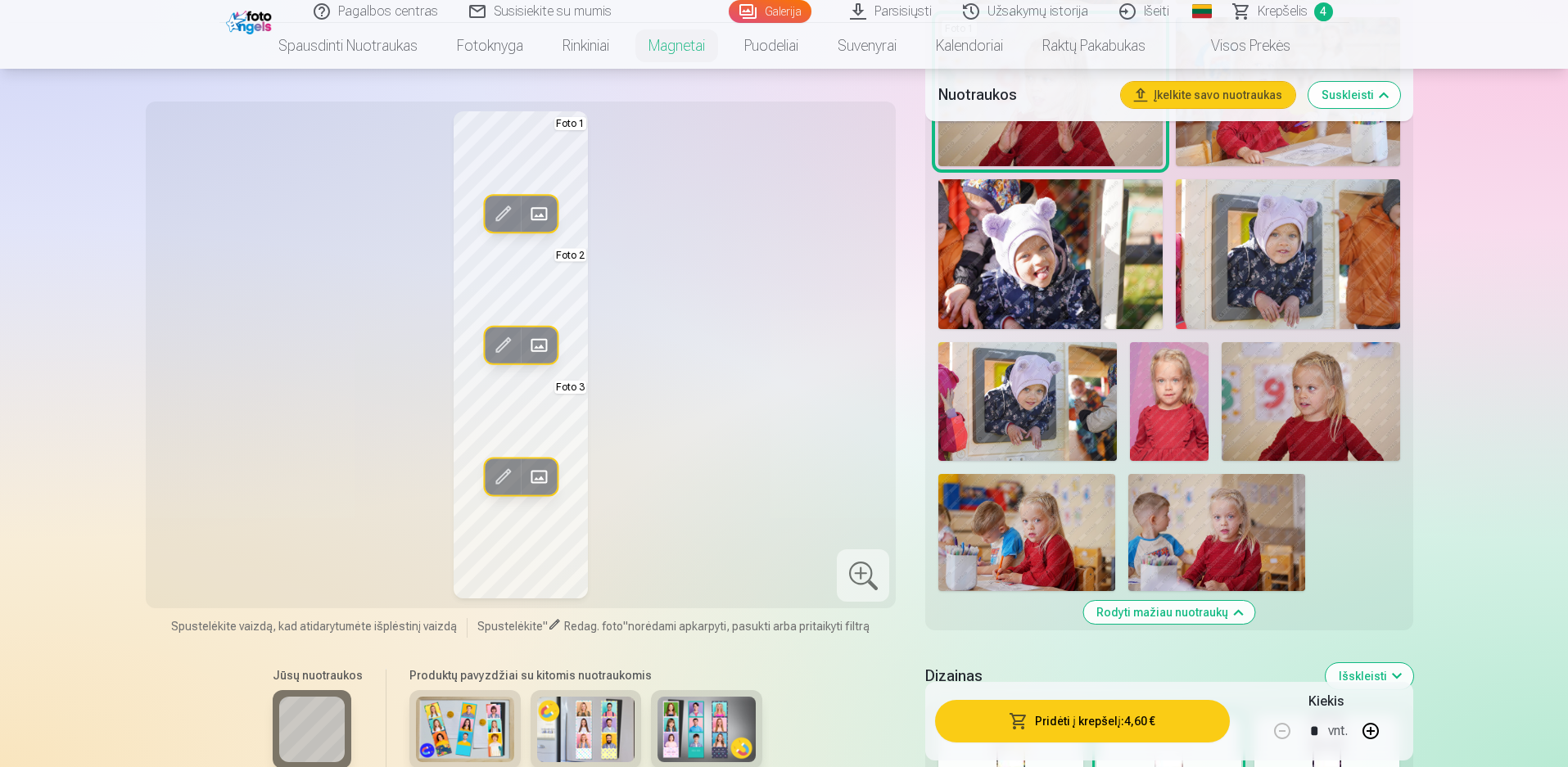
click at [501, 340] on span at bounding box center [502, 345] width 26 height 26
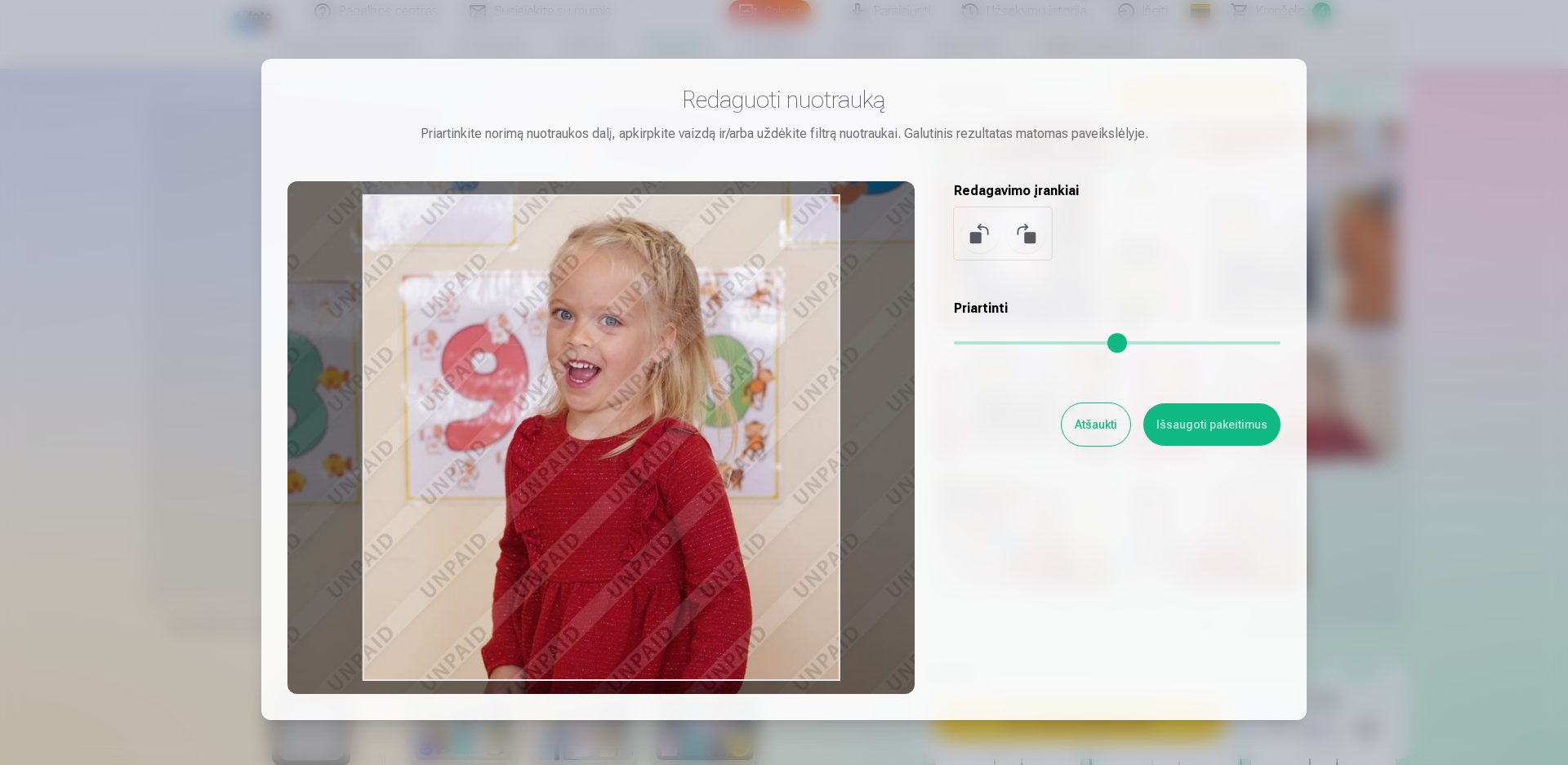
drag, startPoint x: 632, startPoint y: 324, endPoint x: 623, endPoint y: 353, distance: 30.4
click at [623, 353] on div at bounding box center [601, 437] width 627 height 512
type input "****"
click at [1223, 422] on button "Išsaugoti pakeitimus" at bounding box center [1211, 424] width 138 height 42
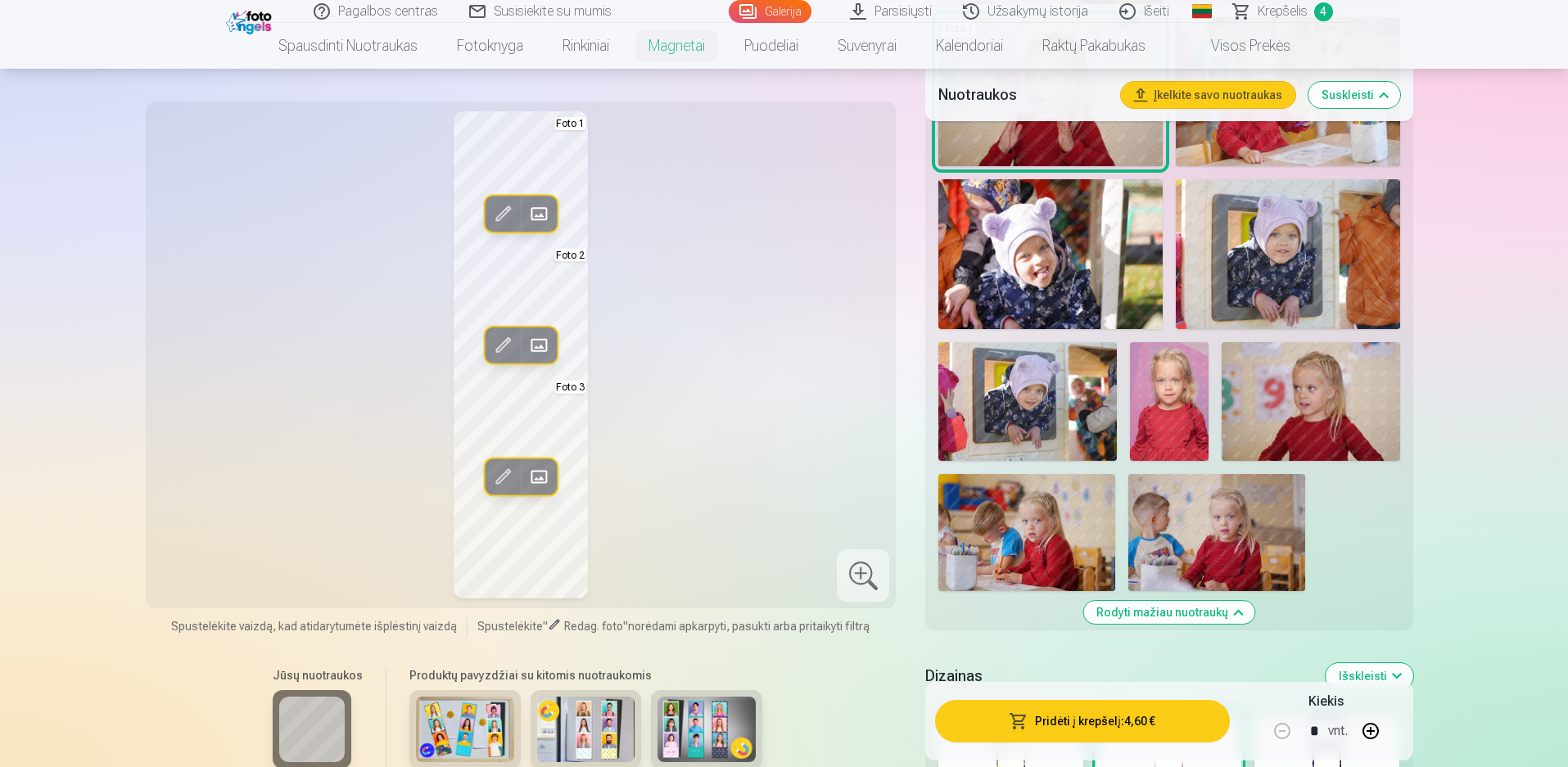
click at [503, 473] on span at bounding box center [502, 475] width 26 height 26
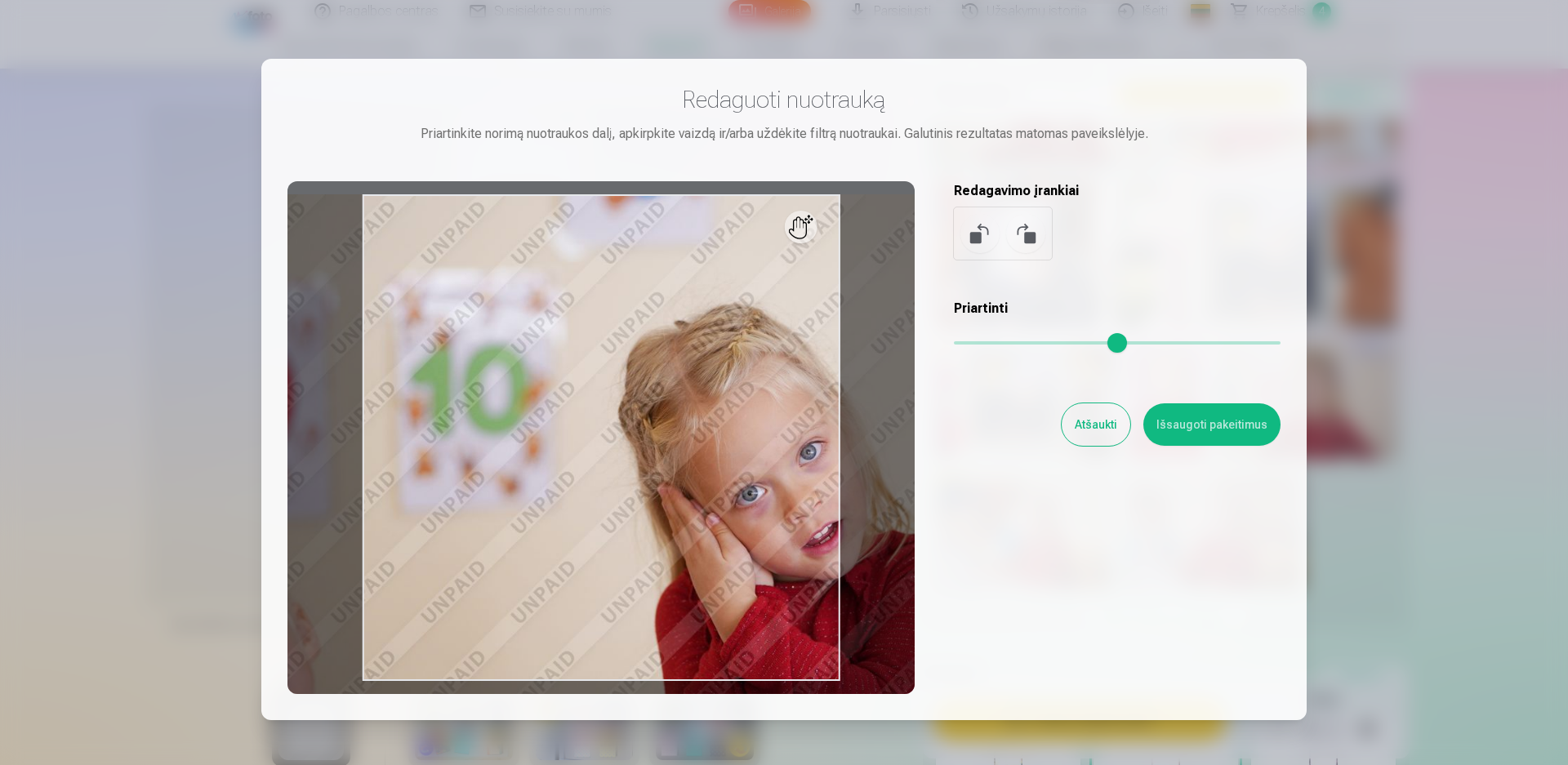
drag, startPoint x: 972, startPoint y: 342, endPoint x: 982, endPoint y: 342, distance: 10.0
click at [982, 342] on input "range" at bounding box center [1117, 342] width 327 height 3
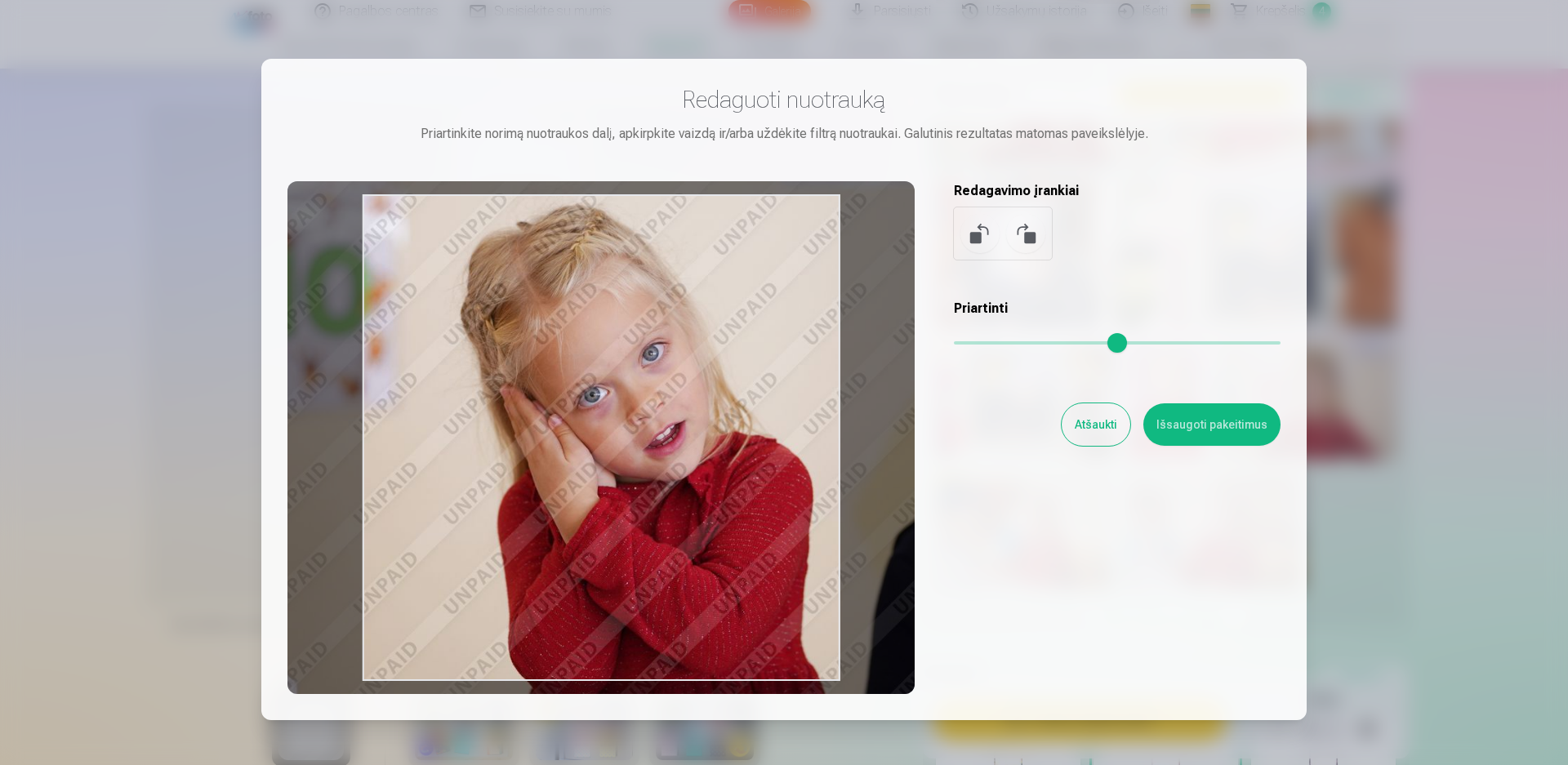
drag, startPoint x: 755, startPoint y: 557, endPoint x: 609, endPoint y: 478, distance: 166.0
click at [609, 478] on div at bounding box center [601, 437] width 627 height 512
type input "****"
click at [1225, 423] on button "Išsaugoti pakeitimus" at bounding box center [1211, 424] width 138 height 42
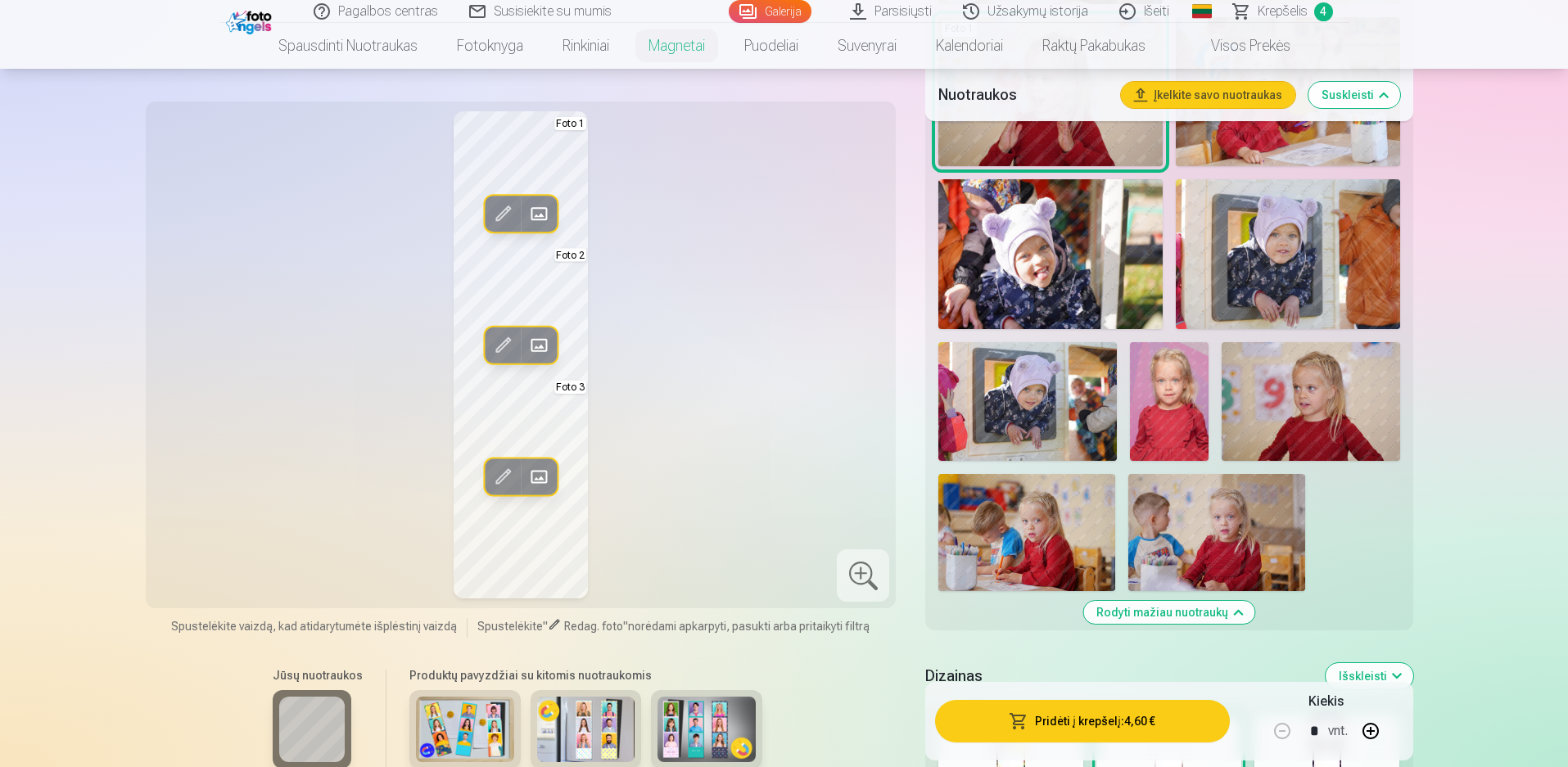
click at [1072, 726] on button "Pridėti į krepšelį : 4,60 €" at bounding box center [1082, 721] width 294 height 43
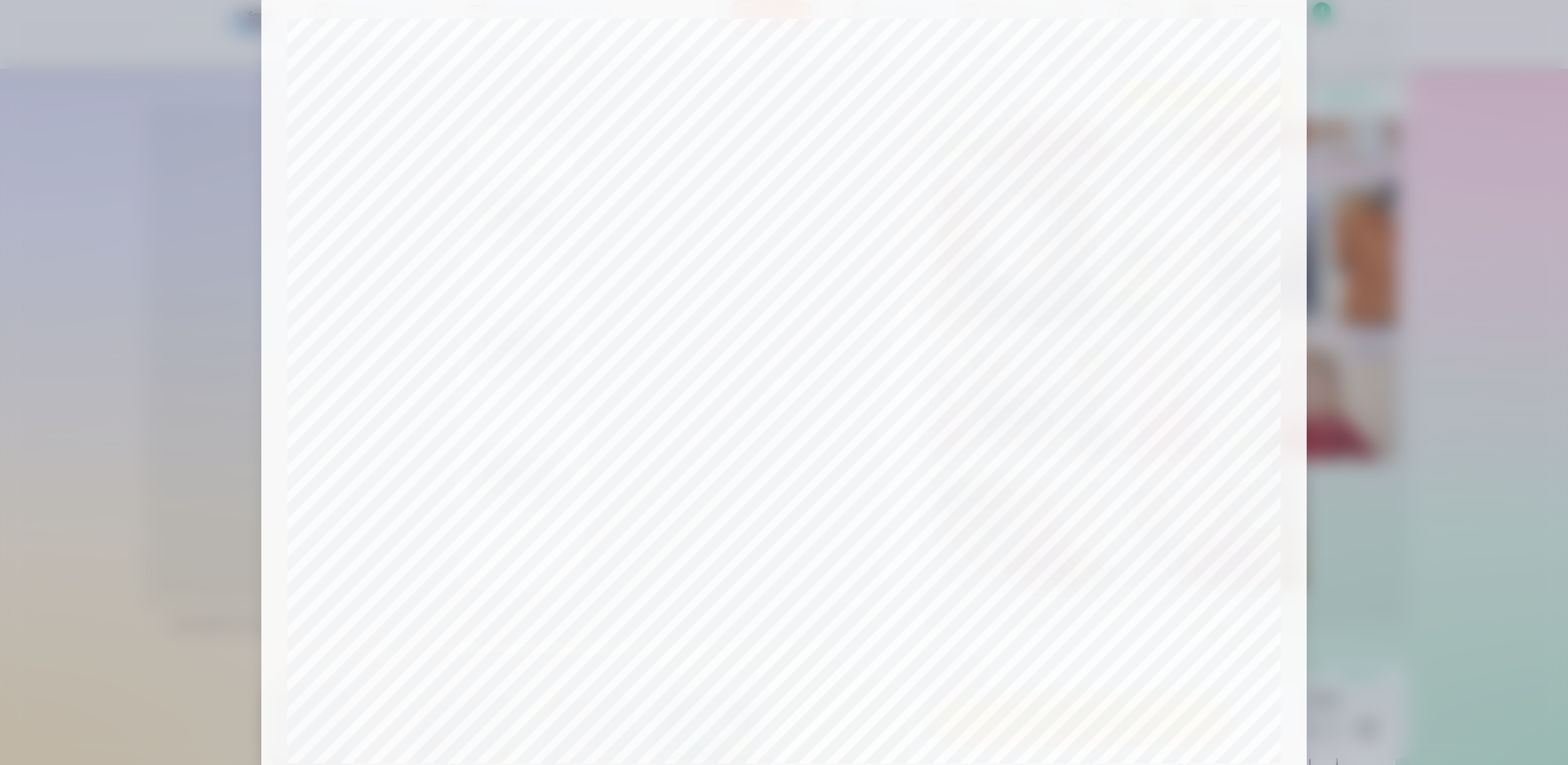
scroll to position [0, 0]
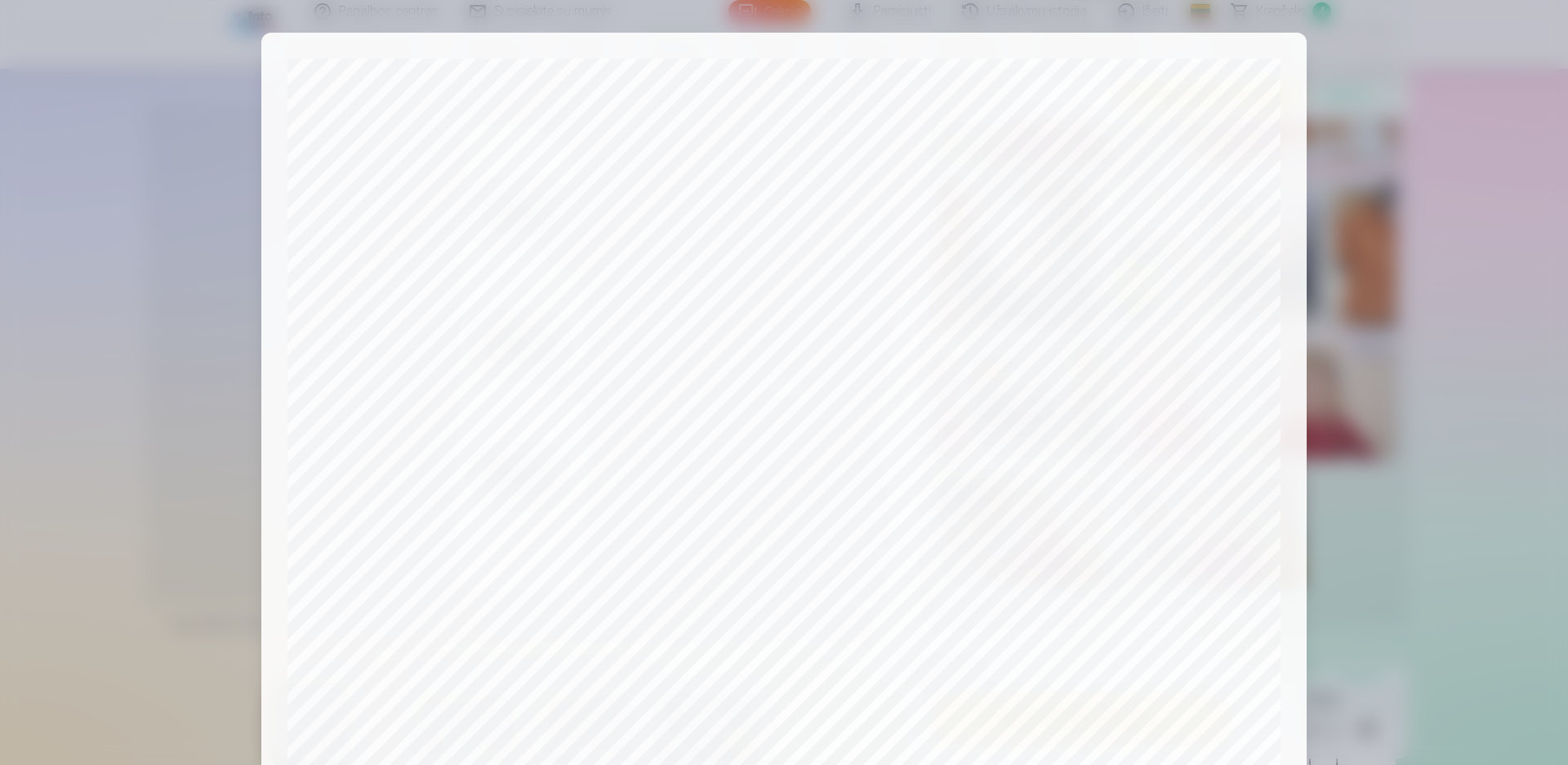
click at [1367, 448] on div at bounding box center [784, 382] width 1568 height 765
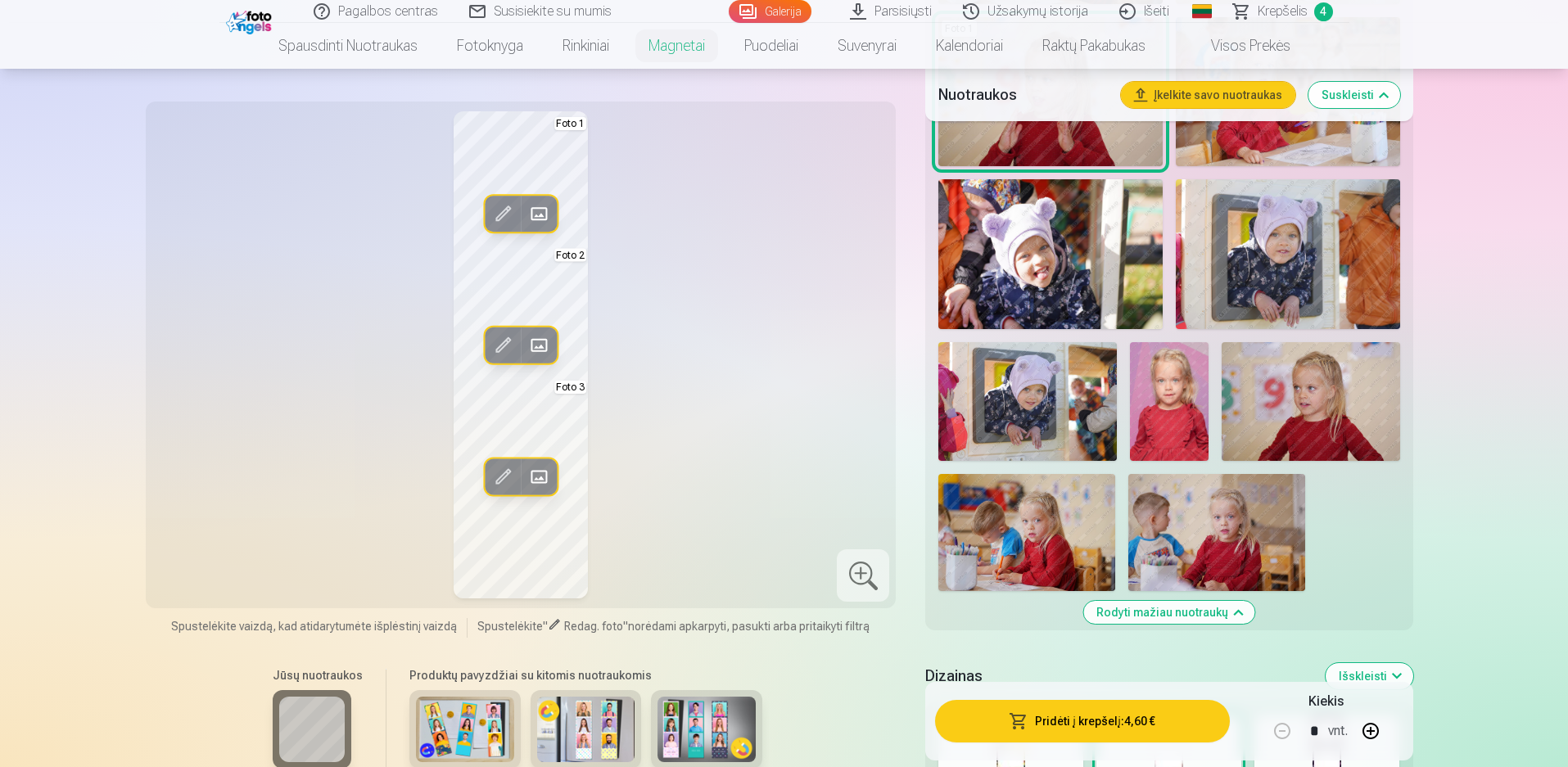
click at [503, 343] on span at bounding box center [502, 345] width 26 height 26
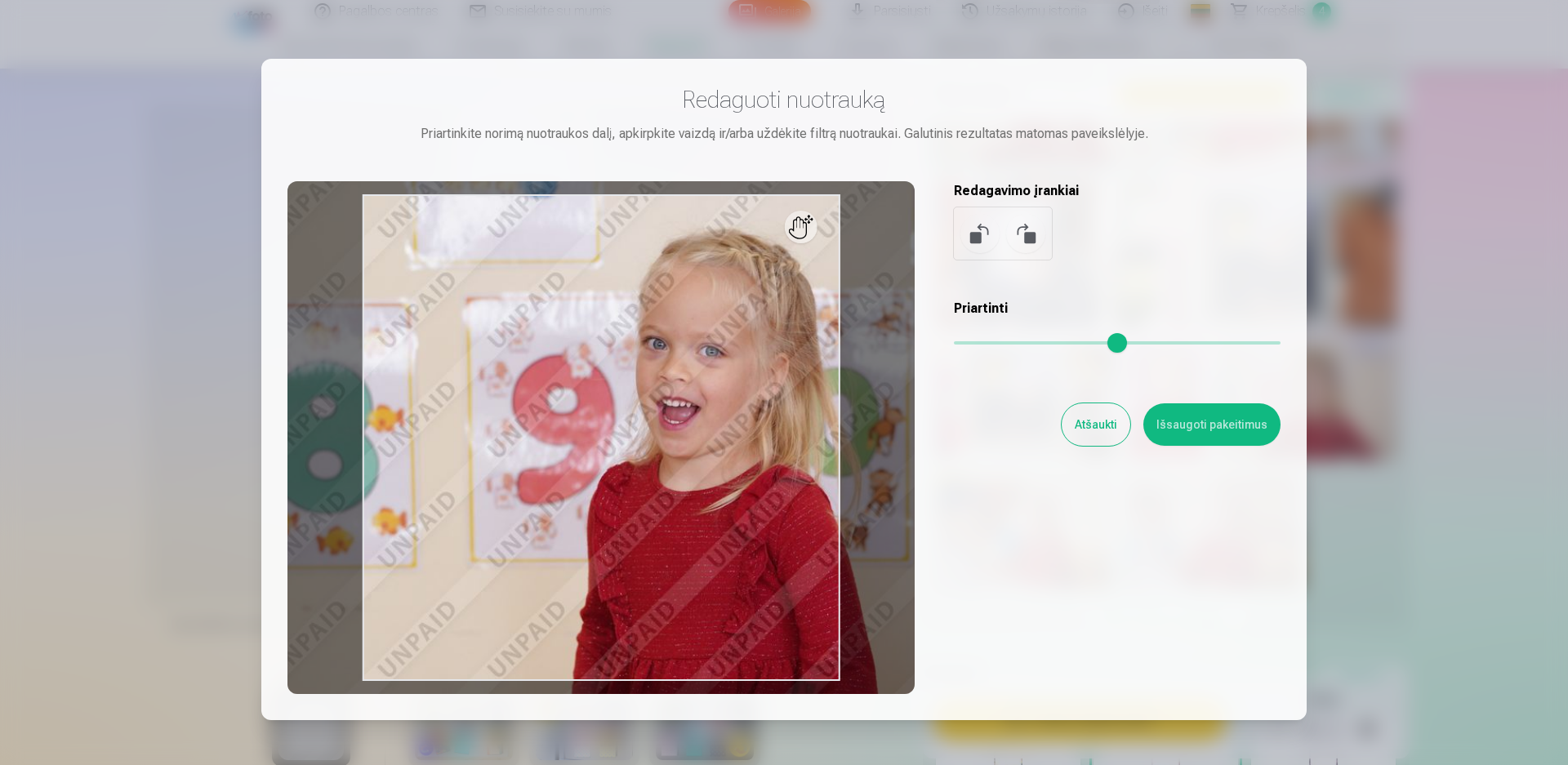
drag, startPoint x: 989, startPoint y: 344, endPoint x: 1002, endPoint y: 346, distance: 13.2
click at [1002, 344] on input "range" at bounding box center [1117, 342] width 327 height 3
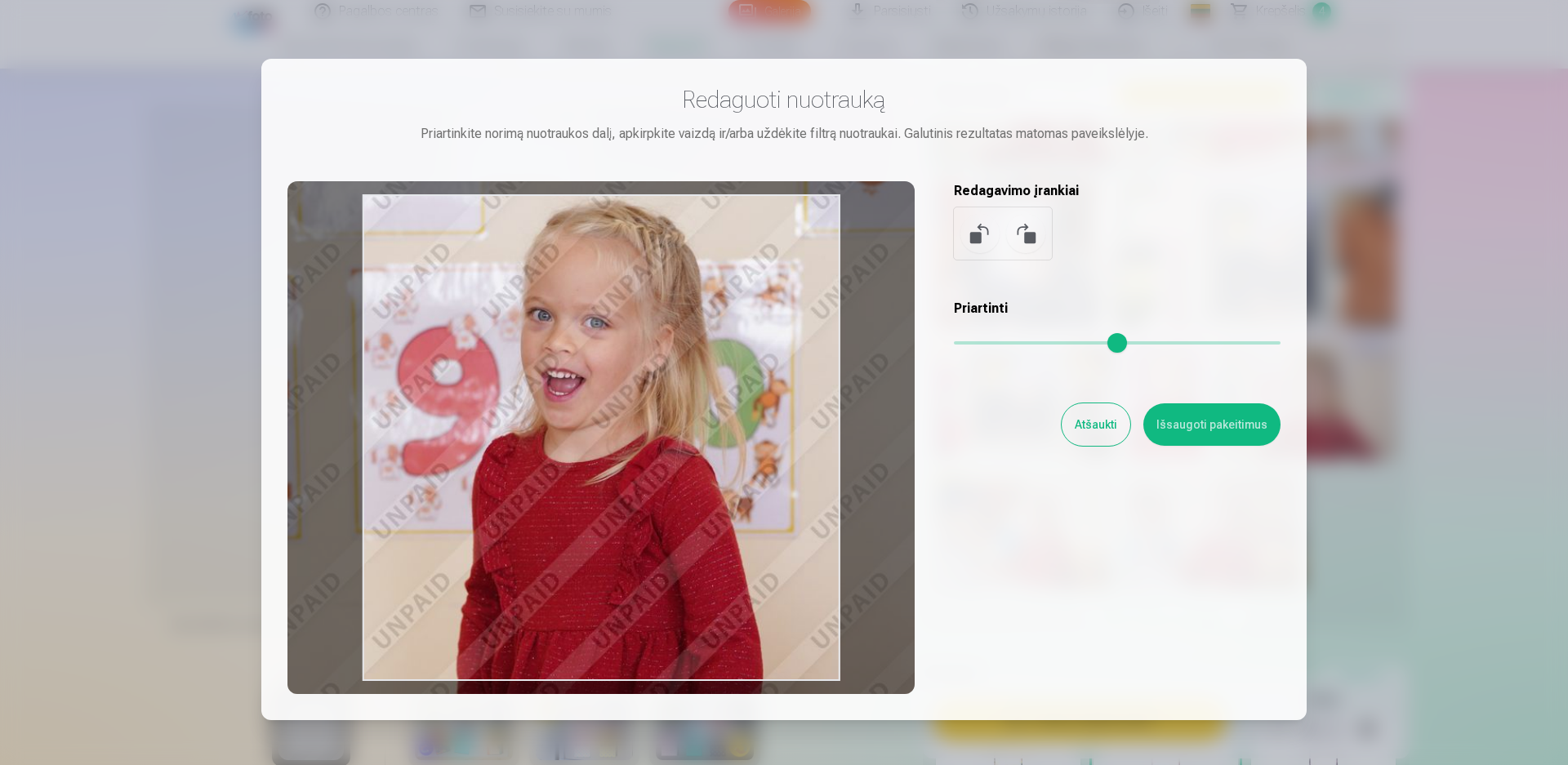
drag, startPoint x: 686, startPoint y: 568, endPoint x: 571, endPoint y: 539, distance: 118.6
click at [571, 539] on div at bounding box center [601, 437] width 627 height 512
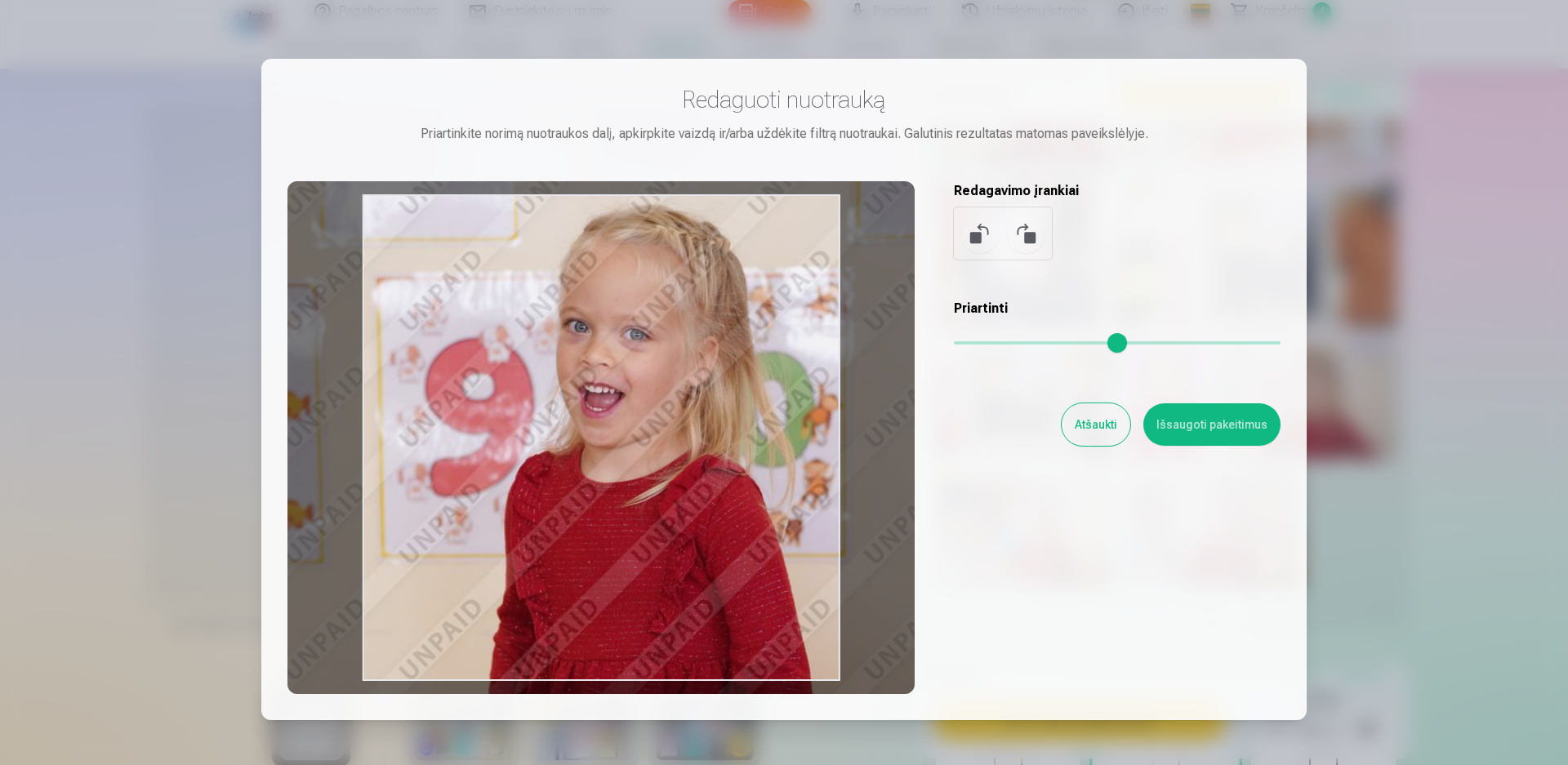
drag, startPoint x: 997, startPoint y: 340, endPoint x: 1009, endPoint y: 344, distance: 12.6
click at [1009, 344] on input "range" at bounding box center [1117, 342] width 327 height 3
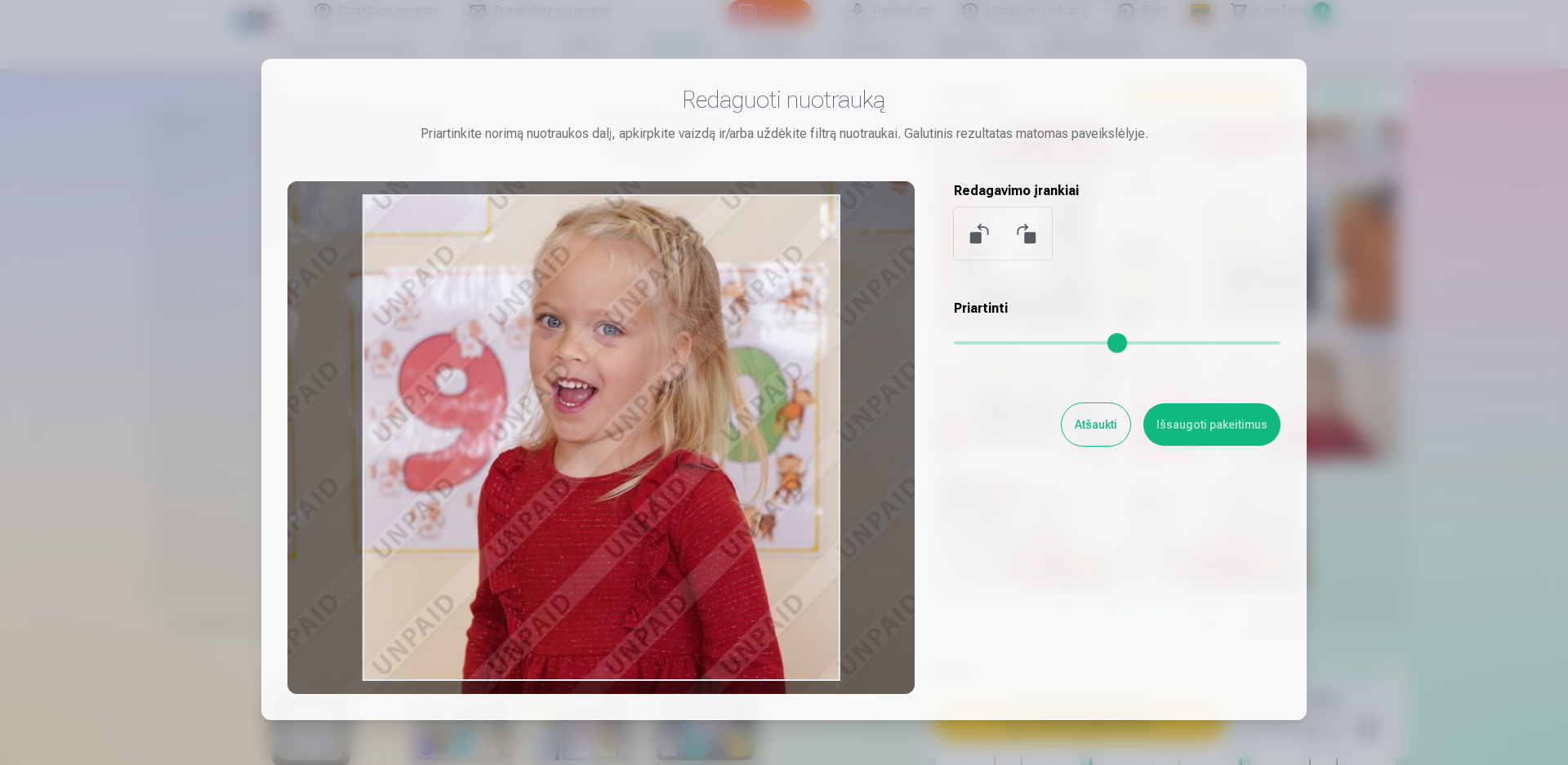
drag, startPoint x: 719, startPoint y: 504, endPoint x: 693, endPoint y: 499, distance: 26.5
click at [693, 499] on div at bounding box center [601, 437] width 627 height 512
type input "****"
click at [1236, 426] on button "Išsaugoti pakeitimus" at bounding box center [1211, 424] width 138 height 42
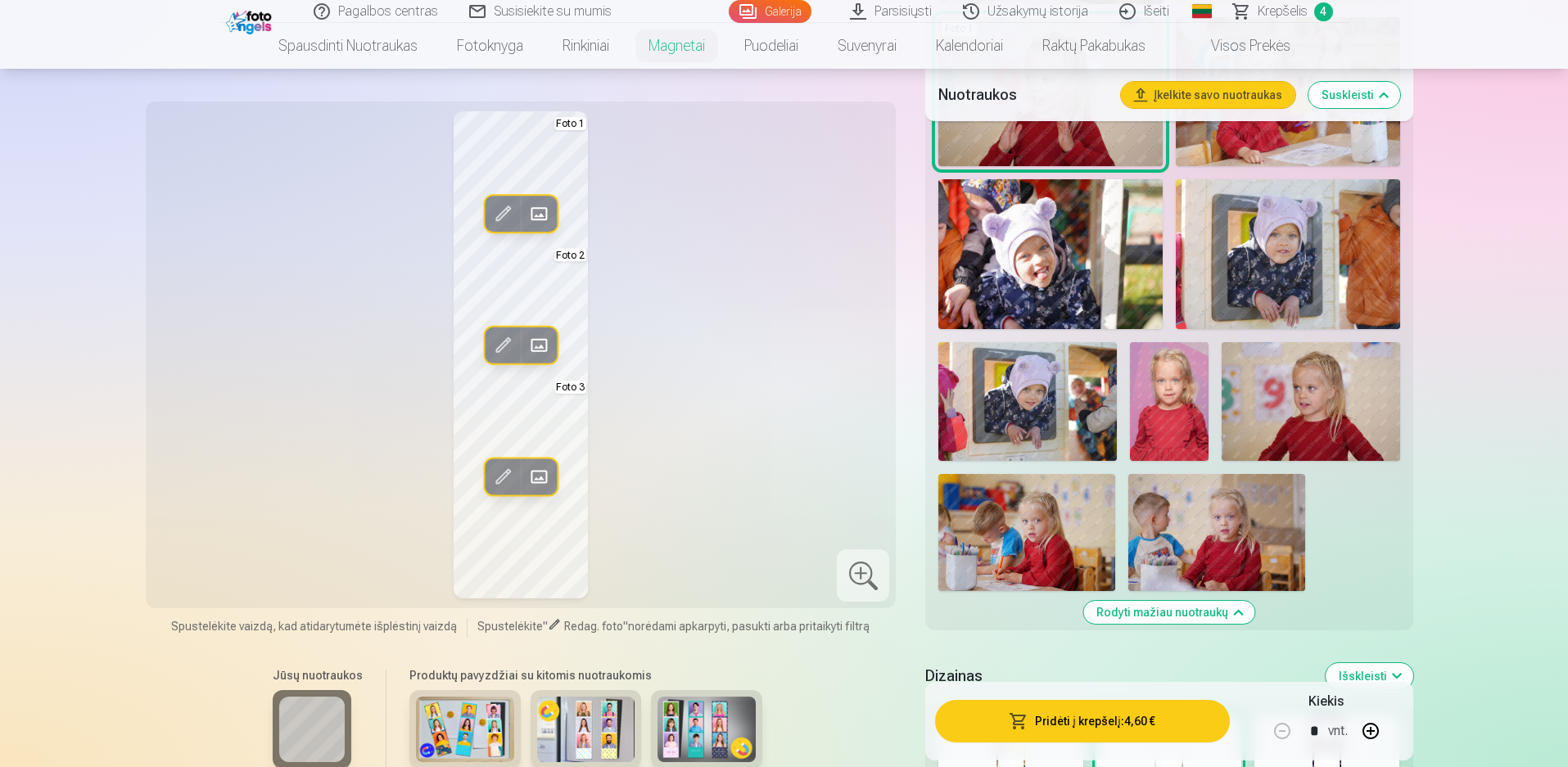
click at [1108, 727] on button "Pridėti į krepšelį : 4,60 €" at bounding box center [1082, 721] width 294 height 43
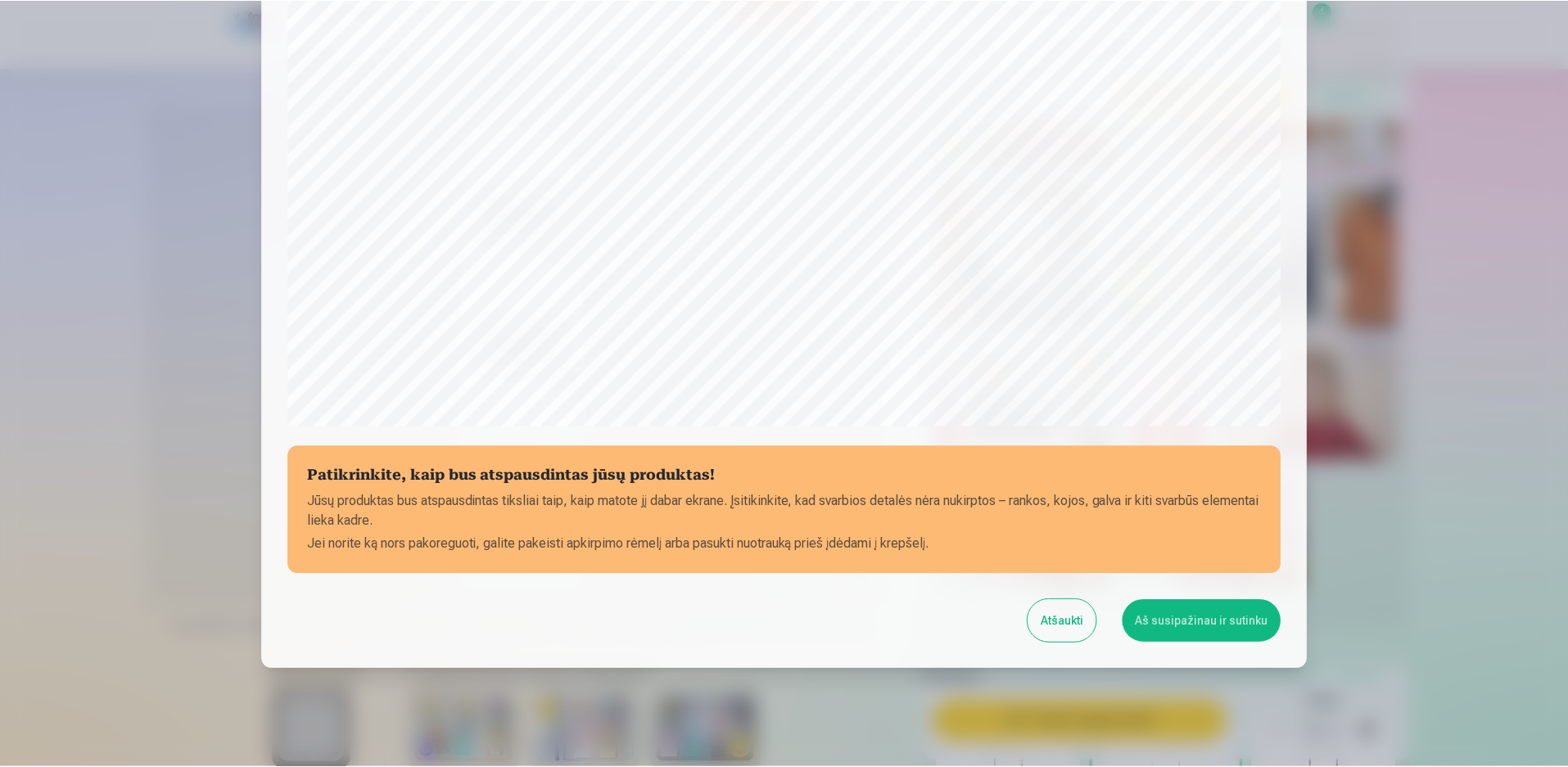
scroll to position [412, 0]
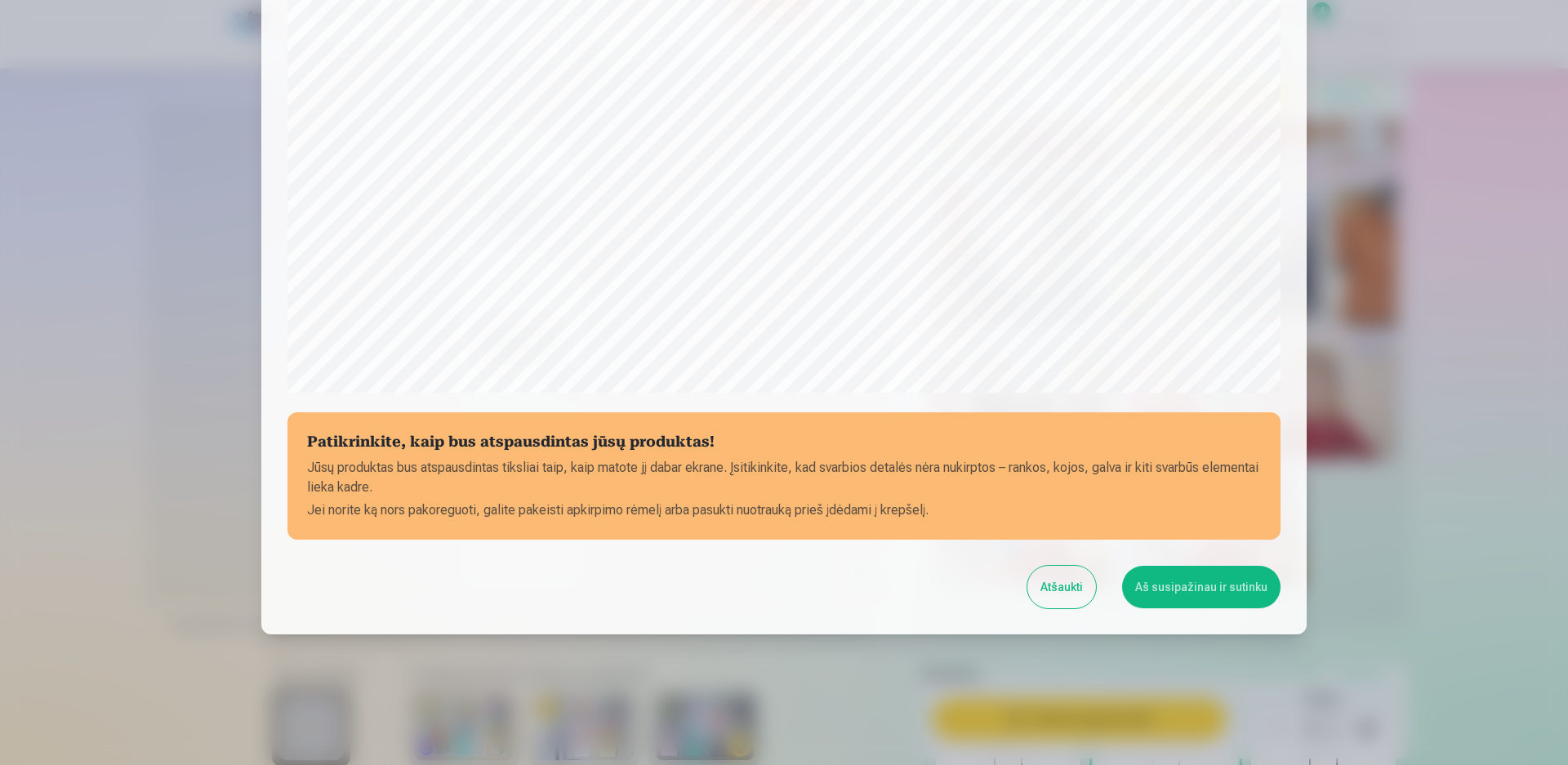
click at [1201, 587] on button "Aš susipažinau ir sutinku" at bounding box center [1201, 587] width 158 height 42
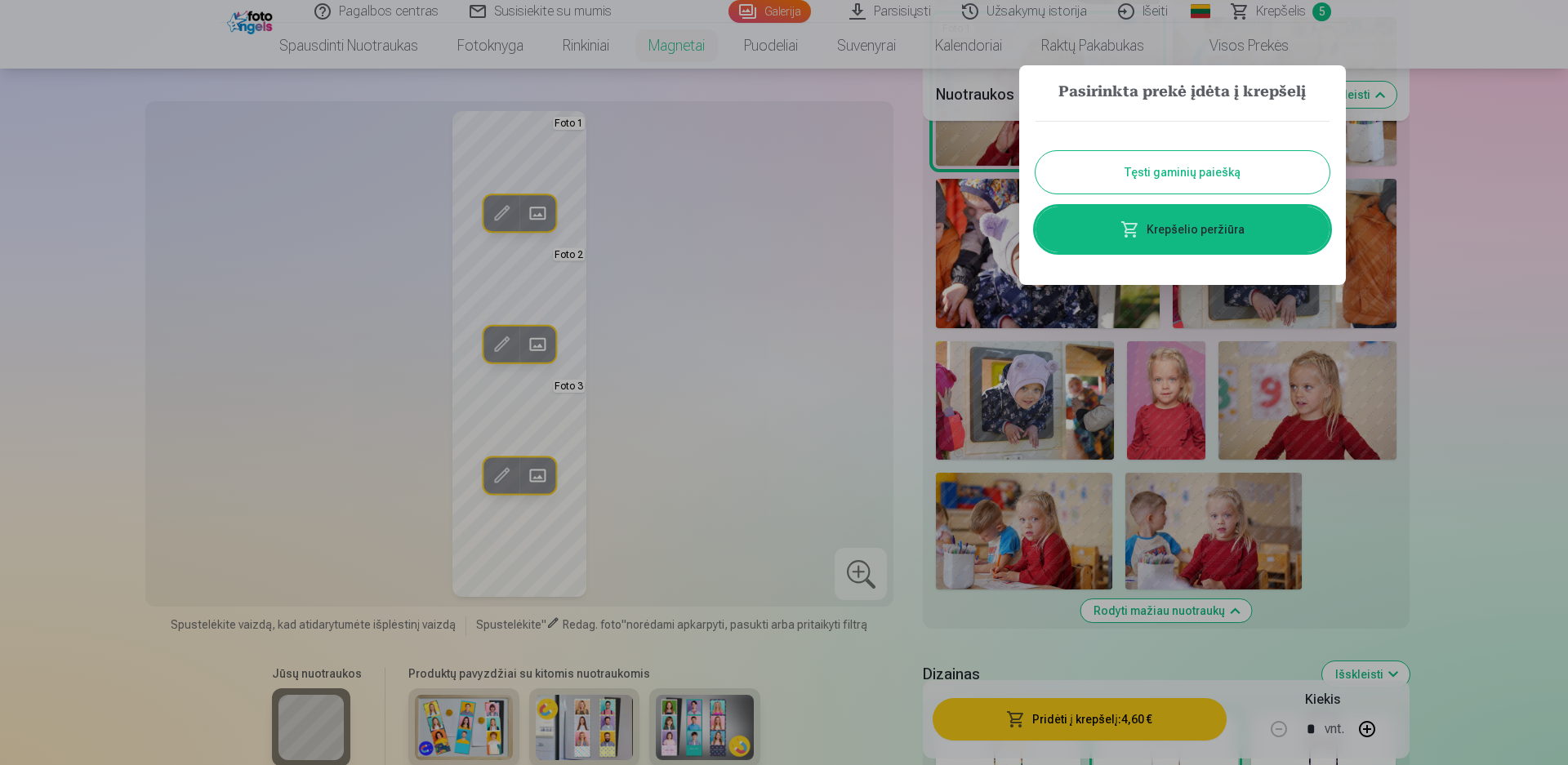
click at [1178, 175] on button "Tęsti gaminių paiešką" at bounding box center [1182, 172] width 294 height 42
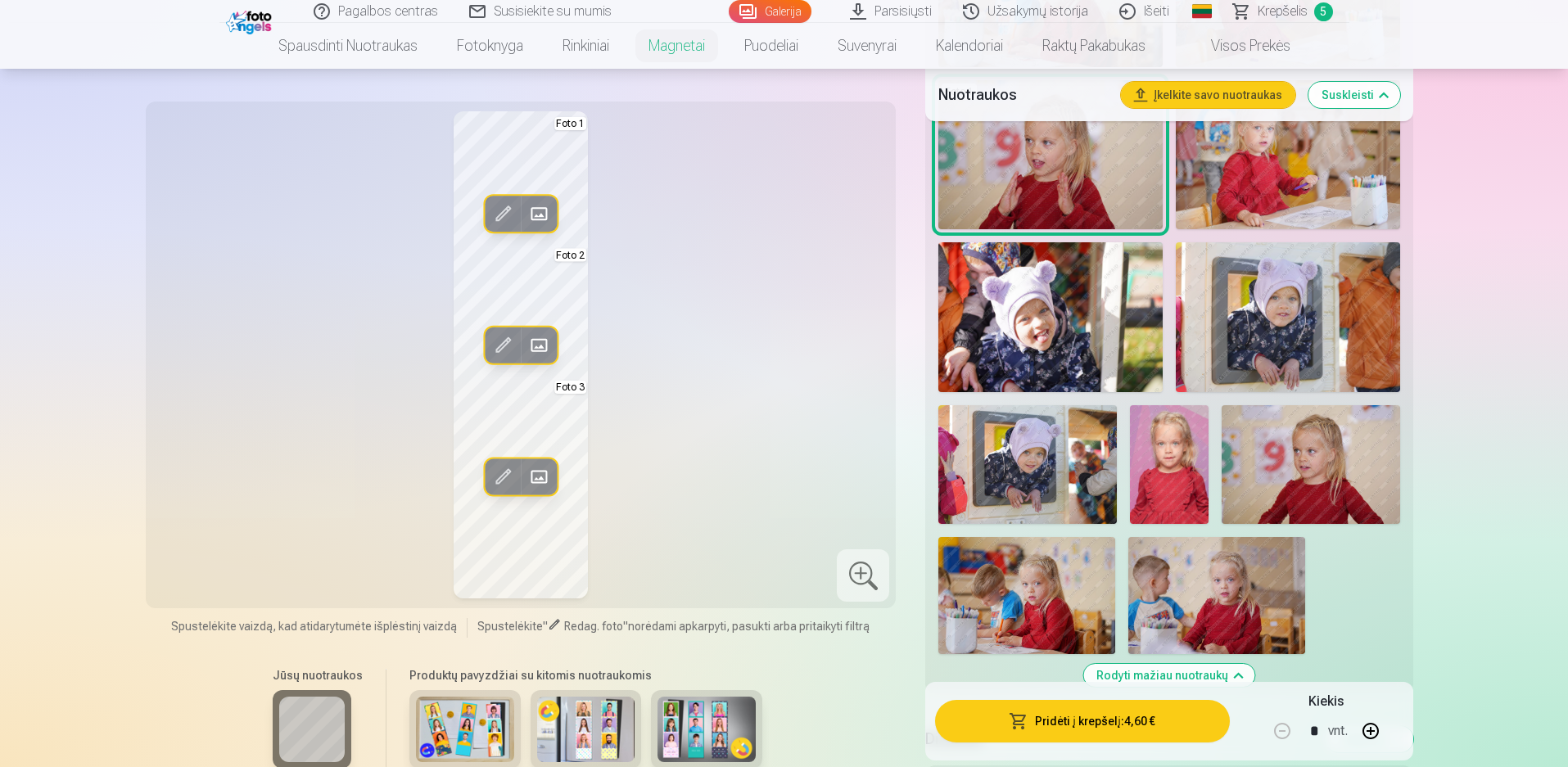
scroll to position [1227, 0]
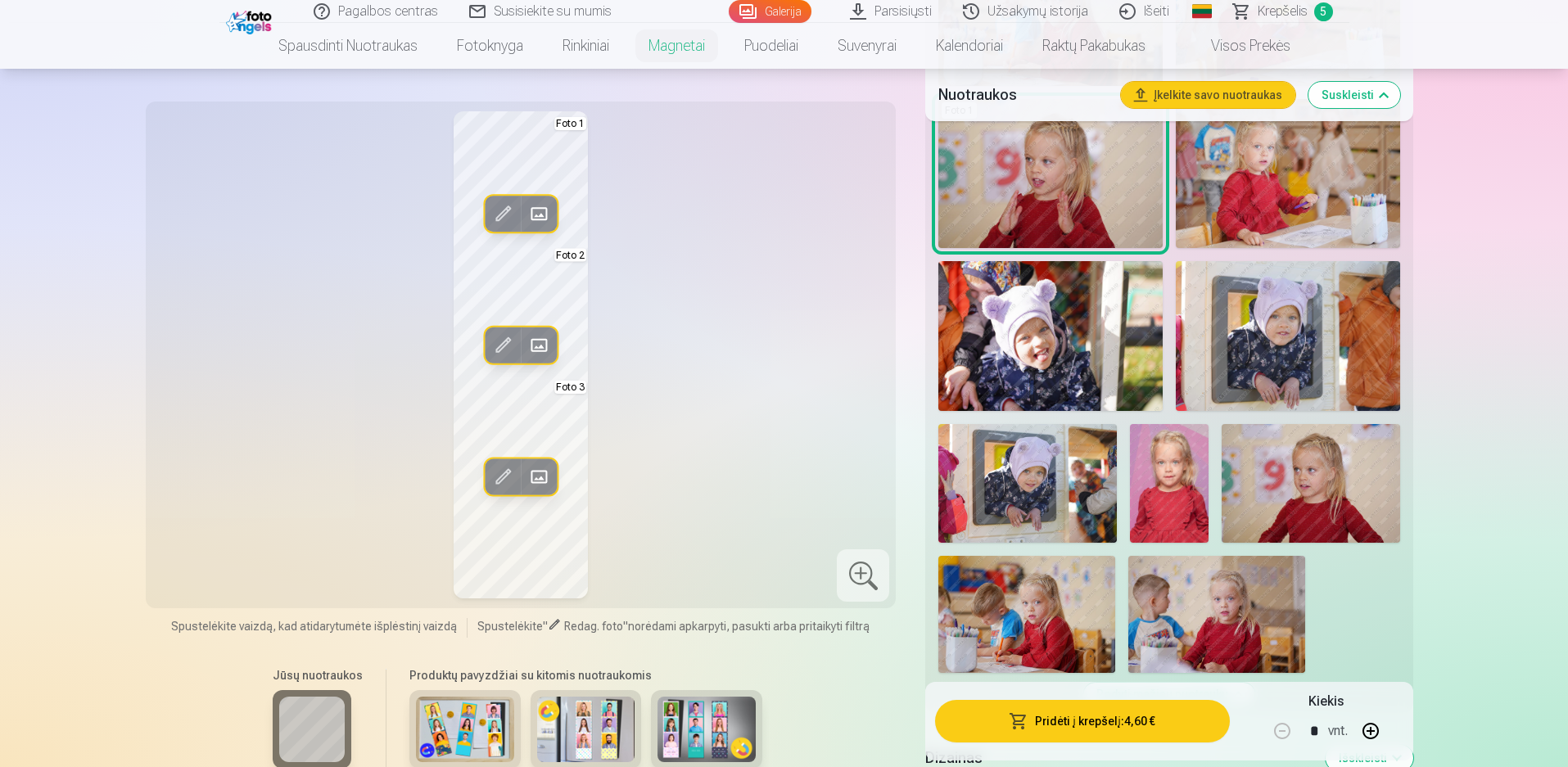
click at [1273, 13] on span "Krepšelis" at bounding box center [1283, 12] width 50 height 20
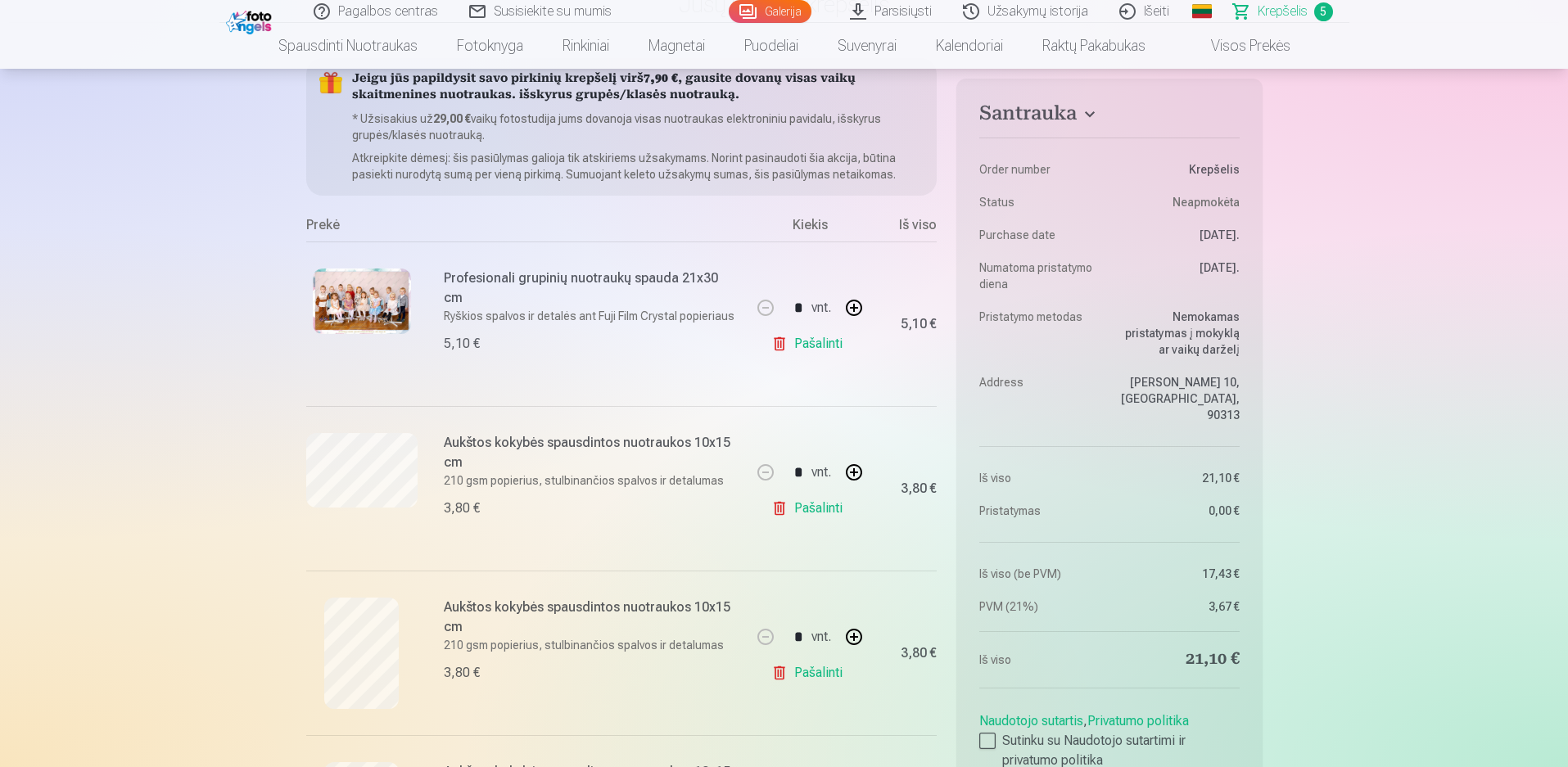
scroll to position [328, 0]
